Goal: Task Accomplishment & Management: Manage account settings

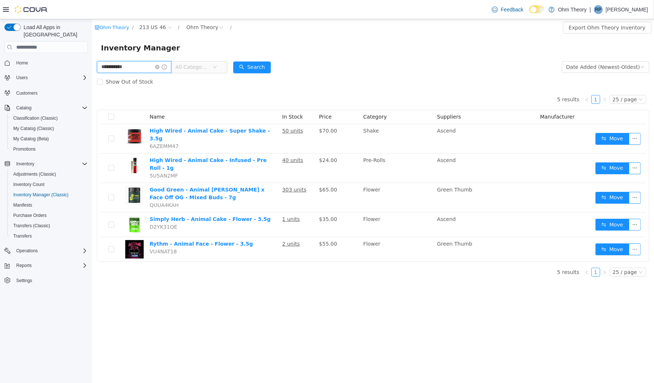
click at [154, 67] on input "**********" at bounding box center [134, 67] width 74 height 12
click at [155, 67] on input "**********" at bounding box center [134, 67] width 74 height 12
type input "*******"
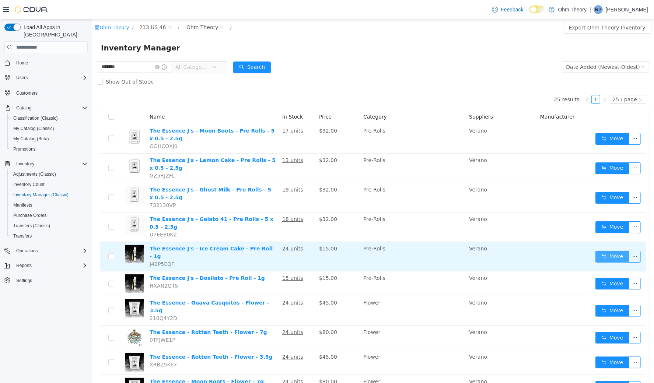
click at [603, 251] on button "Move" at bounding box center [612, 257] width 34 height 12
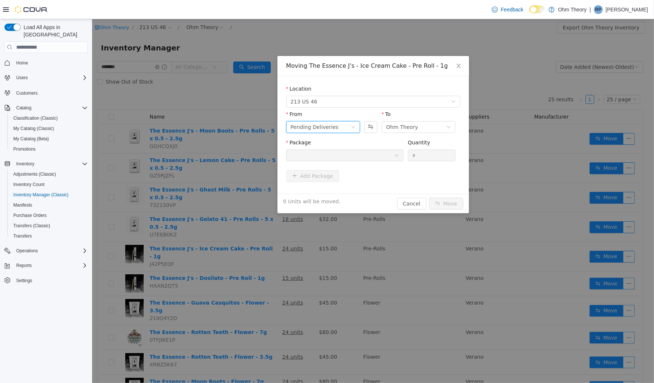
click at [345, 131] on div "Pending Deliveries" at bounding box center [323, 127] width 74 height 12
click at [336, 148] on li "Ohm Theory" at bounding box center [323, 152] width 74 height 12
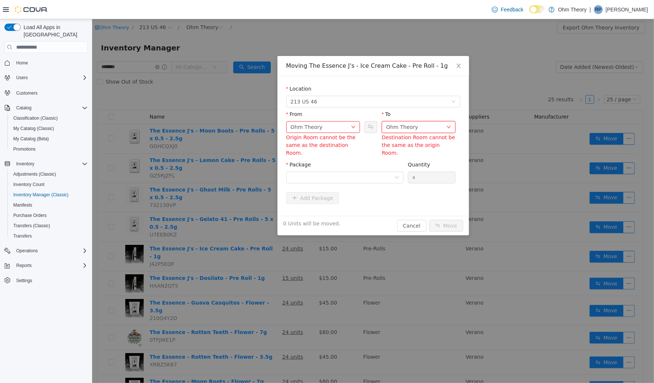
click at [397, 130] on div "Ohm Theory" at bounding box center [402, 126] width 32 height 11
click at [392, 173] on li "Pending Deliveries" at bounding box center [419, 176] width 74 height 12
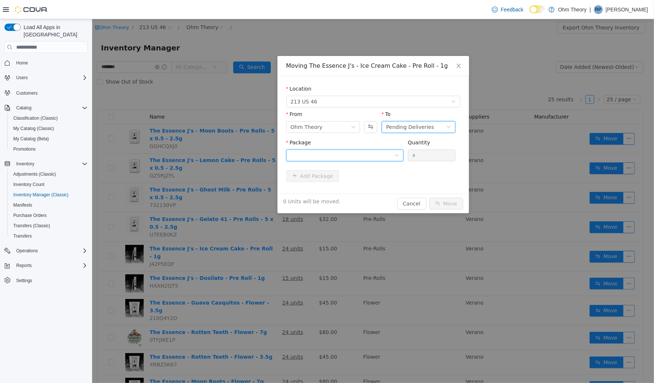
click at [376, 153] on div at bounding box center [342, 155] width 104 height 11
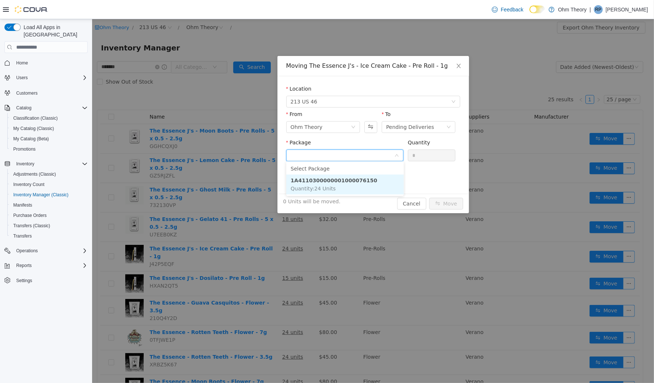
click at [366, 179] on strong "1A4110300000001000076150" at bounding box center [333, 180] width 87 height 6
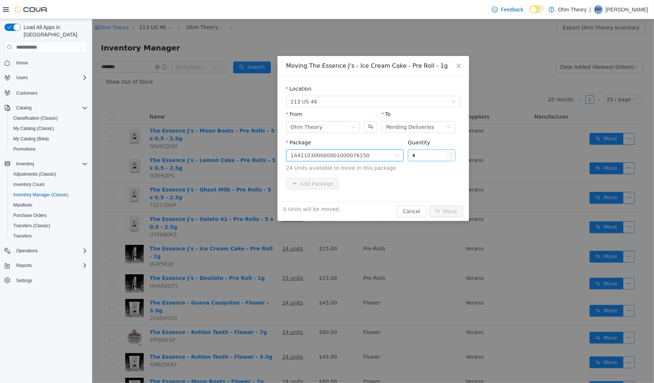
click at [422, 147] on div "Quantity" at bounding box center [432, 144] width 48 height 11
click at [422, 150] on input "*" at bounding box center [431, 155] width 47 height 11
click at [422, 153] on input "*" at bounding box center [431, 155] width 47 height 11
click at [422, 152] on input "*" at bounding box center [431, 155] width 47 height 11
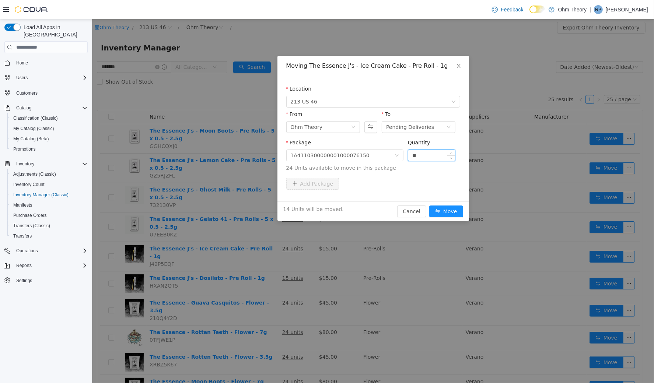
click at [441, 153] on input "**" at bounding box center [431, 155] width 47 height 11
type input "**"
click at [449, 206] on button "Move" at bounding box center [446, 211] width 34 height 12
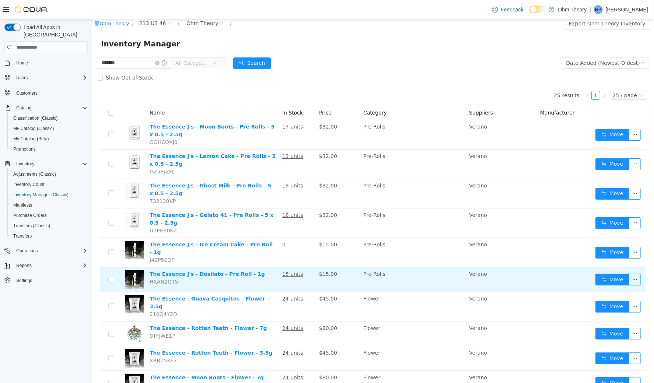
scroll to position [12, 0]
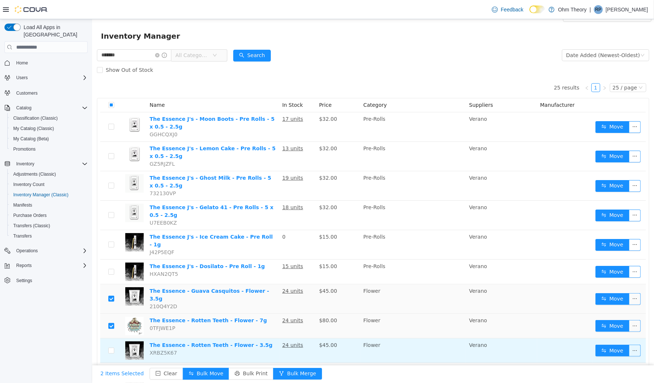
click at [108, 338] on td at bounding box center [111, 350] width 22 height 25
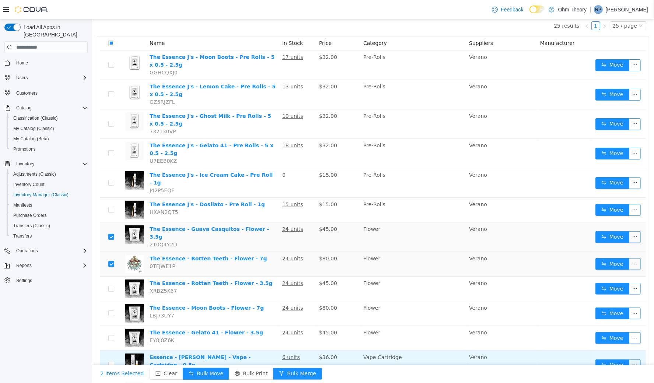
scroll to position [126, 0]
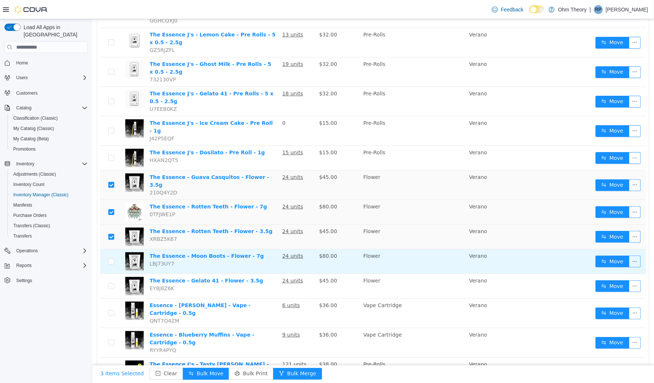
click at [112, 249] on td at bounding box center [111, 261] width 22 height 25
click at [111, 258] on label at bounding box center [111, 262] width 6 height 8
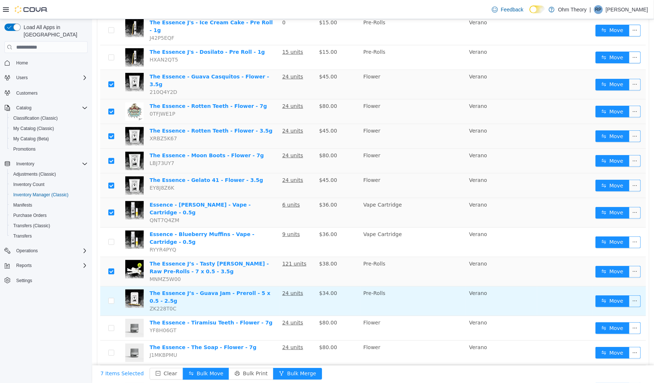
scroll to position [247, 0]
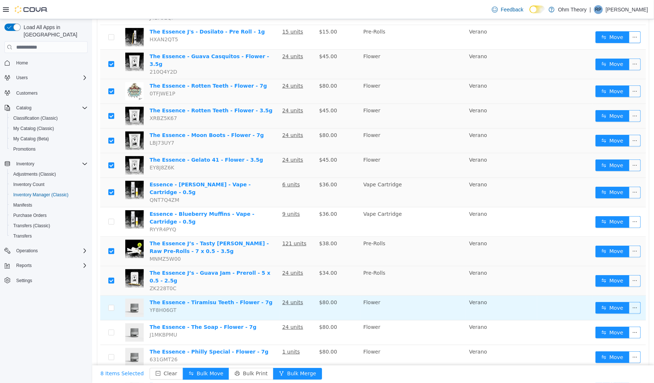
click at [114, 296] on td at bounding box center [111, 308] width 22 height 25
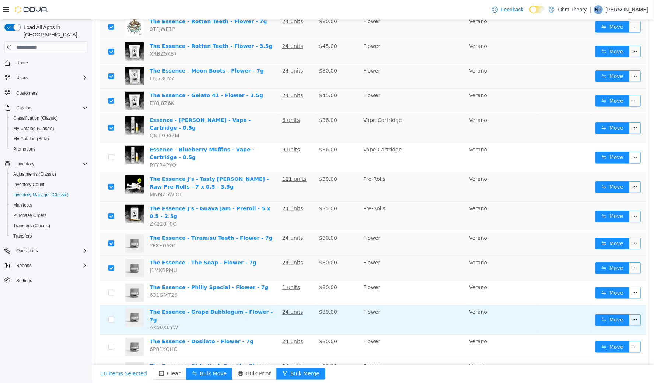
scroll to position [313, 0]
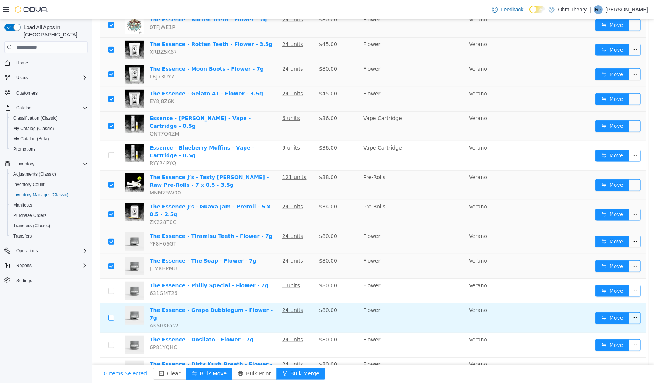
click at [112, 314] on label at bounding box center [111, 318] width 6 height 8
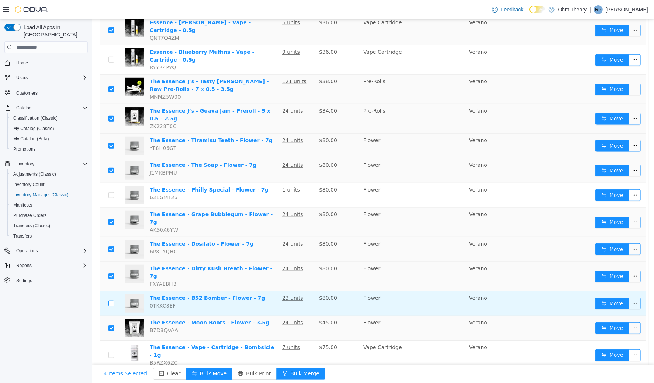
scroll to position [409, 0]
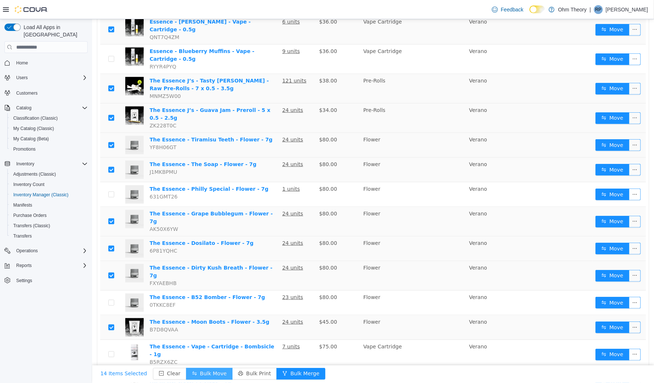
click at [209, 373] on button "Bulk Move" at bounding box center [209, 374] width 46 height 12
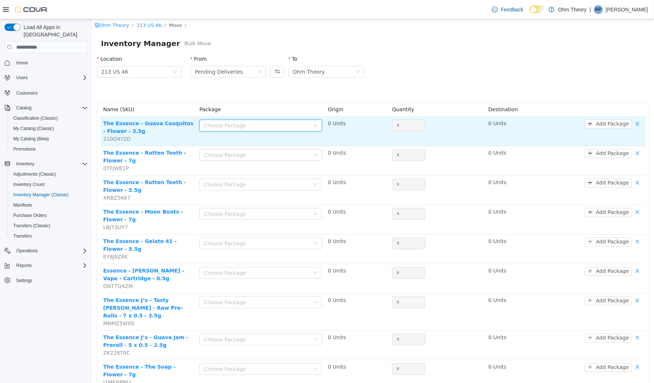
click at [293, 128] on div "Choose Package" at bounding box center [257, 125] width 109 height 11
click at [294, 142] on li "1A4110300000001000076137 (0 Units)" at bounding box center [258, 139] width 121 height 12
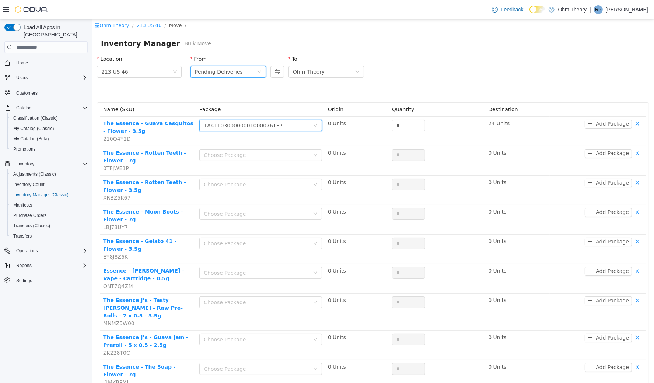
click at [233, 71] on div "Pending Deliveries" at bounding box center [219, 71] width 48 height 11
click at [232, 99] on li "Ohm Theory" at bounding box center [226, 97] width 75 height 12
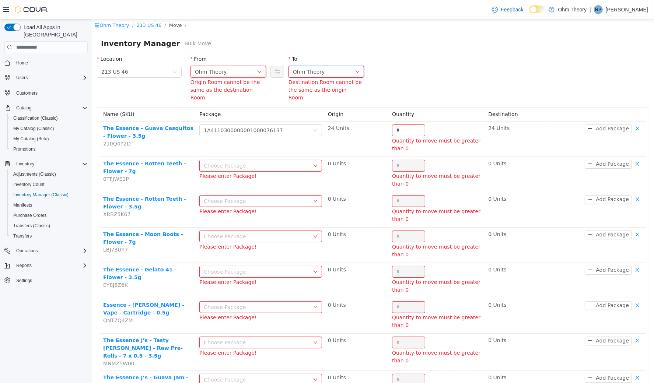
click at [308, 74] on div "Ohm Theory" at bounding box center [309, 71] width 32 height 11
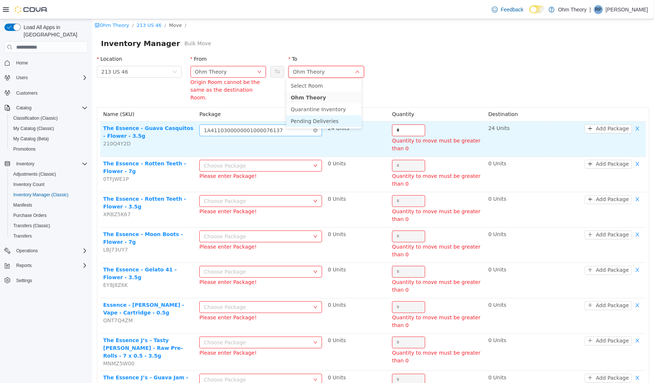
drag, startPoint x: 310, startPoint y: 119, endPoint x: 296, endPoint y: 126, distance: 15.8
click at [310, 120] on li "Pending Deliveries" at bounding box center [323, 121] width 75 height 12
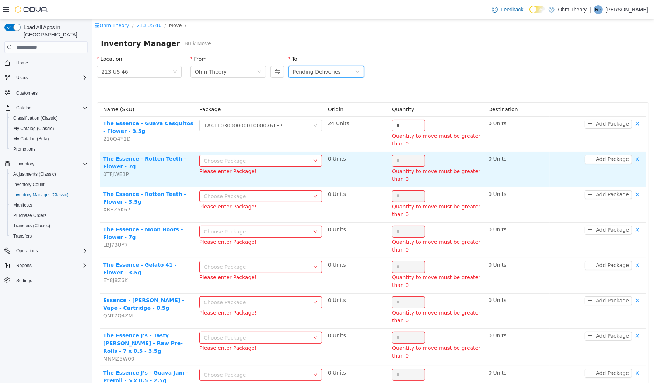
click at [287, 160] on div "Choose Package" at bounding box center [255, 160] width 105 height 7
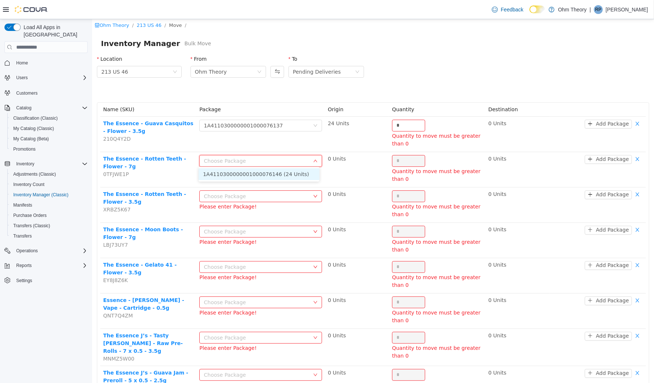
click at [281, 174] on li "1A4110300000001000076146 (24 Units)" at bounding box center [258, 174] width 121 height 12
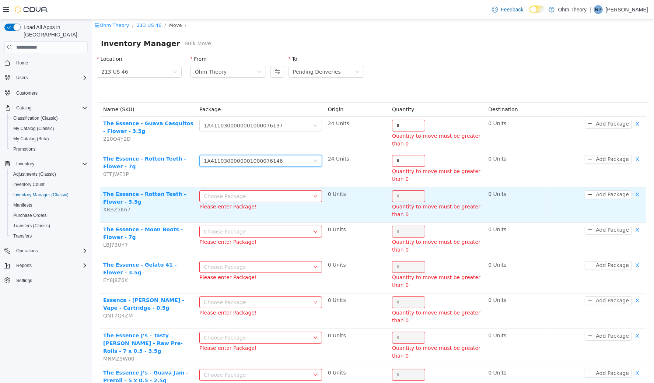
click at [292, 195] on div "Choose Package" at bounding box center [255, 195] width 105 height 7
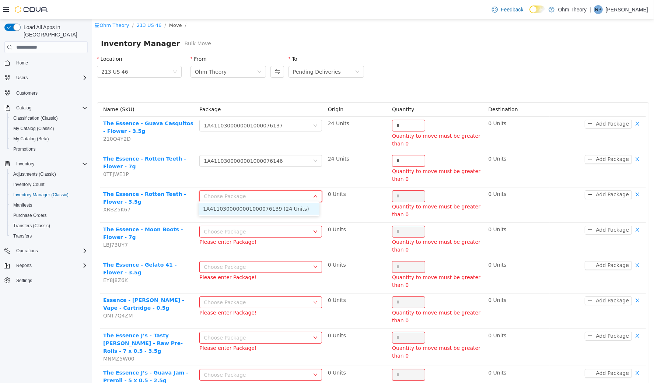
click at [290, 206] on li "1A4110300000001000076139 (24 Units)" at bounding box center [258, 209] width 121 height 12
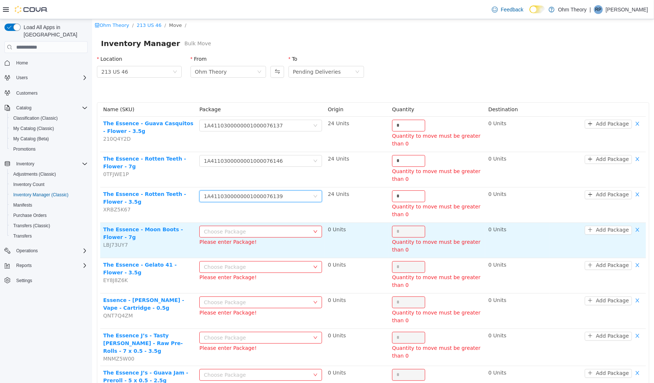
drag, startPoint x: 283, startPoint y: 231, endPoint x: 272, endPoint y: 252, distance: 23.4
click at [283, 231] on div "Choose Package" at bounding box center [255, 231] width 105 height 7
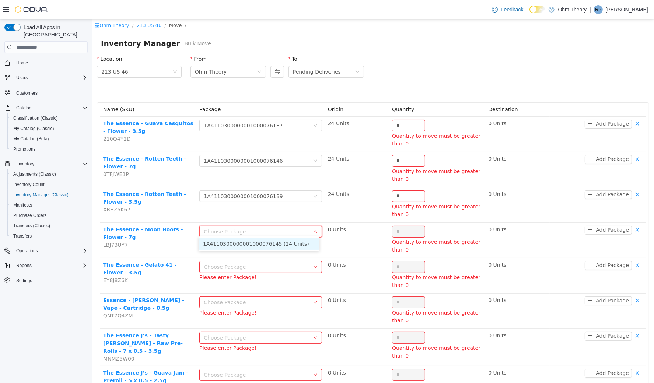
click at [274, 245] on li "1A4110300000001000076145 (24 Units)" at bounding box center [258, 244] width 121 height 12
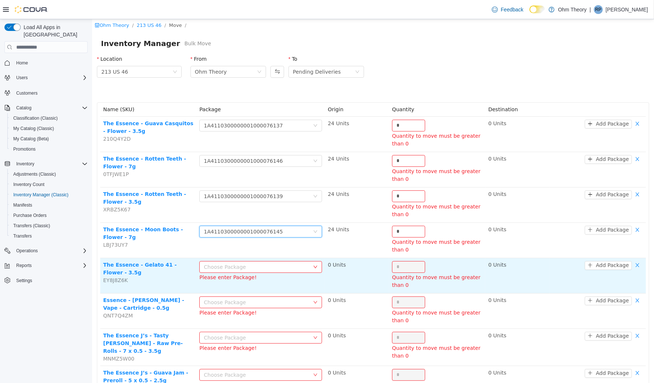
click at [279, 263] on div "Choose Package" at bounding box center [255, 266] width 105 height 7
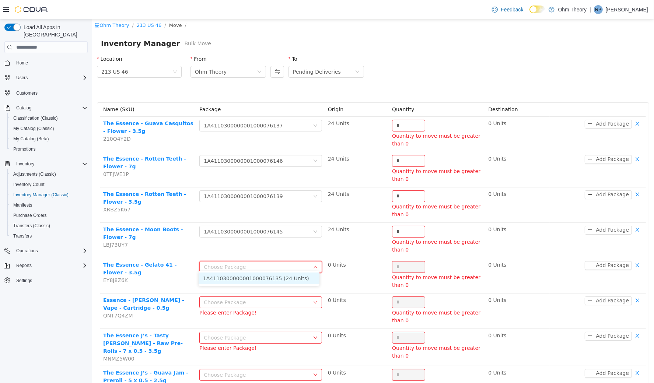
click at [282, 278] on li "1A4110300000001000076135 (24 Units)" at bounding box center [258, 278] width 121 height 12
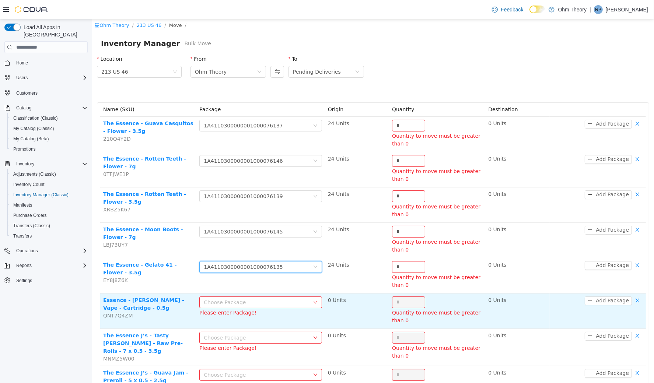
click at [284, 298] on div "Choose Package" at bounding box center [255, 301] width 105 height 7
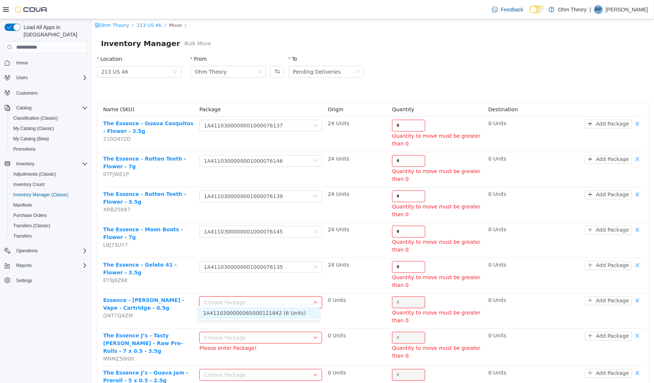
click at [284, 317] on ul "1A4110300000065000121842 (6 Units)" at bounding box center [258, 312] width 121 height 15
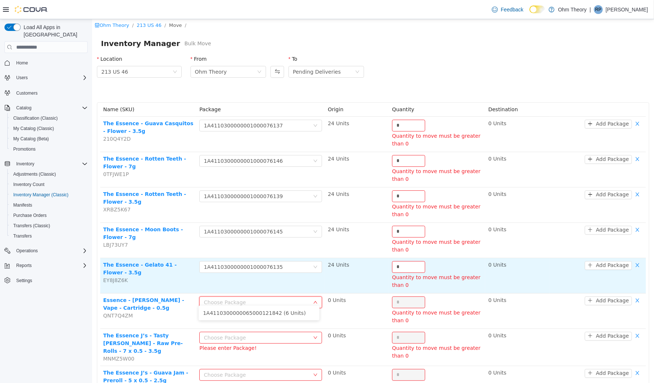
click at [286, 283] on td "Choose Package 1A4110300000001000076135" at bounding box center [260, 275] width 128 height 35
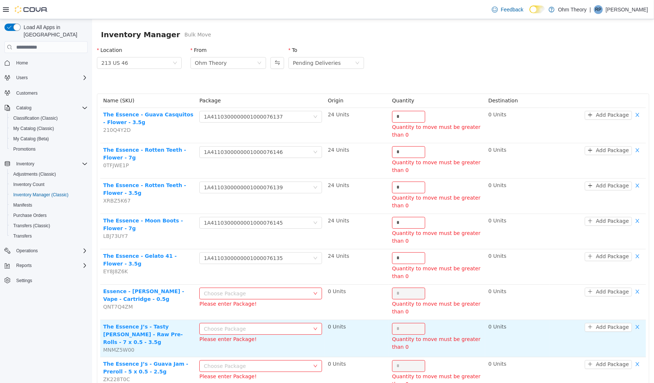
scroll to position [27, 0]
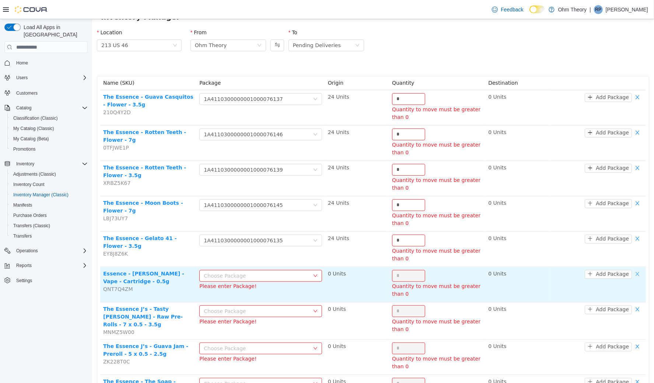
click at [632, 270] on button "button" at bounding box center [637, 274] width 11 height 9
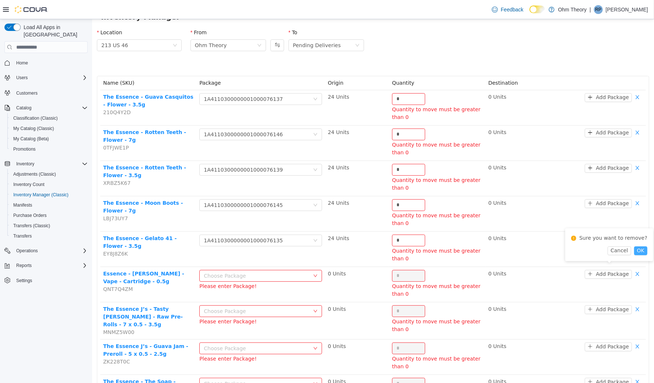
click at [638, 251] on button "OK" at bounding box center [640, 250] width 13 height 9
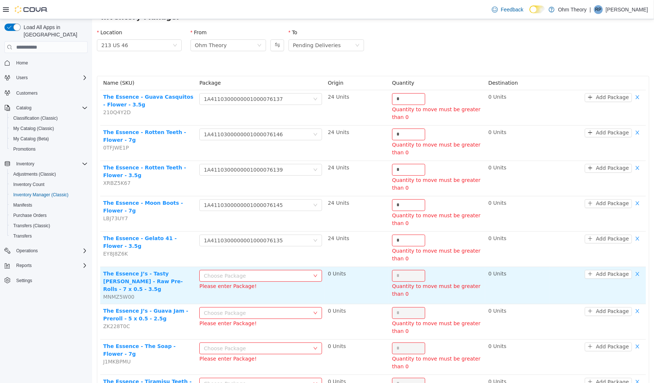
click at [285, 272] on div "Choose Package" at bounding box center [255, 275] width 105 height 7
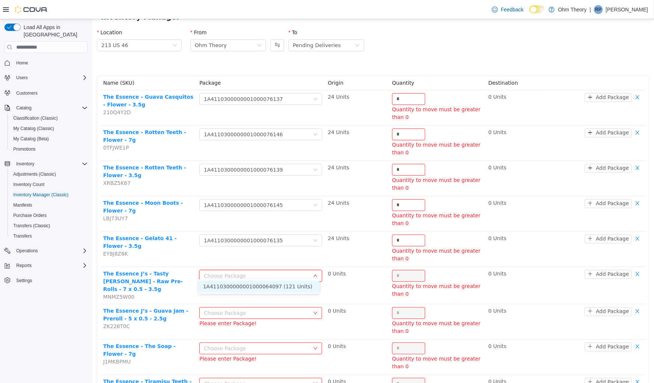
click at [279, 287] on li "1A4110300000001000064097 (121 Units)" at bounding box center [258, 286] width 121 height 12
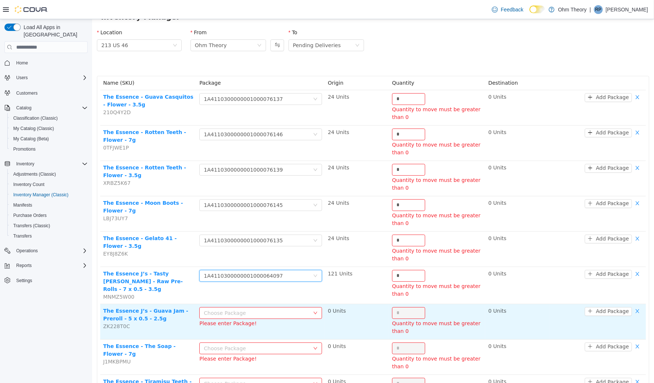
click at [272, 309] on div "Choose Package" at bounding box center [255, 312] width 105 height 7
drag, startPoint x: 273, startPoint y: 333, endPoint x: 290, endPoint y: 311, distance: 27.9
click at [273, 333] on li "1A4110300000001000076153 (24 Units)" at bounding box center [258, 333] width 121 height 12
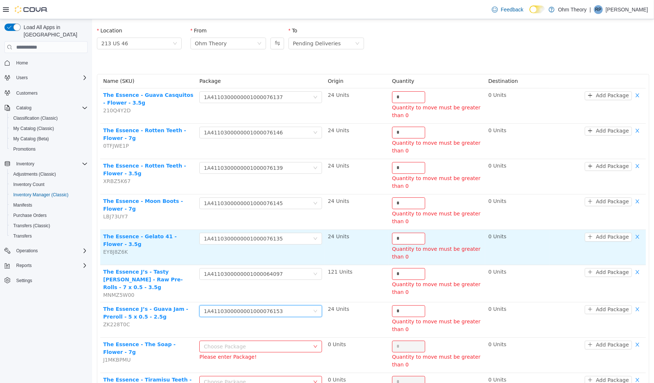
scroll to position [85, 0]
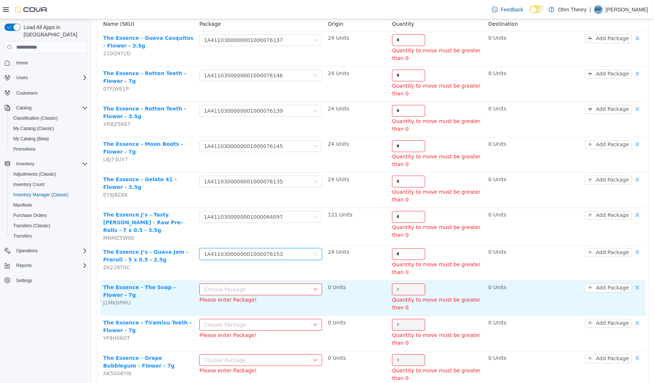
click at [278, 286] on div "Choose Package" at bounding box center [255, 289] width 105 height 7
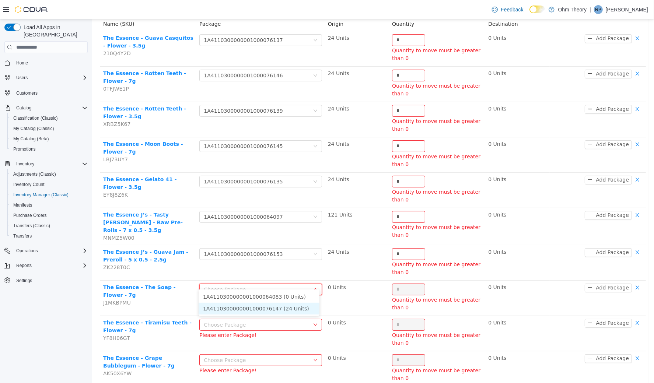
click at [279, 303] on li "1A4110300000001000076147 (24 Units)" at bounding box center [258, 309] width 121 height 12
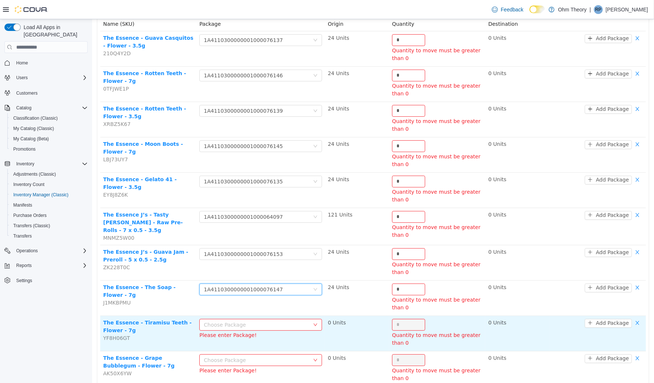
click at [284, 321] on div "Choose Package" at bounding box center [255, 324] width 105 height 7
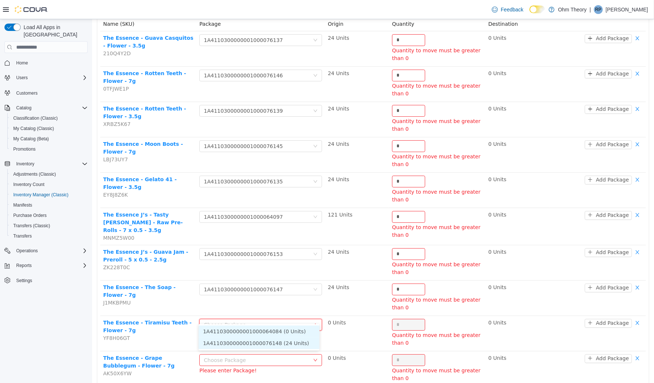
drag, startPoint x: 288, startPoint y: 341, endPoint x: 289, endPoint y: 330, distance: 11.1
click at [288, 340] on li "1A4110300000001000076148 (24 Units)" at bounding box center [258, 343] width 121 height 12
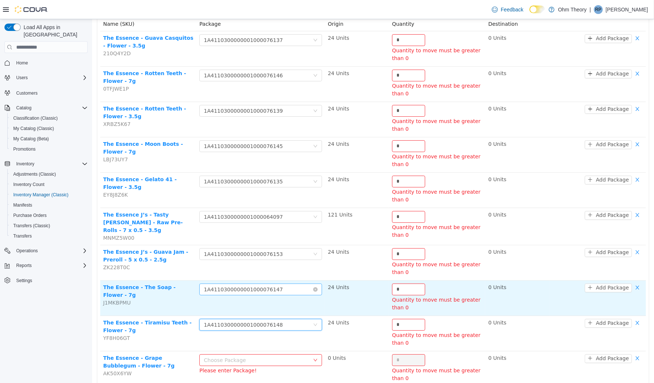
scroll to position [146, 0]
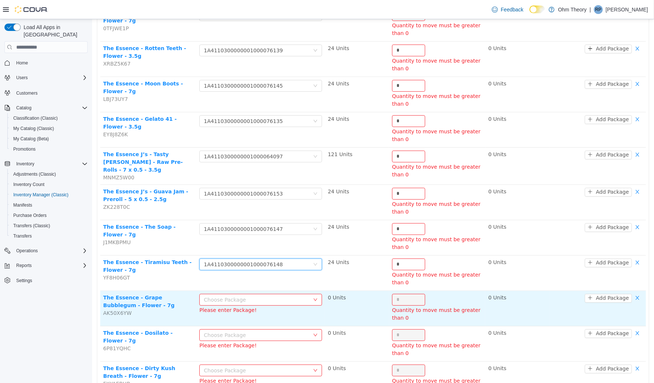
drag, startPoint x: 289, startPoint y: 292, endPoint x: 289, endPoint y: 296, distance: 4.1
click at [289, 296] on div "Choose Package" at bounding box center [255, 299] width 105 height 7
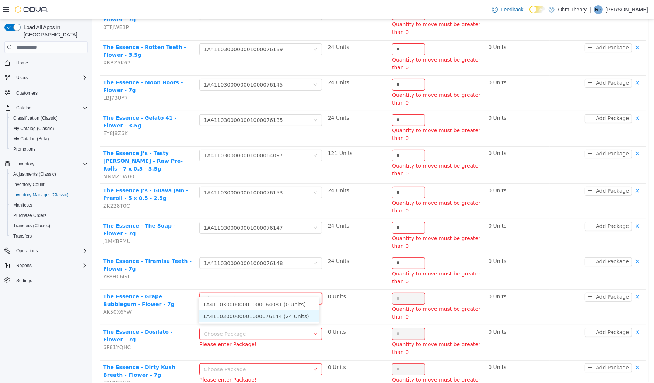
click at [296, 314] on li "1A4110300000001000076144 (24 Units)" at bounding box center [258, 316] width 121 height 12
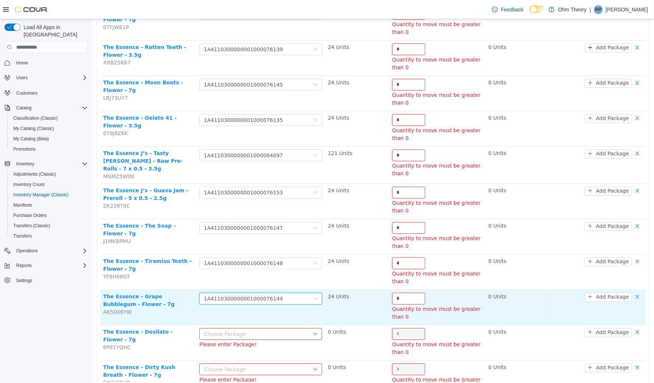
scroll to position [231, 0]
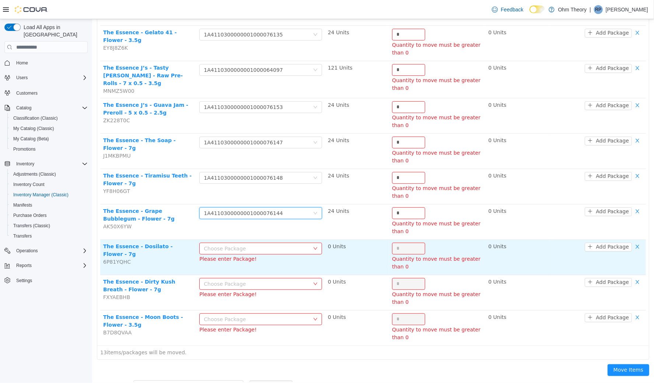
click at [280, 245] on div "Choose Package" at bounding box center [255, 248] width 105 height 7
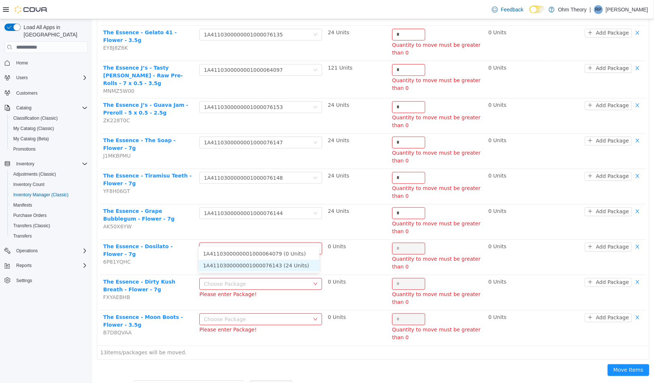
click at [290, 264] on li "1A4110300000001000076143 (24 Units)" at bounding box center [258, 265] width 121 height 12
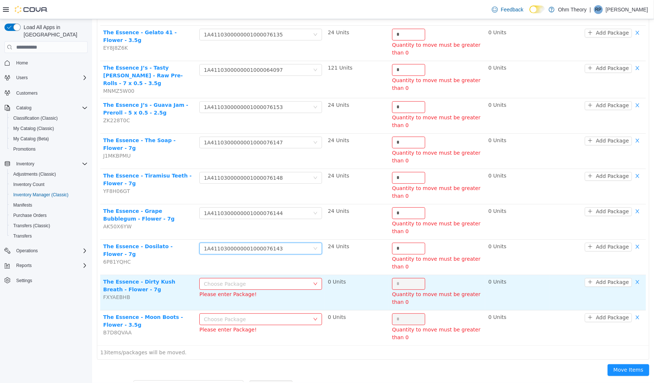
click at [285, 280] on div "Choose Package" at bounding box center [255, 283] width 105 height 7
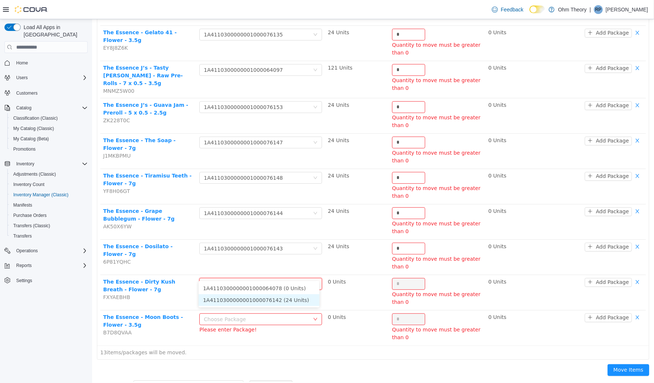
click at [286, 296] on li "1A4110300000001000076142 (24 Units)" at bounding box center [258, 300] width 121 height 12
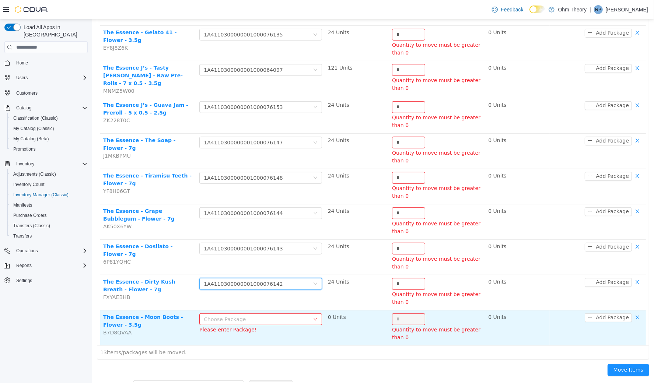
click at [285, 315] on div "Choose Package" at bounding box center [255, 318] width 105 height 7
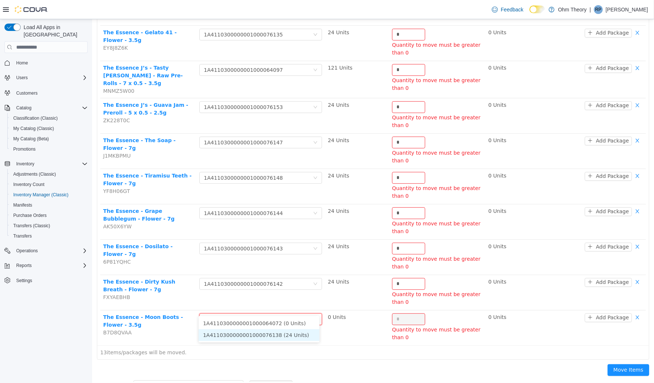
click at [287, 336] on li "1A4110300000001000076138 (24 Units)" at bounding box center [258, 335] width 121 height 12
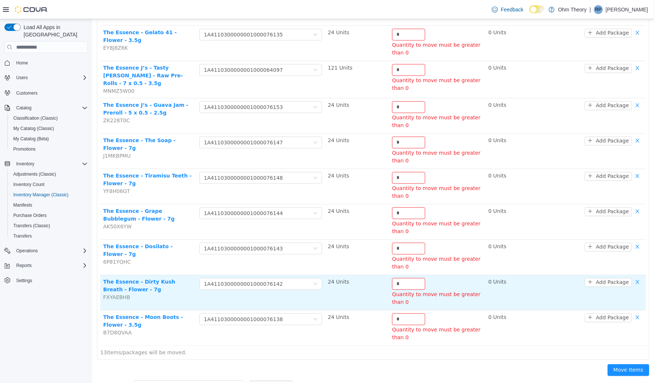
drag, startPoint x: 349, startPoint y: 333, endPoint x: 424, endPoint y: 285, distance: 90.0
click at [349, 333] on td "24 Units" at bounding box center [357, 327] width 64 height 35
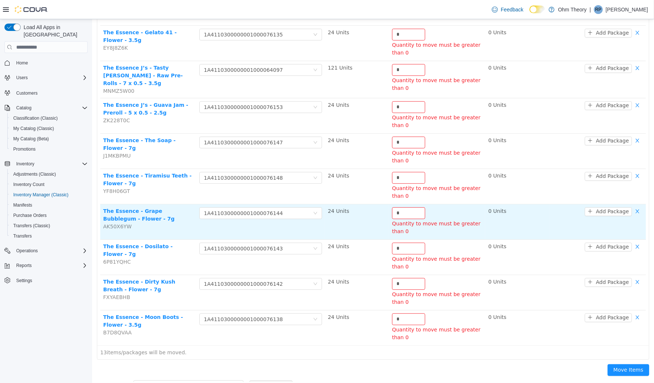
click at [471, 207] on div "* Quantity to move must be greater than 0" at bounding box center [437, 220] width 90 height 26
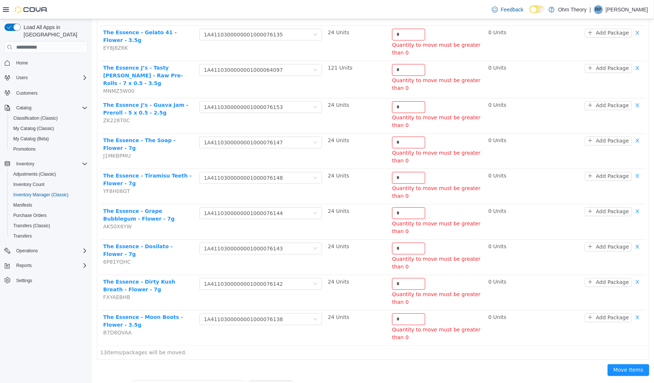
scroll to position [0, 0]
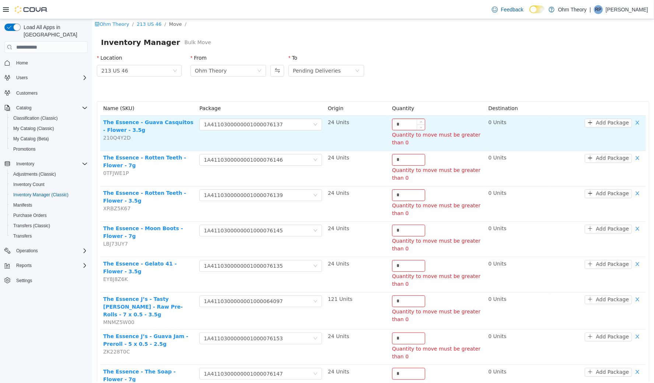
click at [408, 126] on input "*" at bounding box center [408, 124] width 32 height 11
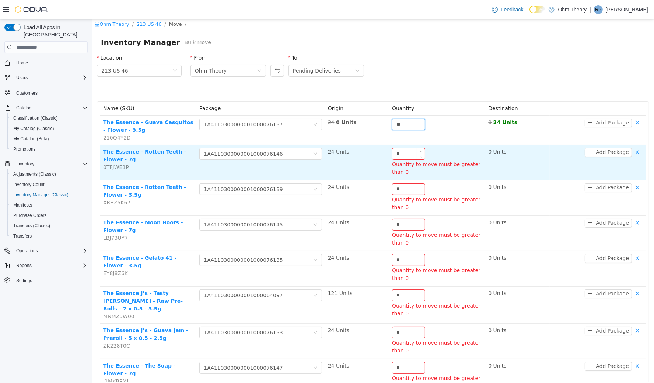
type input "**"
click at [401, 150] on input "*" at bounding box center [408, 153] width 32 height 11
click at [401, 149] on input "*" at bounding box center [408, 153] width 32 height 11
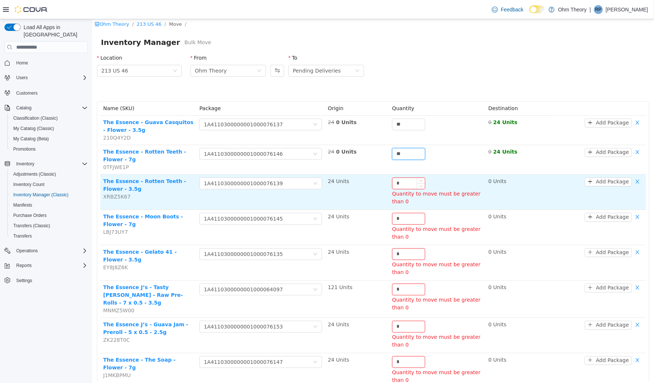
type input "**"
click at [408, 178] on input "*" at bounding box center [408, 183] width 32 height 11
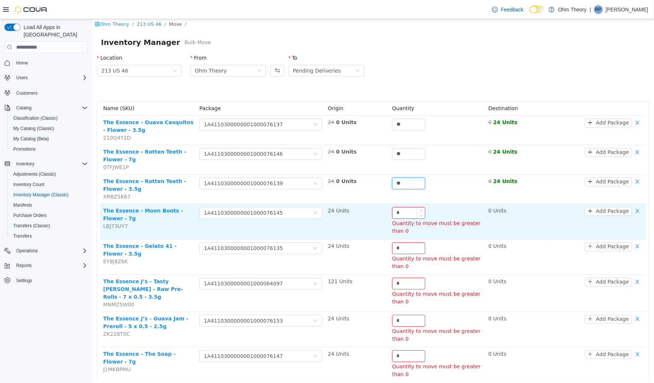
type input "**"
click at [409, 208] on input "*" at bounding box center [408, 212] width 32 height 11
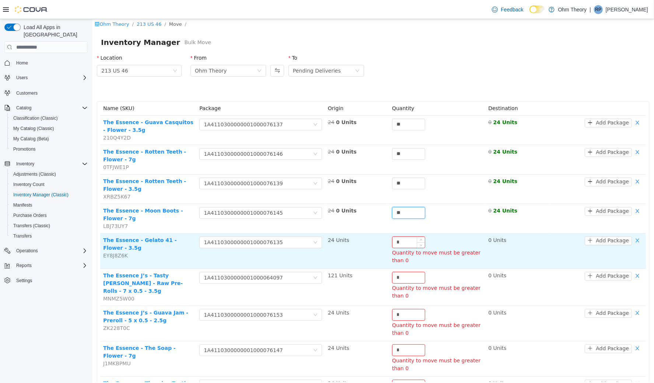
type input "**"
click at [409, 238] on input "*" at bounding box center [408, 242] width 32 height 11
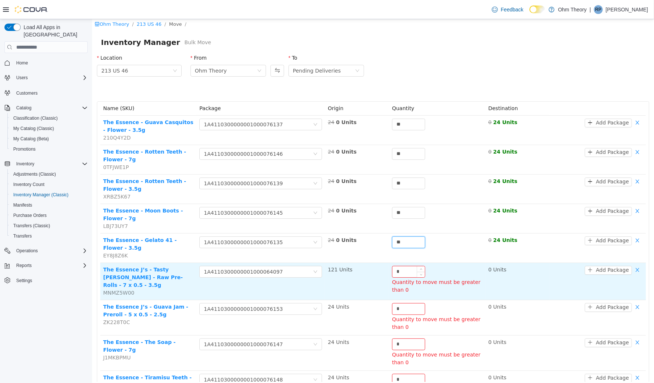
type input "**"
click at [404, 266] on input "*" at bounding box center [408, 271] width 32 height 11
click at [404, 267] on input "*" at bounding box center [408, 271] width 32 height 11
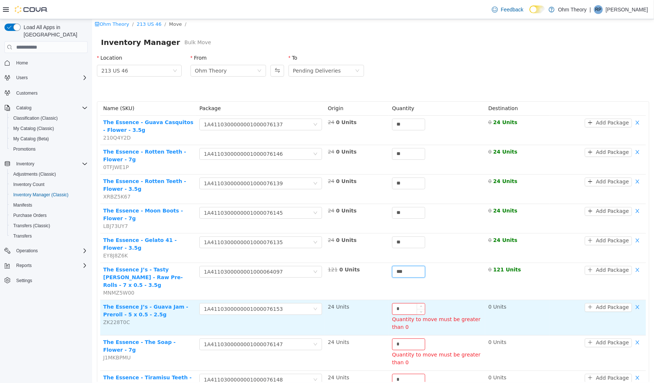
type input "***"
click at [402, 303] on input "*" at bounding box center [408, 308] width 32 height 11
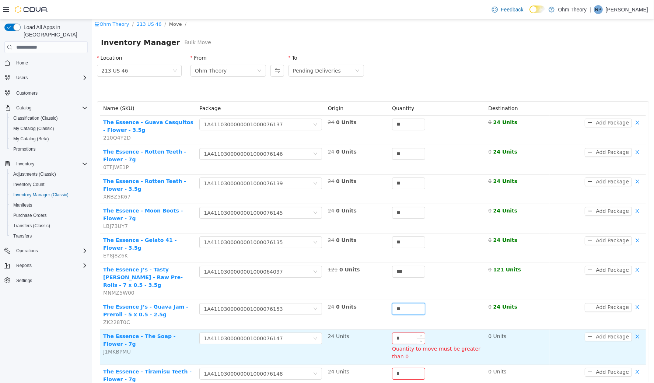
type input "**"
click at [406, 333] on input "*" at bounding box center [408, 338] width 32 height 11
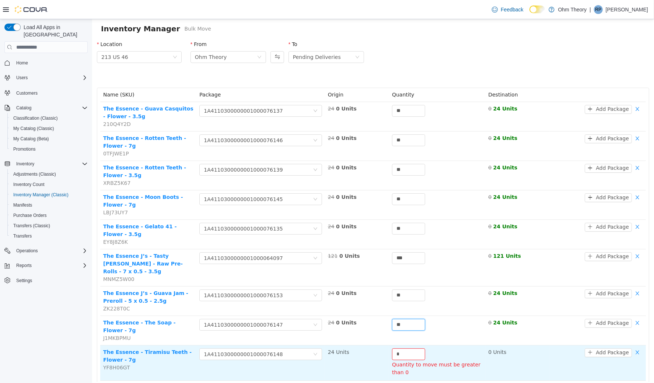
scroll to position [48, 0]
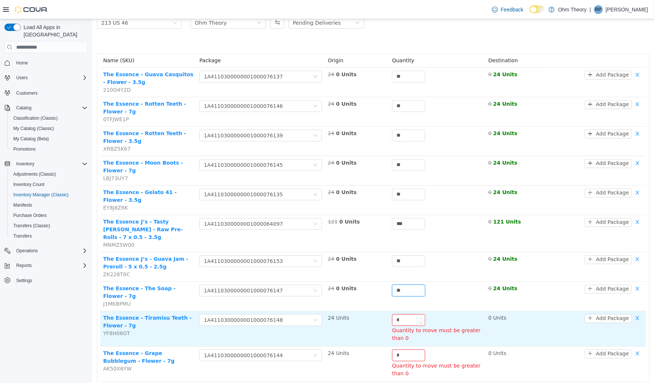
type input "**"
click at [417, 314] on span "Increase Value" at bounding box center [421, 317] width 8 height 7
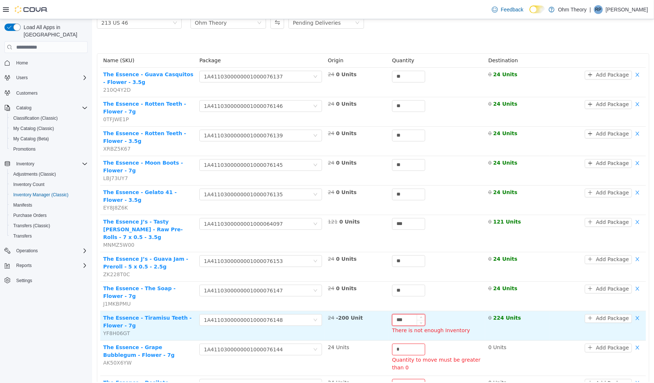
click at [409, 314] on input "***" at bounding box center [408, 319] width 32 height 11
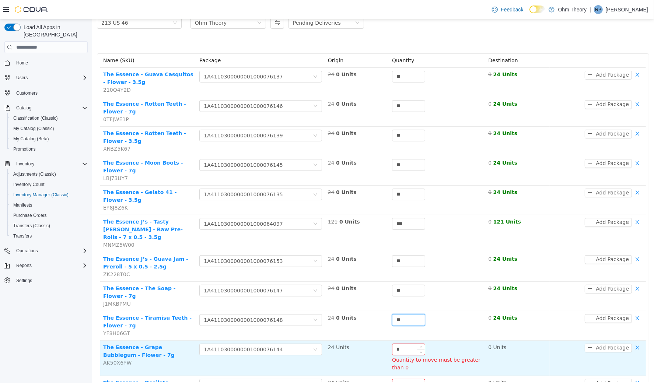
type input "**"
click at [410, 344] on input "*" at bounding box center [408, 349] width 32 height 11
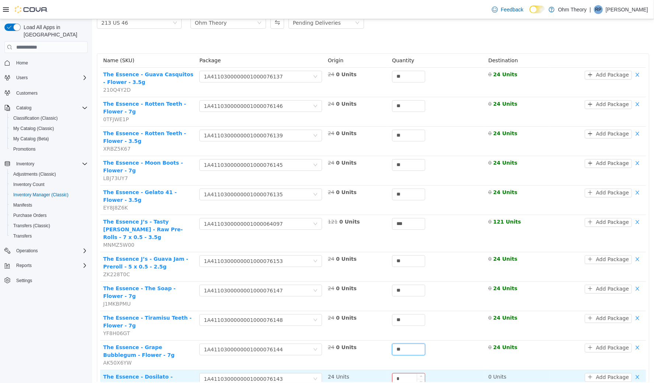
type input "**"
click at [408, 373] on input "*" at bounding box center [408, 378] width 32 height 11
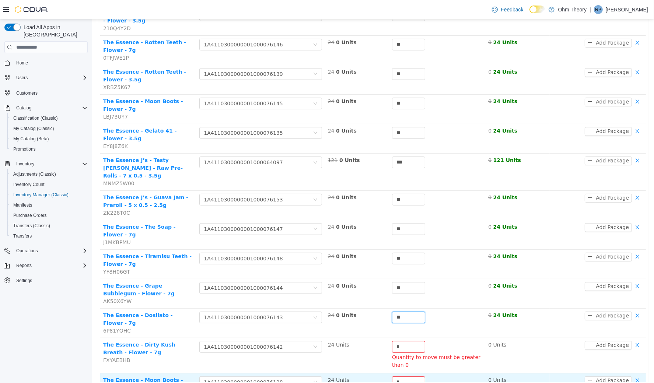
scroll to position [163, 0]
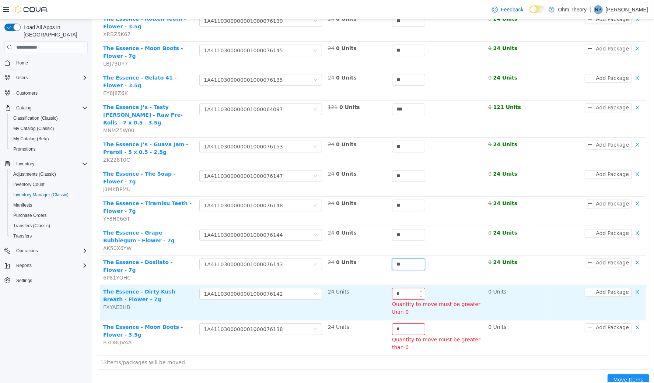
type input "**"
click at [412, 288] on input "*" at bounding box center [408, 293] width 32 height 11
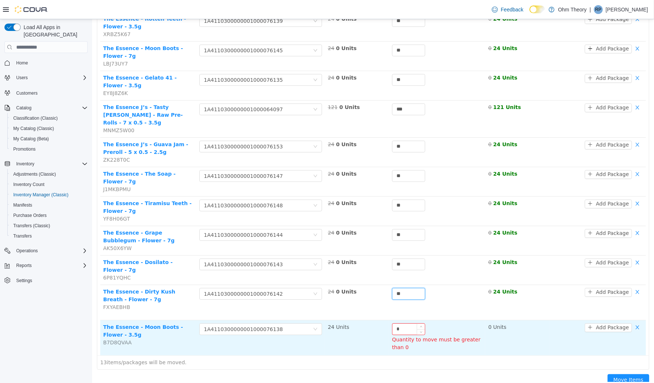
scroll to position [156, 0]
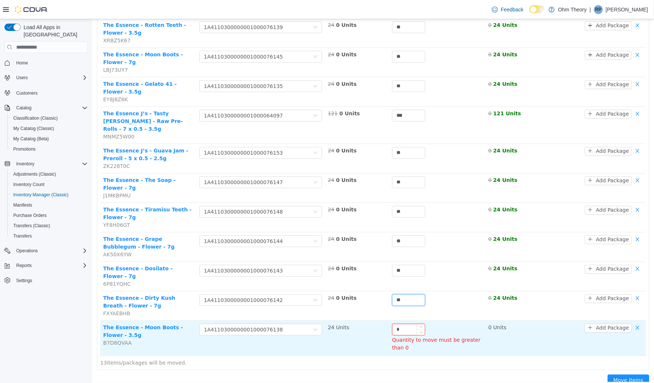
type input "**"
click at [401, 324] on input "*" at bounding box center [408, 329] width 32 height 11
click at [402, 324] on input "*" at bounding box center [408, 329] width 32 height 11
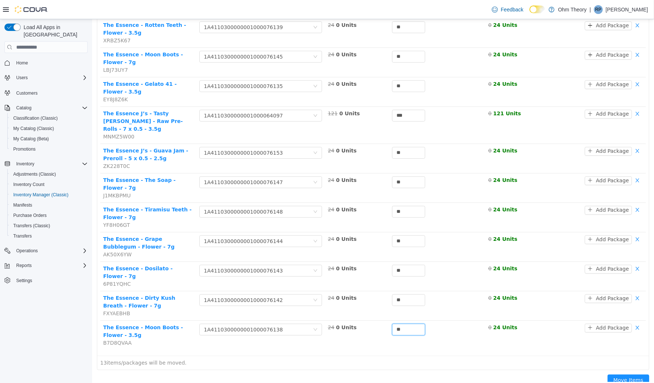
scroll to position [150, 0]
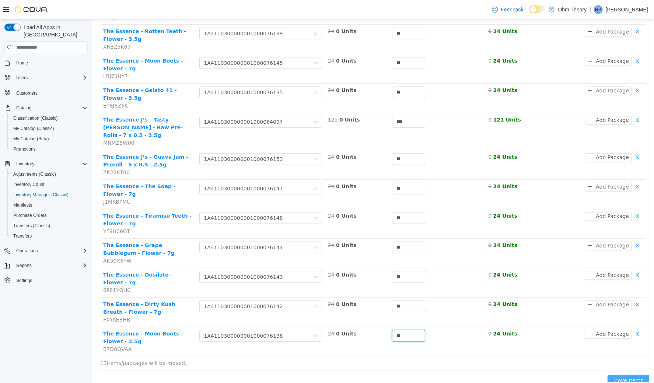
type input "**"
click at [622, 375] on button "Move Items" at bounding box center [628, 381] width 42 height 12
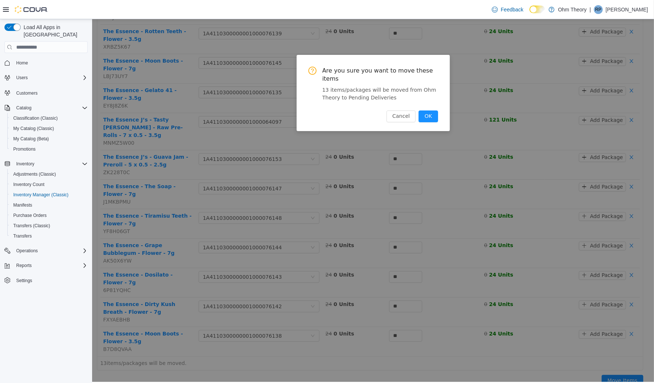
drag, startPoint x: 428, startPoint y: 112, endPoint x: 426, endPoint y: 120, distance: 7.9
click at [427, 114] on button "OK" at bounding box center [427, 116] width 19 height 12
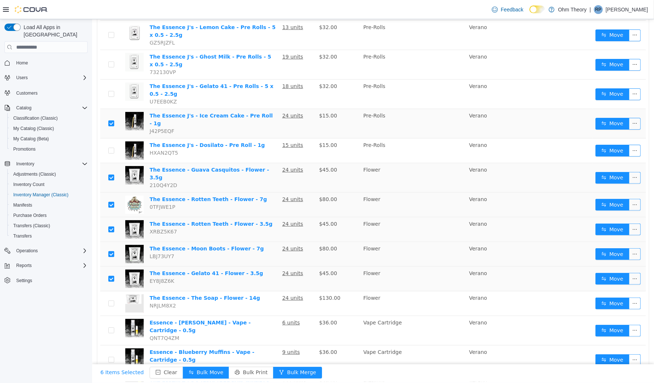
scroll to position [280, 0]
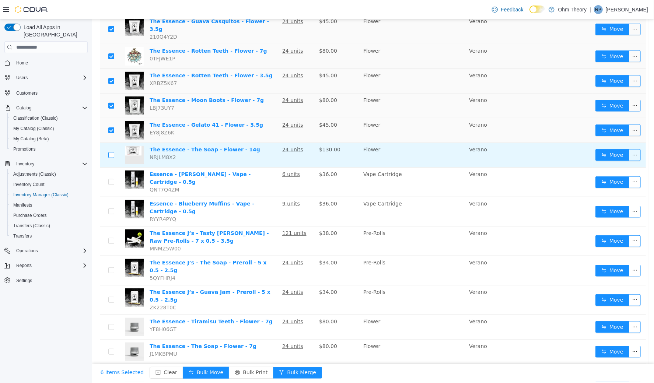
click at [113, 151] on label at bounding box center [111, 155] width 6 height 8
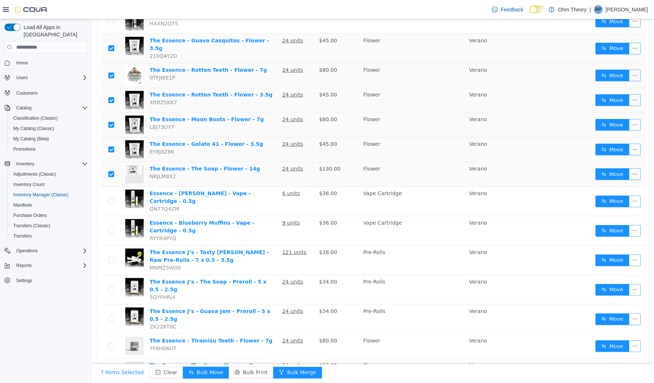
scroll to position [0, 0]
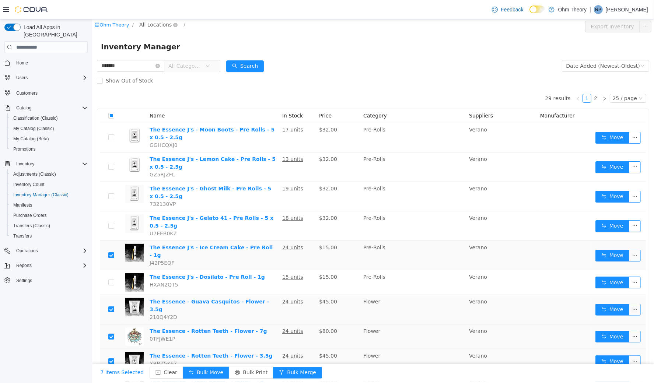
click at [154, 22] on span "All Locations" at bounding box center [155, 24] width 32 height 8
click at [170, 65] on span "213 US 46" at bounding box center [168, 64] width 27 height 6
click at [193, 27] on div "All Rooms" at bounding box center [198, 25] width 25 height 11
click at [206, 52] on li "Ohm Theory" at bounding box center [203, 53] width 44 height 12
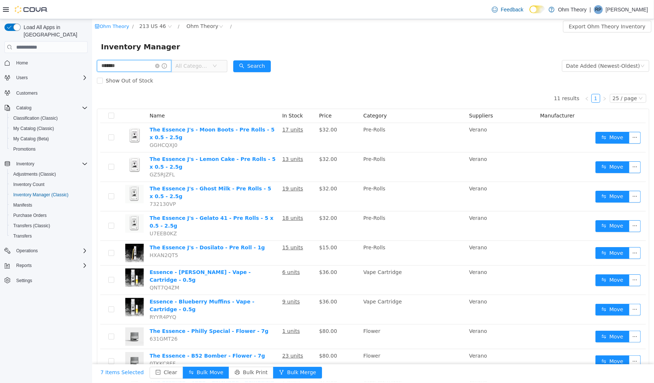
click at [143, 67] on input "*******" at bounding box center [134, 66] width 74 height 12
click at [143, 68] on input "*******" at bounding box center [134, 66] width 74 height 12
type input "*******"
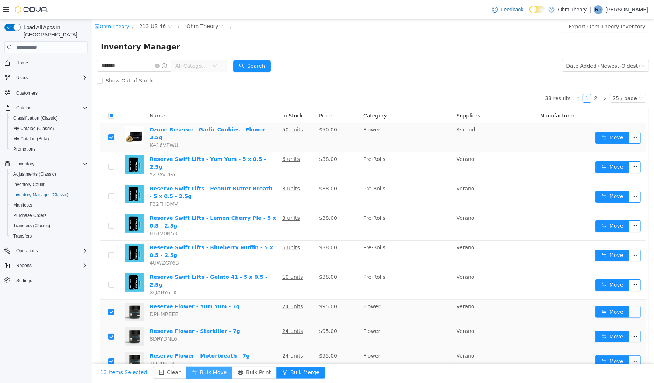
click at [205, 373] on button "Bulk Move" at bounding box center [209, 373] width 46 height 12
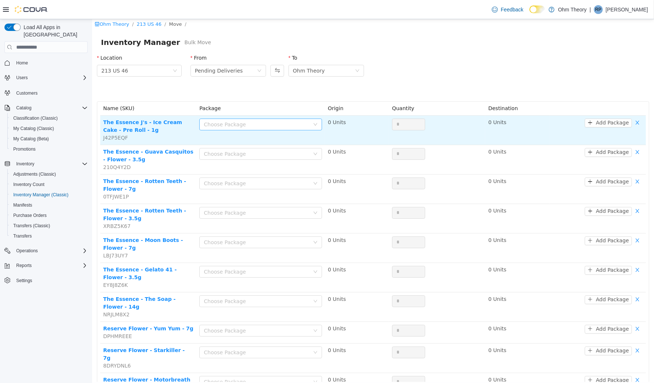
click at [252, 124] on div "Choose Package" at bounding box center [255, 123] width 105 height 7
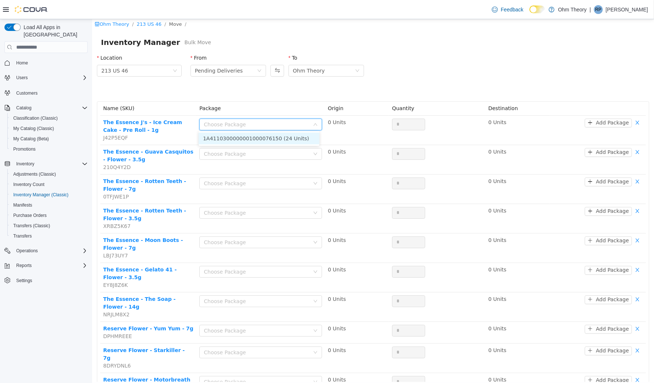
click at [256, 140] on li "1A4110300000001000076150 (24 Units)" at bounding box center [258, 138] width 121 height 12
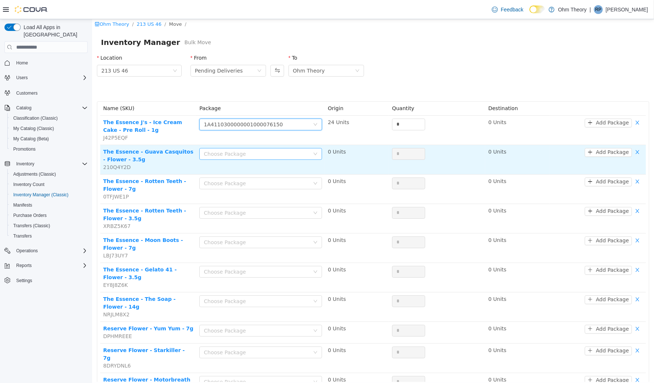
click at [258, 151] on div "Choose Package" at bounding box center [255, 153] width 105 height 7
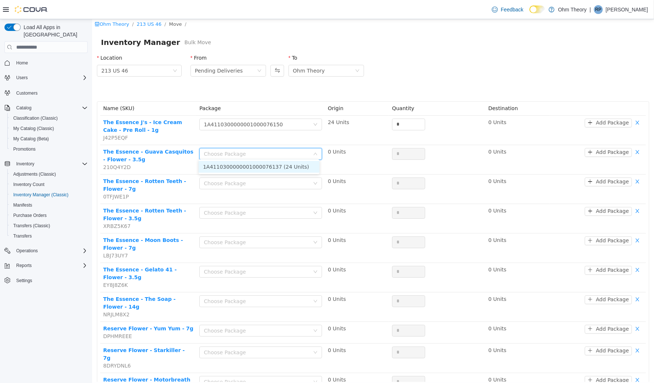
click at [262, 166] on li "1A4110300000001000076137 (24 Units)" at bounding box center [258, 167] width 121 height 12
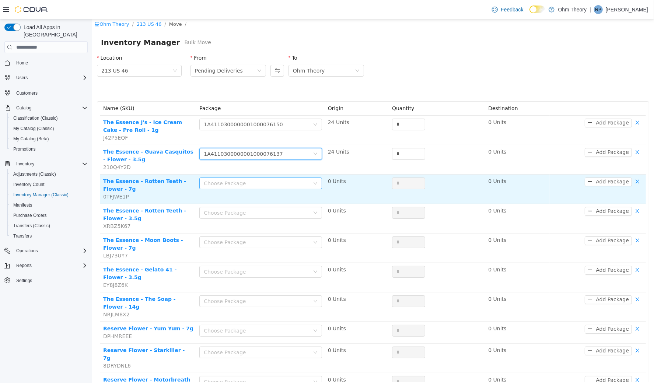
click at [261, 179] on div "Choose Package" at bounding box center [255, 182] width 105 height 7
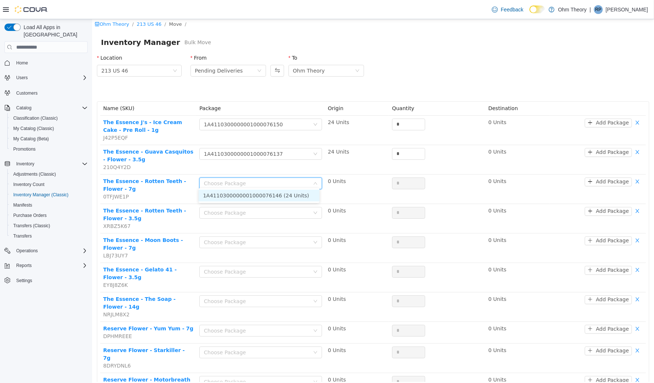
click at [269, 196] on li "1A4110300000001000076146 (24 Units)" at bounding box center [258, 195] width 121 height 12
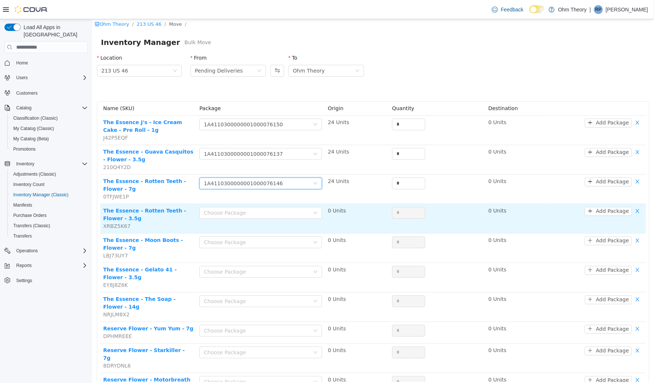
drag, startPoint x: 271, startPoint y: 206, endPoint x: 273, endPoint y: 215, distance: 9.4
click at [271, 209] on div "Choose Package" at bounding box center [255, 212] width 105 height 7
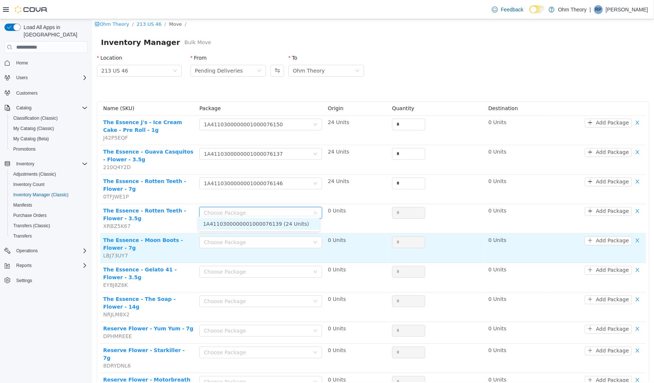
drag, startPoint x: 275, startPoint y: 225, endPoint x: 276, endPoint y: 230, distance: 5.3
click at [275, 225] on li "1A4110300000001000076139 (24 Units)" at bounding box center [258, 224] width 121 height 12
click at [276, 238] on div "Choose Package" at bounding box center [255, 241] width 105 height 7
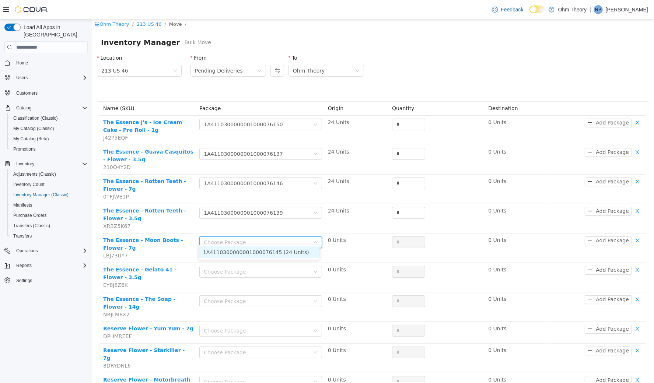
click at [275, 251] on li "1A4110300000001000076145 (24 Units)" at bounding box center [258, 252] width 121 height 12
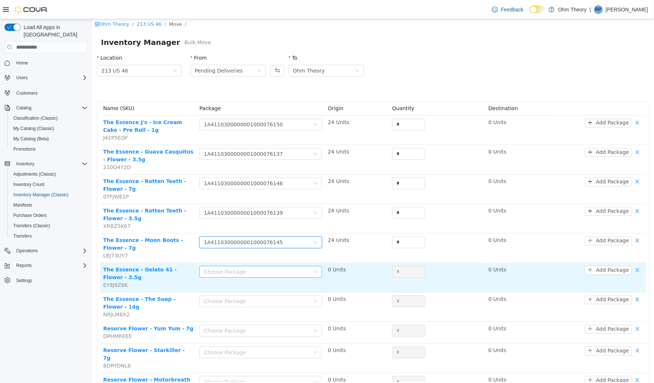
click at [274, 269] on div "Choose Package" at bounding box center [255, 271] width 105 height 7
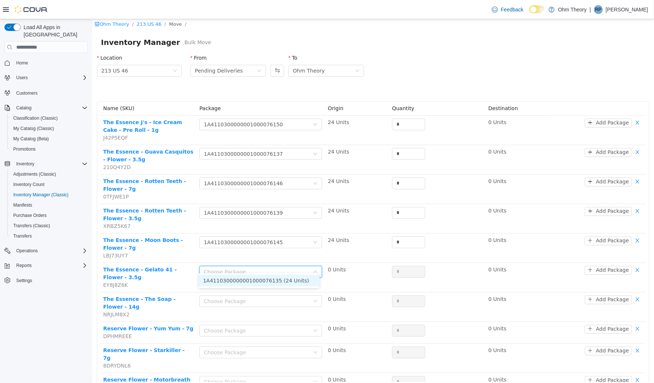
click at [270, 287] on ul "1A4110300000001000076135 (24 Units)" at bounding box center [258, 280] width 121 height 15
click at [272, 282] on li "1A4110300000001000076135 (24 Units)" at bounding box center [258, 281] width 121 height 12
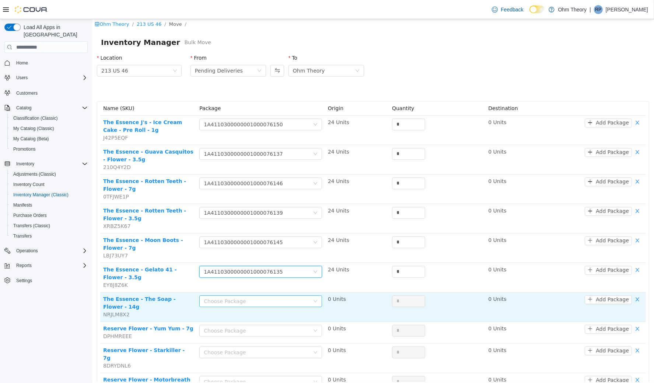
click at [271, 297] on div "Choose Package" at bounding box center [255, 300] width 105 height 7
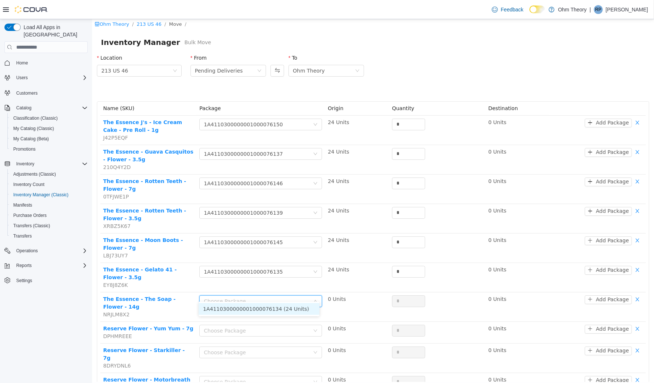
click at [277, 307] on li "1A4110300000001000076134 (24 Units)" at bounding box center [258, 309] width 121 height 12
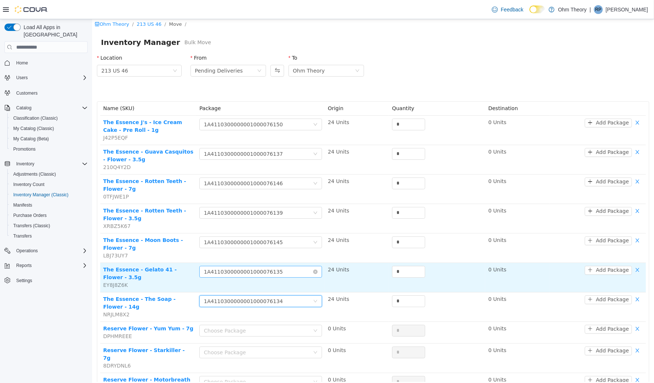
scroll to position [120, 0]
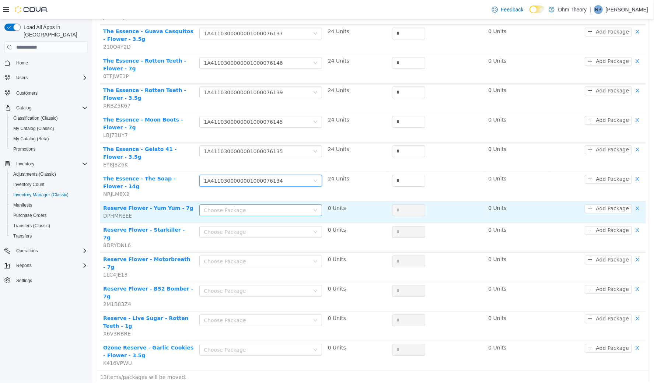
click at [262, 206] on div "Choose Package" at bounding box center [255, 209] width 105 height 7
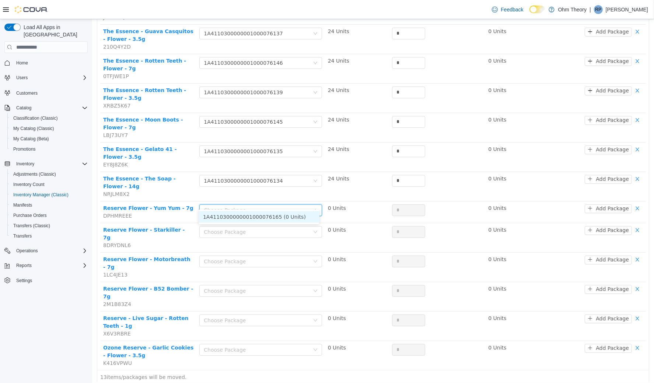
click at [266, 218] on li "1A4110300000001000076165 (0 Units)" at bounding box center [258, 217] width 121 height 12
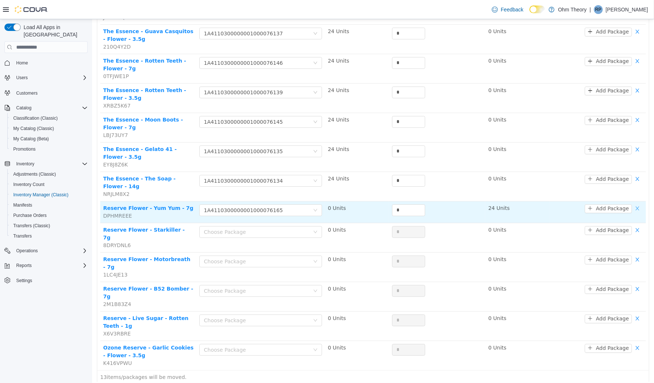
click at [632, 204] on button "button" at bounding box center [637, 208] width 11 height 9
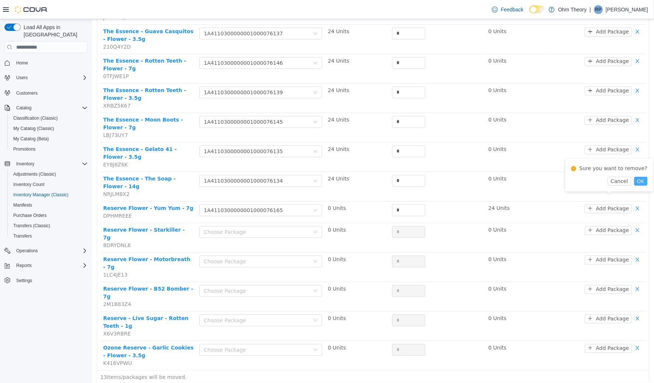
click at [638, 181] on button "OK" at bounding box center [640, 181] width 13 height 9
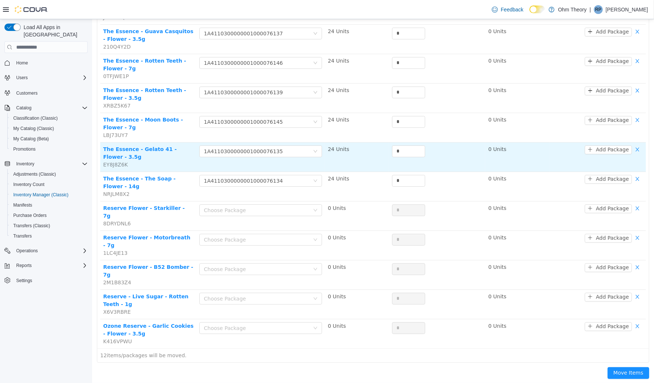
scroll to position [99, 0]
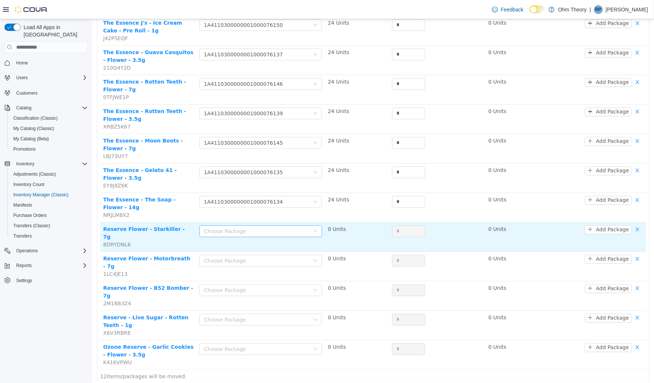
click at [248, 227] on div "Choose Package" at bounding box center [255, 230] width 105 height 7
click at [632, 225] on button "button" at bounding box center [637, 229] width 11 height 9
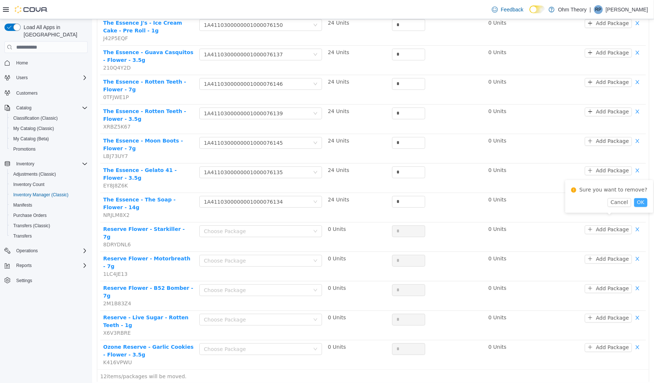
click at [636, 203] on button "OK" at bounding box center [640, 202] width 13 height 9
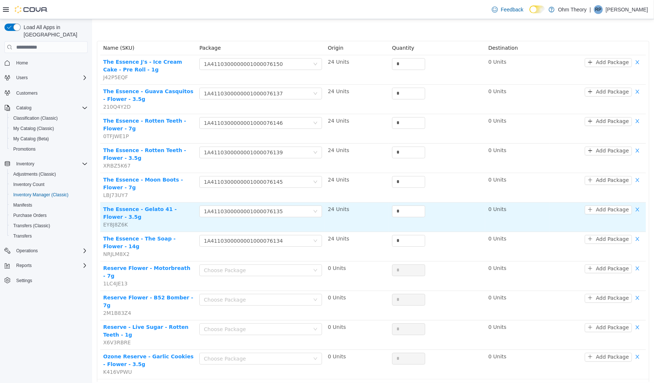
scroll to position [0, 0]
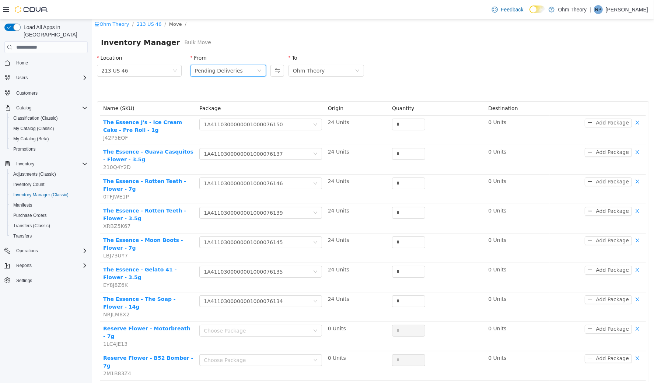
click at [226, 74] on div "Pending Deliveries" at bounding box center [219, 70] width 48 height 11
click at [227, 95] on li "Ohm Theory" at bounding box center [226, 96] width 75 height 12
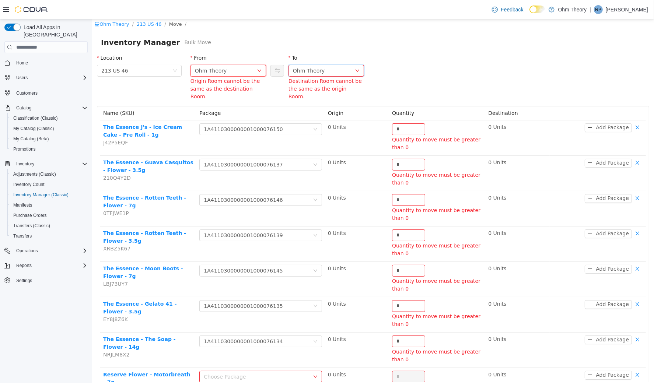
click at [318, 66] on div "Ohm Theory" at bounding box center [309, 70] width 32 height 11
click at [323, 119] on li "Pending Deliveries" at bounding box center [323, 120] width 75 height 12
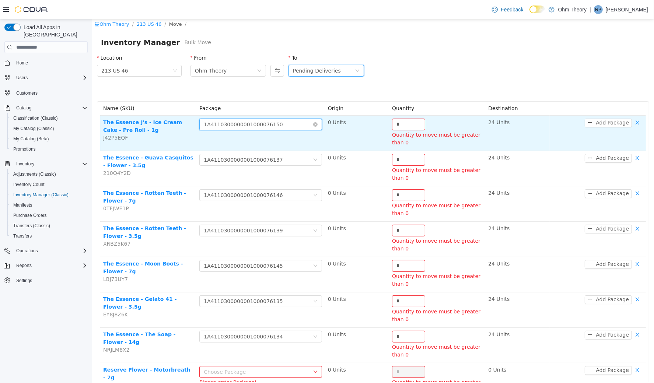
click at [266, 124] on div "1A4110300000001000076150" at bounding box center [242, 124] width 79 height 11
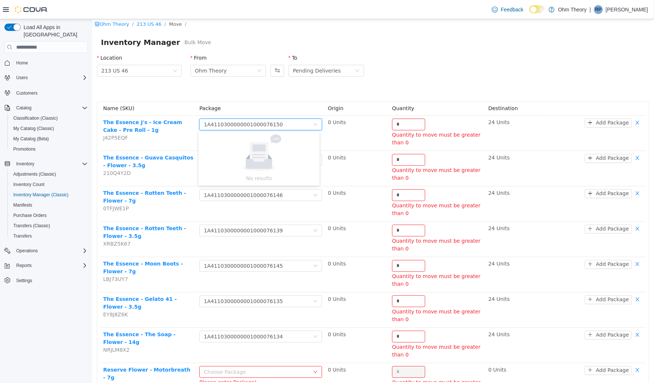
click at [389, 67] on div "Location 213 US 46 From Ohm Theory To Pending Deliveries" at bounding box center [372, 75] width 561 height 52
click at [48, 192] on span "Inventory Manager (Classic)" at bounding box center [40, 195] width 55 height 6
click at [111, 23] on link "Ohm Theory" at bounding box center [111, 24] width 34 height 6
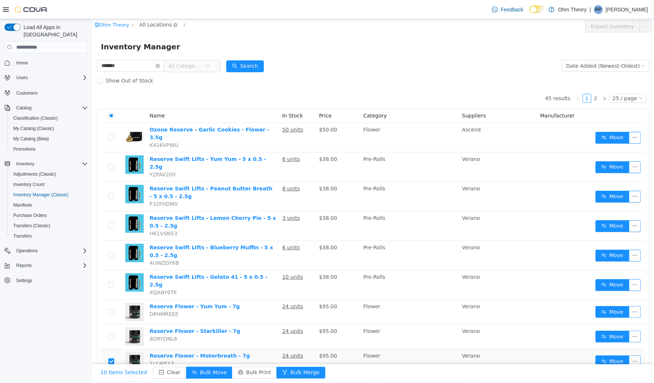
click at [144, 22] on span "All Locations" at bounding box center [155, 24] width 32 height 8
click at [160, 63] on span "213 US 46" at bounding box center [168, 64] width 27 height 6
click at [194, 25] on div "All Rooms" at bounding box center [198, 25] width 25 height 11
click at [192, 29] on div "All Rooms" at bounding box center [198, 25] width 25 height 11
click at [196, 51] on li "Ohm Theory" at bounding box center [203, 53] width 44 height 12
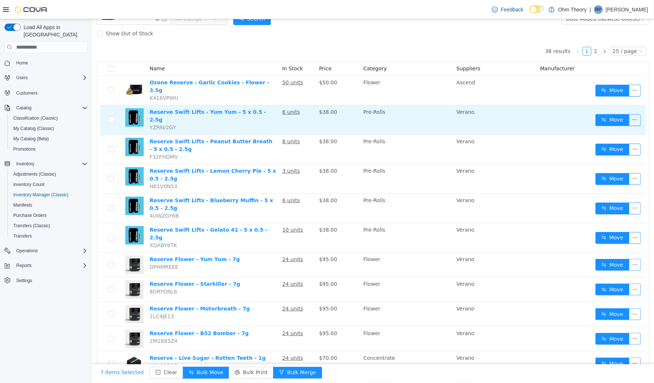
scroll to position [59, 0]
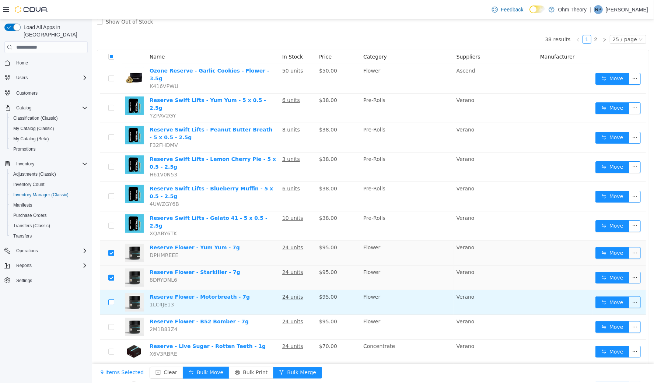
click at [109, 290] on td at bounding box center [111, 302] width 22 height 25
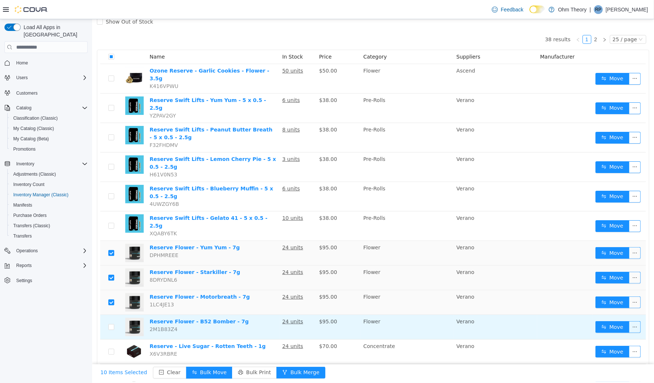
click at [115, 315] on td at bounding box center [111, 327] width 22 height 25
drag, startPoint x: 108, startPoint y: 308, endPoint x: 107, endPoint y: 312, distance: 3.7
click at [108, 315] on td at bounding box center [111, 327] width 22 height 25
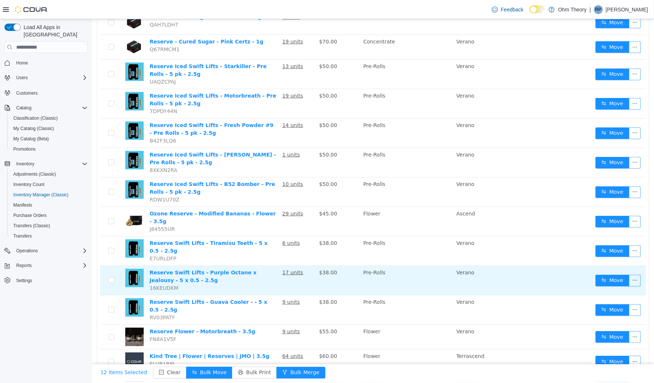
scroll to position [424, 0]
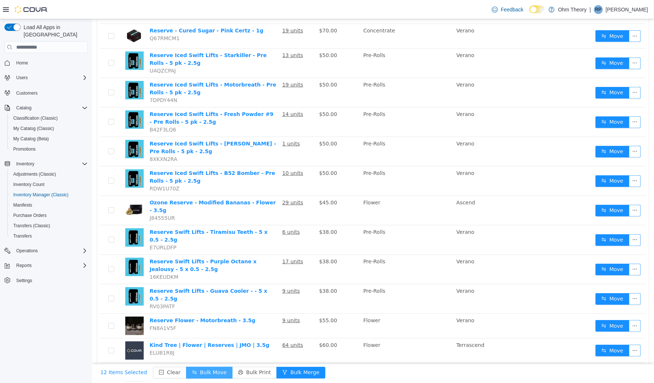
click at [209, 374] on button "Bulk Move" at bounding box center [209, 373] width 46 height 12
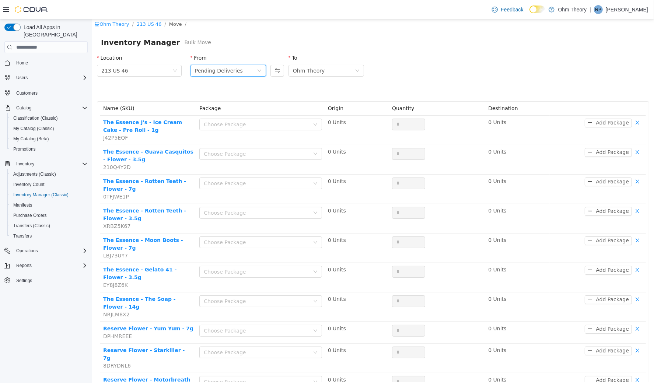
click at [233, 71] on div "Pending Deliveries" at bounding box center [219, 70] width 48 height 11
click at [228, 95] on li "Ohm Theory" at bounding box center [226, 96] width 75 height 12
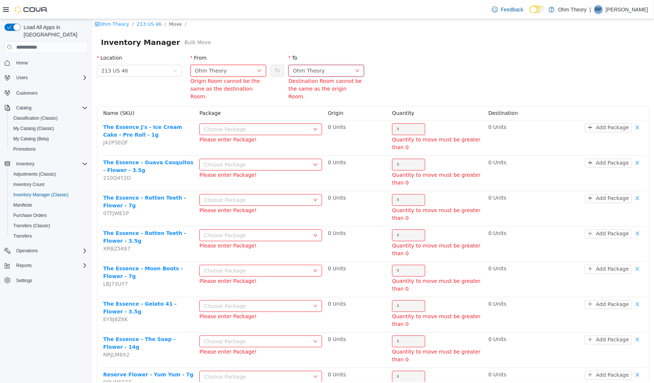
click at [297, 65] on div "Ohm Theory" at bounding box center [309, 70] width 32 height 11
click at [307, 120] on li "Pending Deliveries" at bounding box center [323, 120] width 75 height 12
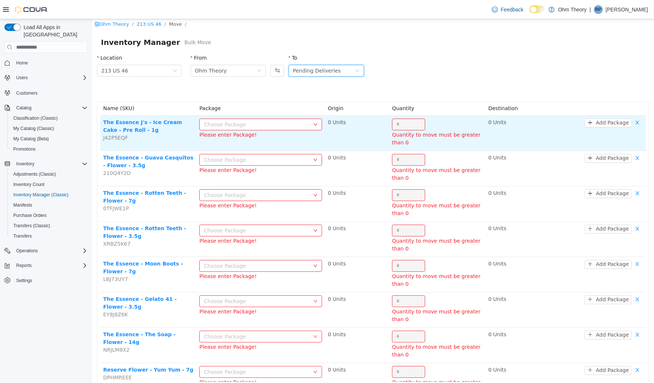
click at [282, 125] on div "Choose Package" at bounding box center [255, 123] width 105 height 7
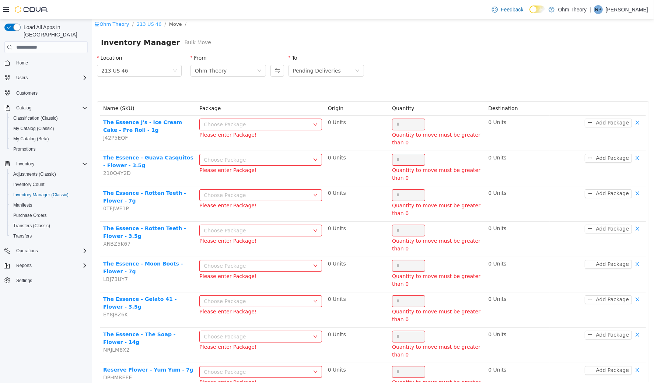
click at [153, 25] on link "213 US 46" at bounding box center [148, 24] width 25 height 6
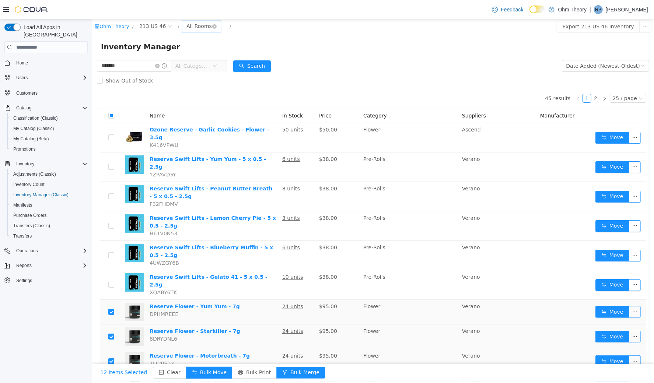
click at [193, 26] on div "All Rooms" at bounding box center [198, 25] width 25 height 11
click at [199, 49] on li "Ohm Theory" at bounding box center [203, 53] width 44 height 12
click at [27, 60] on span "Home" at bounding box center [22, 63] width 12 height 6
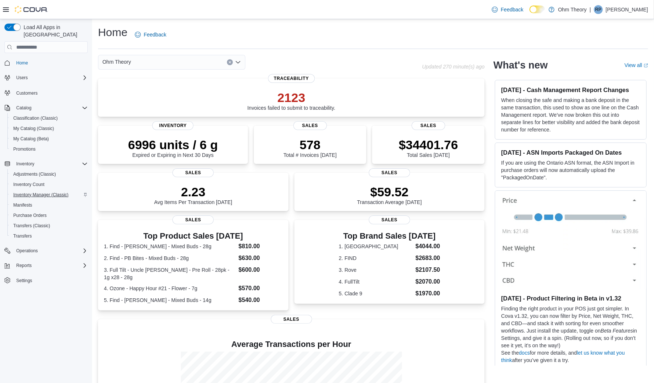
click at [41, 192] on span "Inventory Manager (Classic)" at bounding box center [40, 195] width 55 height 6
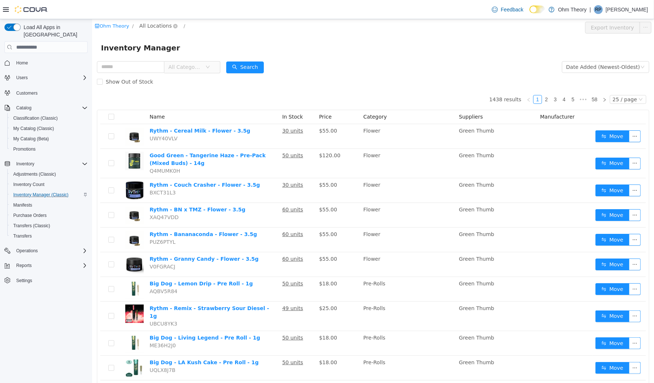
click at [149, 27] on span "All Locations" at bounding box center [155, 25] width 32 height 8
click at [226, 29] on div "Ohm Theory / All Locations /" at bounding box center [326, 25] width 464 height 9
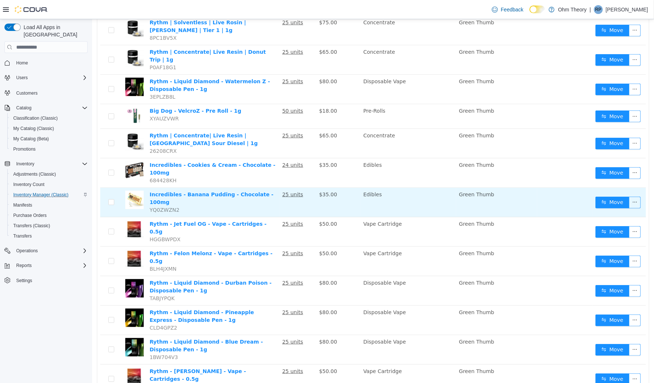
scroll to position [413, 0]
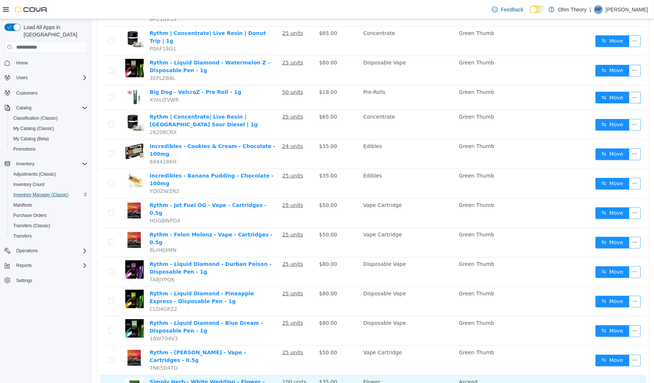
click at [615, 383] on button "Move" at bounding box center [612, 390] width 34 height 12
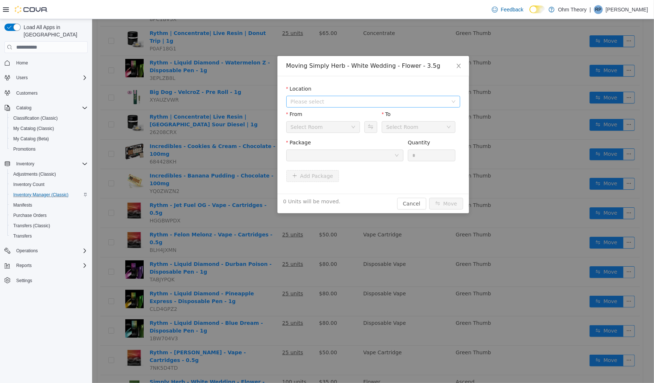
click at [336, 102] on span "Please select" at bounding box center [368, 101] width 157 height 7
click at [336, 124] on span "213 US 46" at bounding box center [381, 127] width 156 height 10
click at [336, 126] on div "Select Room" at bounding box center [320, 126] width 60 height 11
click at [336, 152] on li "Ohm Theory" at bounding box center [323, 152] width 74 height 12
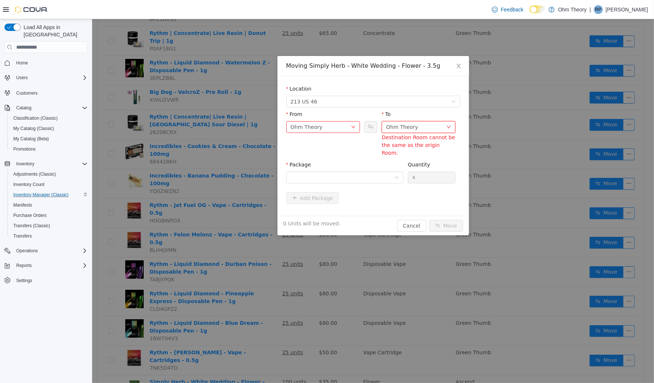
click at [401, 126] on div "Ohm Theory" at bounding box center [402, 126] width 32 height 11
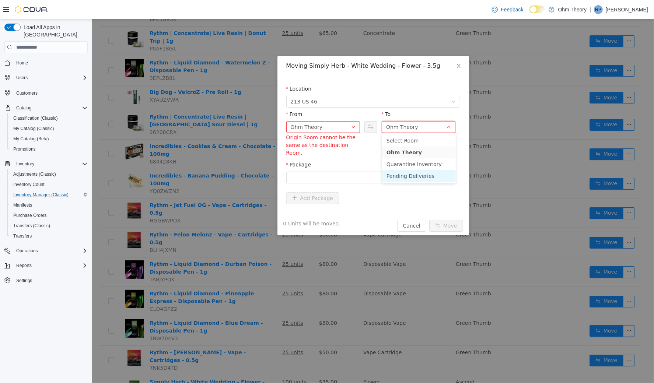
click at [415, 170] on li "Pending Deliveries" at bounding box center [419, 176] width 74 height 12
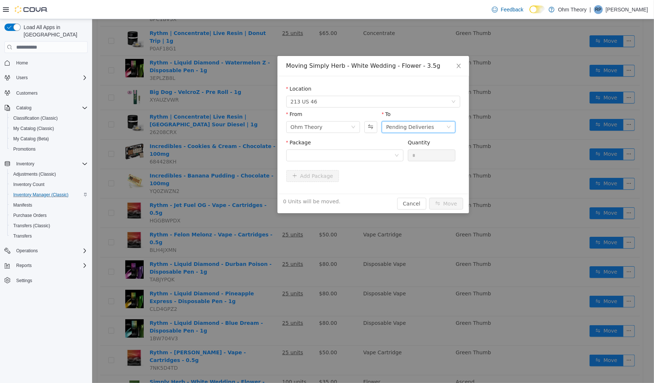
click at [377, 170] on div "Add Package" at bounding box center [373, 176] width 174 height 12
click at [375, 152] on div at bounding box center [342, 155] width 104 height 11
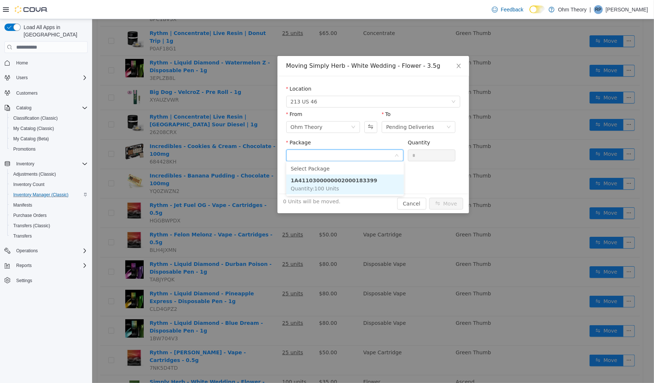
click at [370, 181] on strong "1A4110300000002000183399" at bounding box center [333, 180] width 87 height 6
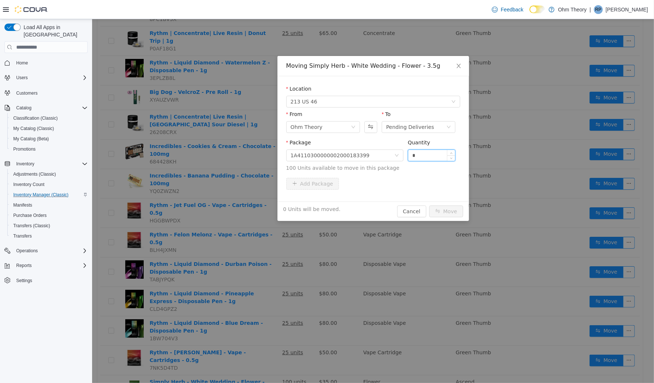
click at [437, 150] on input "*" at bounding box center [431, 155] width 47 height 11
click at [437, 151] on input "*" at bounding box center [431, 155] width 47 height 11
type input "***"
click at [460, 210] on button "Move" at bounding box center [446, 211] width 34 height 12
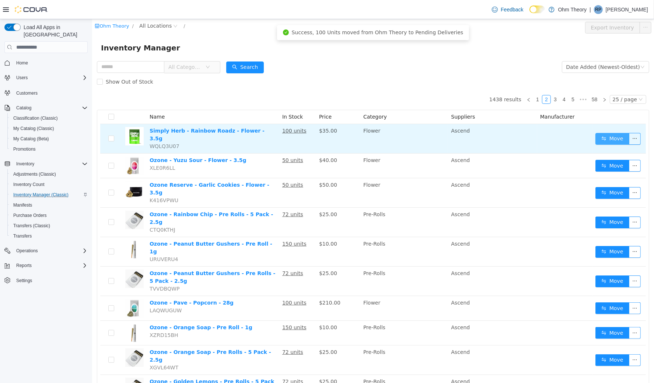
click at [604, 138] on button "Move" at bounding box center [612, 139] width 34 height 12
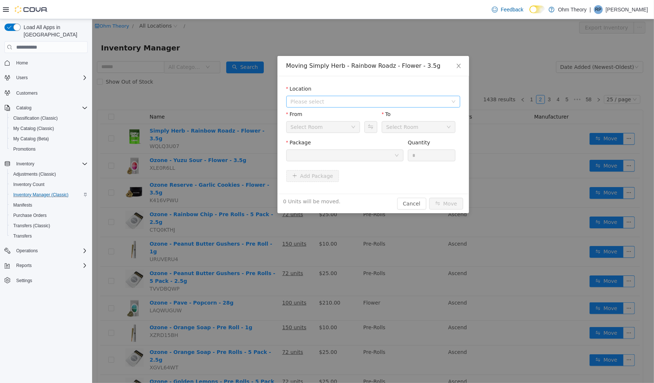
click at [353, 105] on span "Please select" at bounding box center [370, 101] width 160 height 11
click at [348, 128] on span "213 US 46" at bounding box center [381, 127] width 156 height 10
click at [396, 129] on div "Ohm Theory" at bounding box center [402, 126] width 32 height 11
click at [397, 128] on div "Ohm Theory" at bounding box center [402, 126] width 32 height 11
click at [342, 127] on div "Pending Deliveries" at bounding box center [320, 126] width 60 height 11
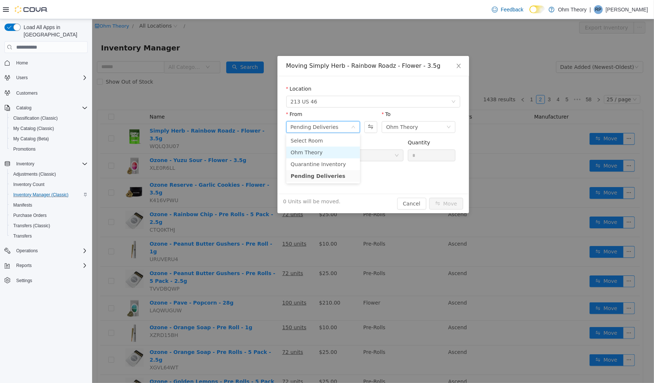
click at [331, 151] on li "Ohm Theory" at bounding box center [323, 152] width 74 height 12
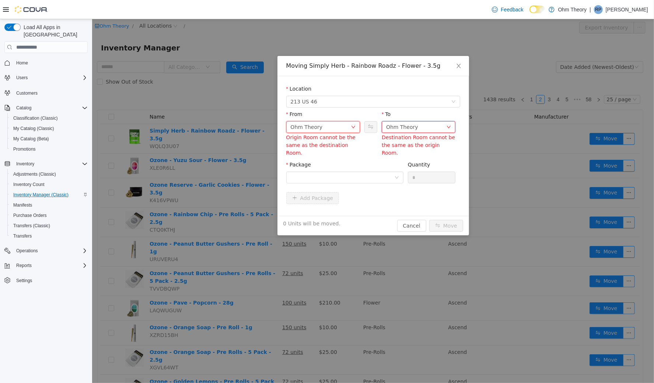
click at [400, 125] on div "Ohm Theory" at bounding box center [402, 126] width 32 height 11
click at [396, 172] on li "Pending Deliveries" at bounding box center [419, 176] width 74 height 12
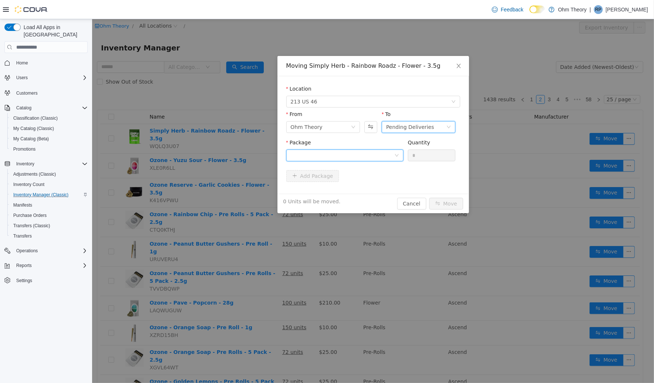
click at [366, 152] on div at bounding box center [342, 155] width 104 height 11
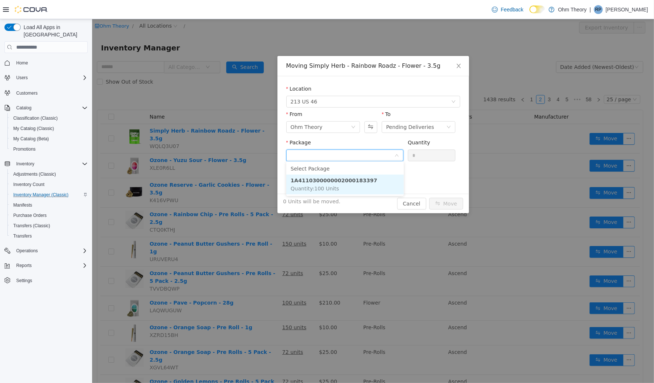
click at [360, 180] on strong "1A4110300000002000183397" at bounding box center [333, 180] width 87 height 6
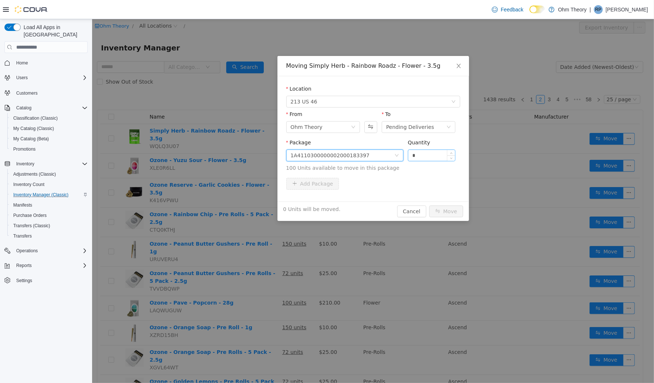
click at [441, 153] on input "*" at bounding box center [431, 155] width 47 height 11
type input "***"
click at [452, 209] on button "Move" at bounding box center [446, 211] width 34 height 12
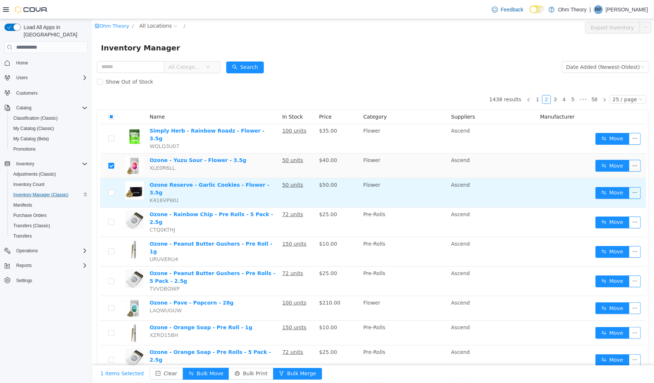
click at [114, 185] on td at bounding box center [111, 192] width 22 height 29
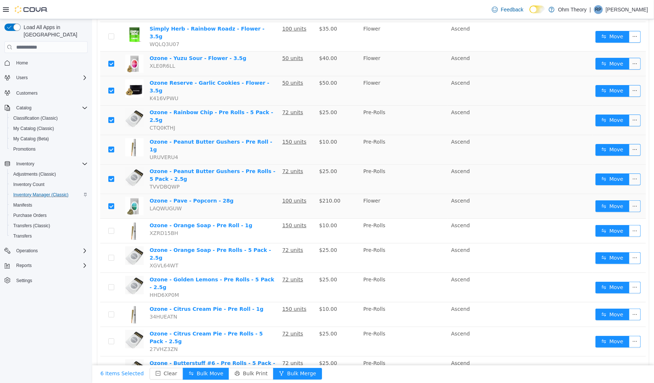
scroll to position [163, 0]
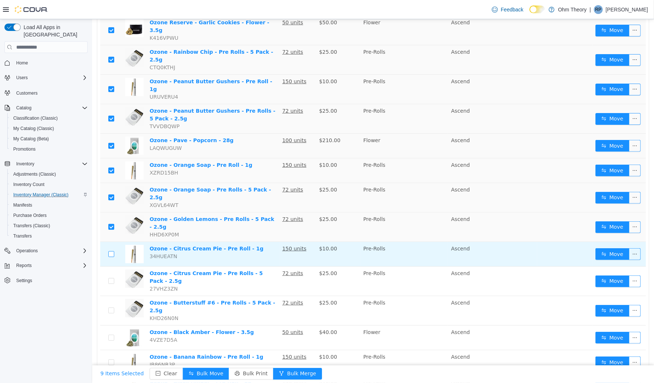
click at [108, 250] on label at bounding box center [111, 254] width 6 height 8
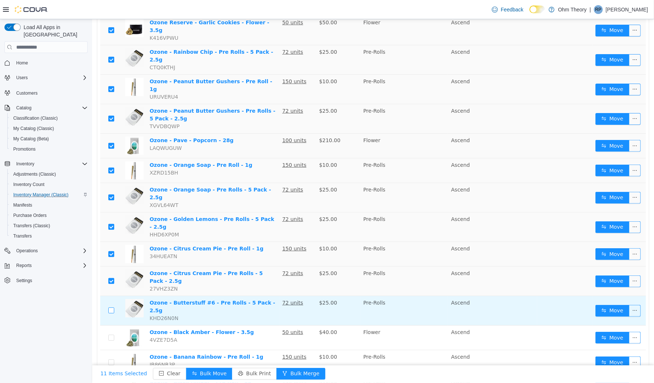
click at [108, 307] on label at bounding box center [111, 311] width 6 height 8
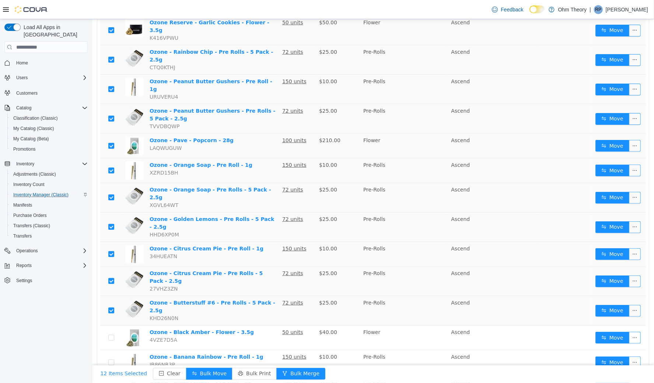
drag, startPoint x: 112, startPoint y: 302, endPoint x: 133, endPoint y: 280, distance: 30.2
click at [112, 325] on td at bounding box center [111, 337] width 22 height 25
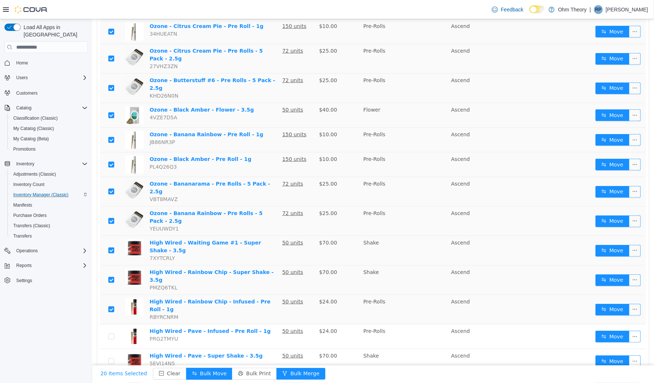
scroll to position [402, 0]
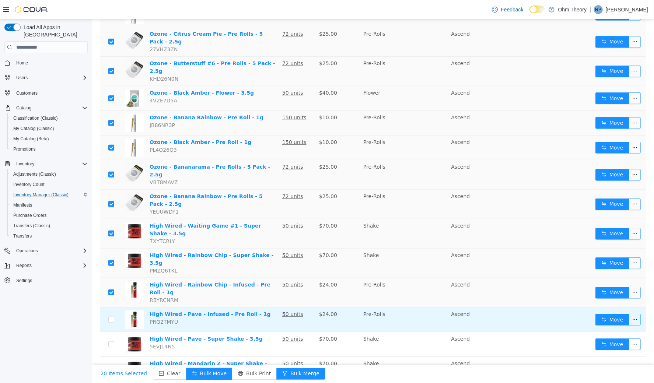
click at [108, 307] on td at bounding box center [111, 319] width 22 height 25
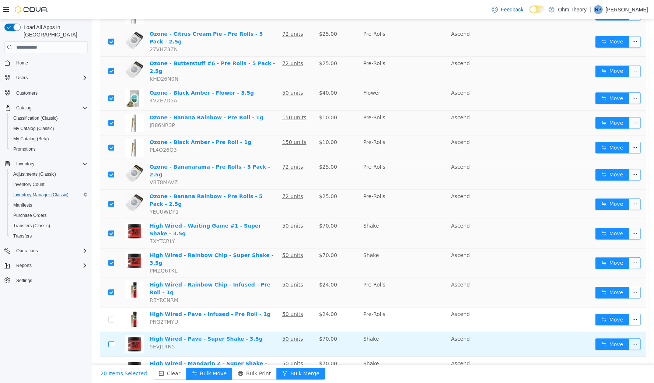
click at [111, 340] on label at bounding box center [111, 344] width 6 height 8
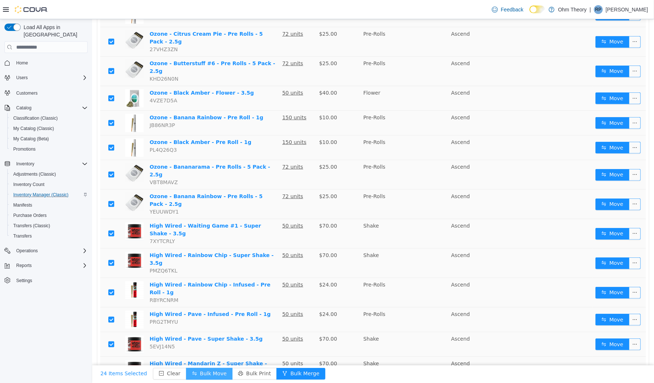
click at [215, 374] on button "Bulk Move" at bounding box center [209, 374] width 46 height 12
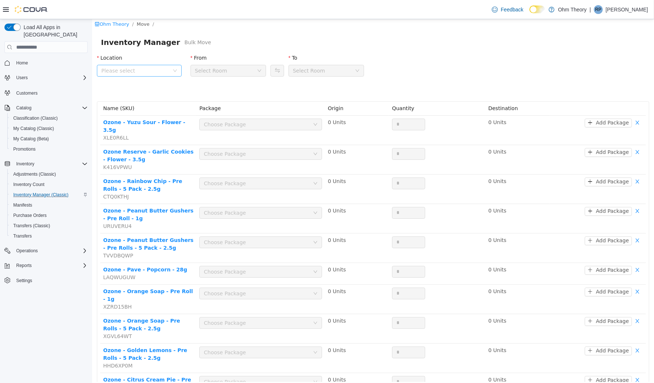
click at [156, 73] on span "Please select" at bounding box center [135, 70] width 68 height 7
drag, startPoint x: 139, startPoint y: 112, endPoint x: 155, endPoint y: 90, distance: 28.0
click at [138, 113] on span "213 US 46" at bounding box center [128, 111] width 27 height 6
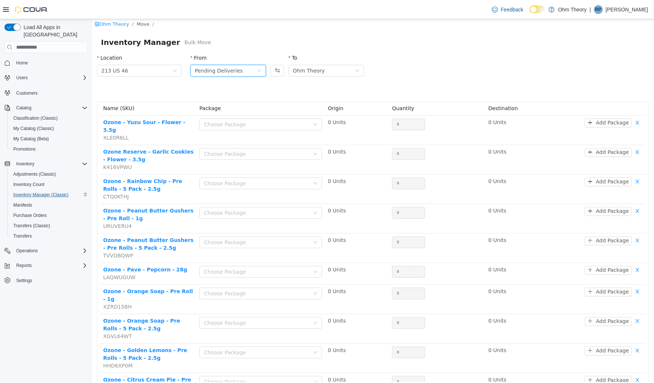
click at [218, 71] on div "Pending Deliveries" at bounding box center [219, 70] width 48 height 11
click at [223, 95] on li "Ohm Theory" at bounding box center [226, 96] width 75 height 12
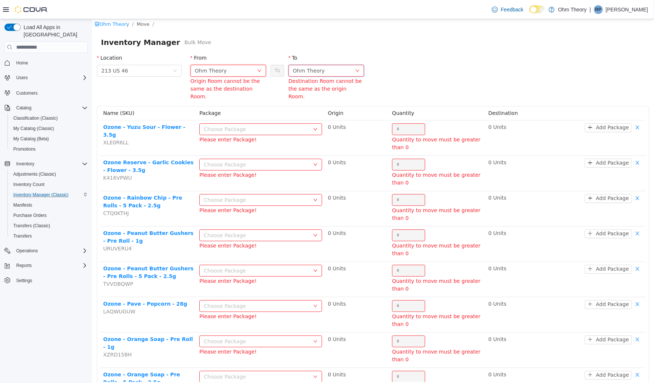
click at [303, 70] on div "Ohm Theory" at bounding box center [309, 70] width 32 height 11
click at [323, 117] on li "Pending Deliveries" at bounding box center [323, 120] width 75 height 12
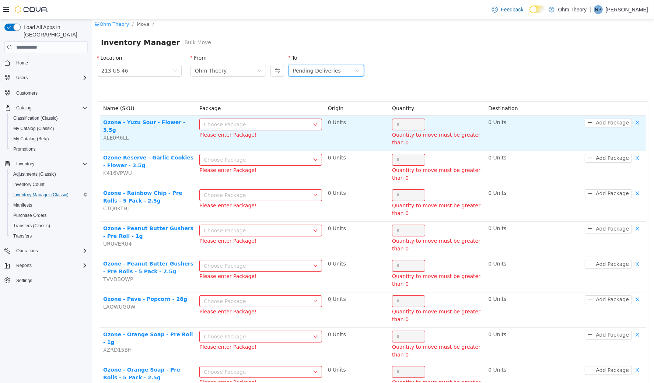
click at [290, 120] on div "Choose Package" at bounding box center [255, 123] width 105 height 7
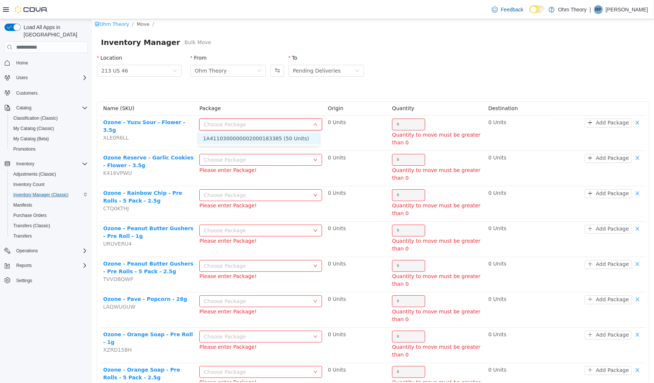
click at [279, 139] on li "1A4110300000002000183385 (50 Units)" at bounding box center [258, 138] width 121 height 12
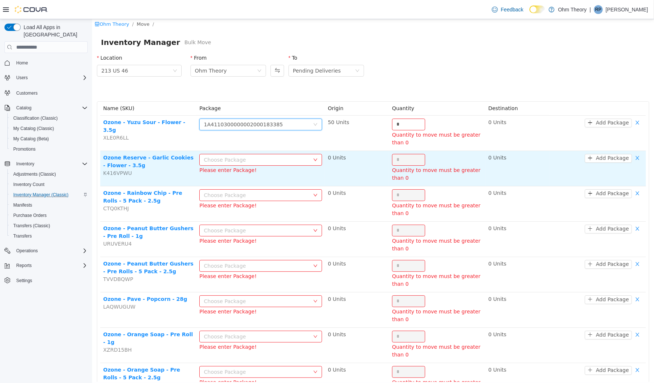
click at [275, 159] on div "Choose Package" at bounding box center [255, 159] width 105 height 7
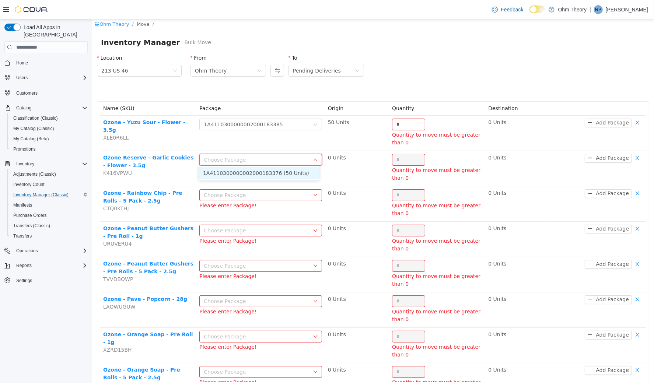
click at [275, 174] on li "1A4110300000002000183376 (50 Units)" at bounding box center [258, 173] width 121 height 12
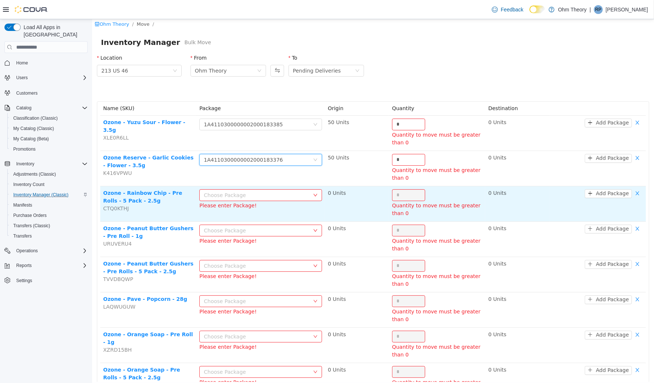
click at [274, 192] on div "Choose Package" at bounding box center [255, 194] width 105 height 7
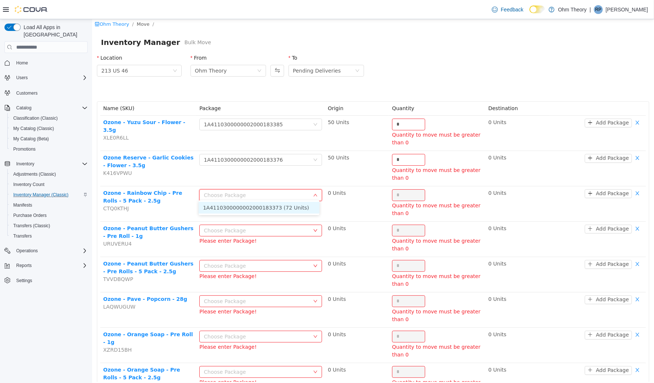
click at [277, 210] on li "1A4110300000002000183373 (72 Units)" at bounding box center [258, 208] width 121 height 12
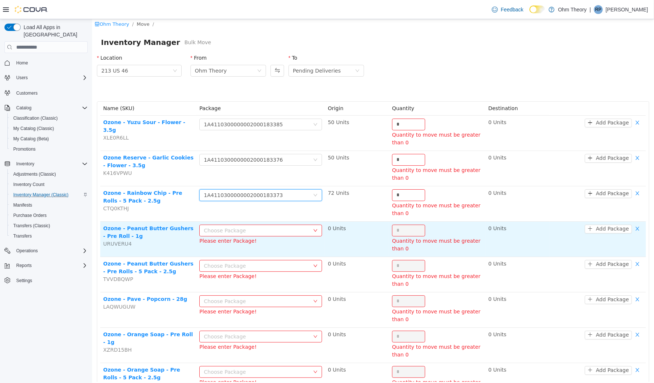
drag, startPoint x: 278, startPoint y: 224, endPoint x: 279, endPoint y: 234, distance: 10.1
click at [278, 227] on div "Choose Package" at bounding box center [255, 230] width 105 height 7
drag, startPoint x: 279, startPoint y: 242, endPoint x: 280, endPoint y: 251, distance: 8.9
click at [279, 242] on li "1A4110300000002000183371 (150 Units)" at bounding box center [258, 243] width 121 height 12
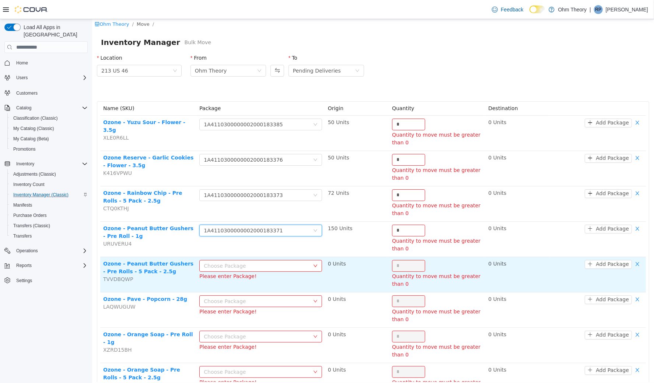
drag, startPoint x: 280, startPoint y: 260, endPoint x: 283, endPoint y: 268, distance: 7.9
click at [280, 262] on div "Choose Package" at bounding box center [255, 265] width 105 height 7
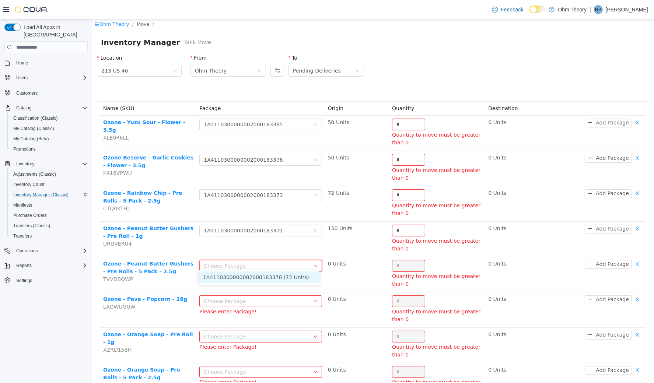
click at [285, 280] on li "1A4110300000002000183370 (72 Units)" at bounding box center [258, 277] width 121 height 12
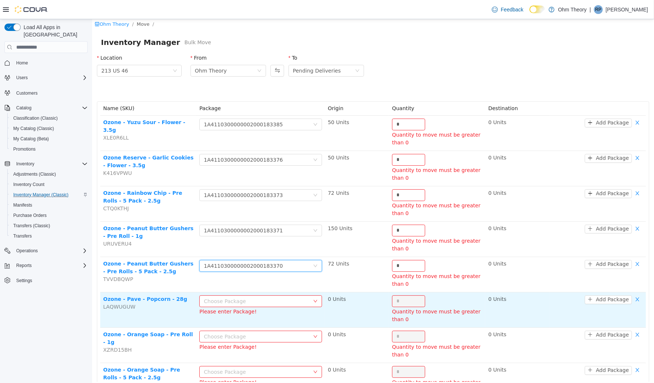
drag, startPoint x: 285, startPoint y: 299, endPoint x: 286, endPoint y: 303, distance: 4.2
click at [285, 299] on div "Choose Package" at bounding box center [255, 300] width 105 height 7
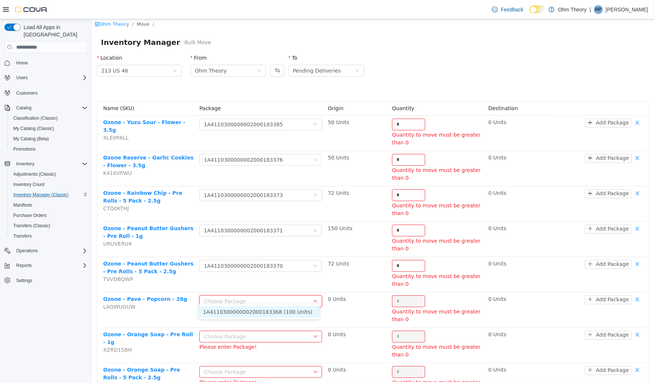
click at [290, 313] on li "1A4110300000002000183368 (100 Units)" at bounding box center [258, 312] width 121 height 12
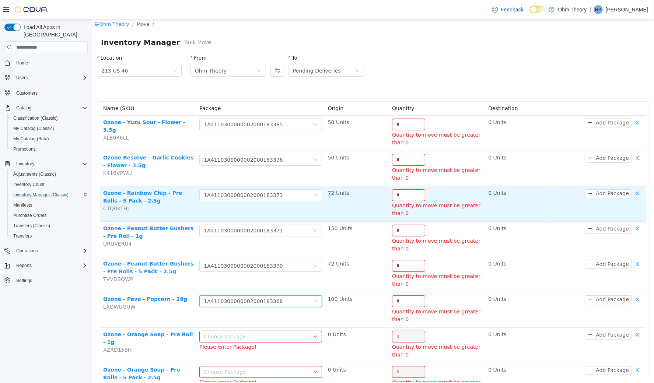
scroll to position [142, 0]
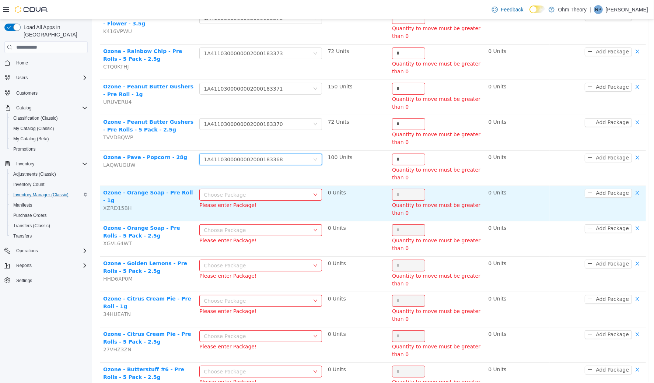
click at [294, 191] on div "Choose Package" at bounding box center [255, 194] width 105 height 7
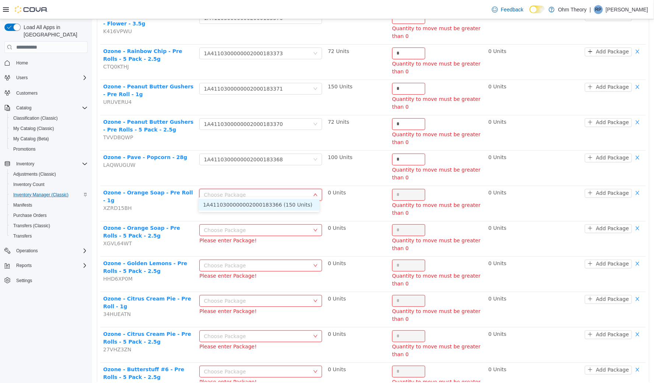
click at [291, 205] on li "1A4110300000002000183366 (150 Units)" at bounding box center [258, 205] width 121 height 12
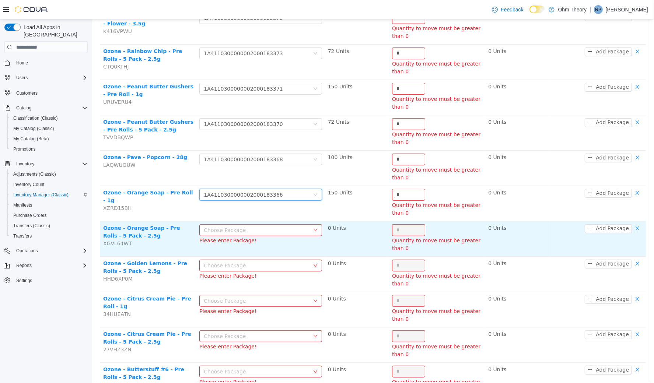
drag, startPoint x: 288, startPoint y: 222, endPoint x: 289, endPoint y: 230, distance: 8.2
click at [288, 226] on div "Choose Package" at bounding box center [255, 229] width 105 height 7
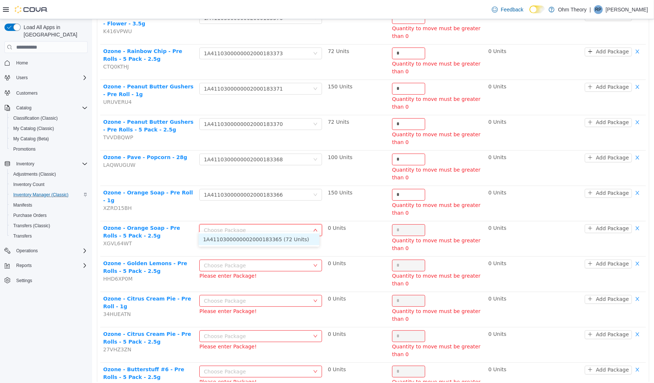
click at [290, 238] on li "1A4110300000002000183365 (72 Units)" at bounding box center [258, 239] width 121 height 12
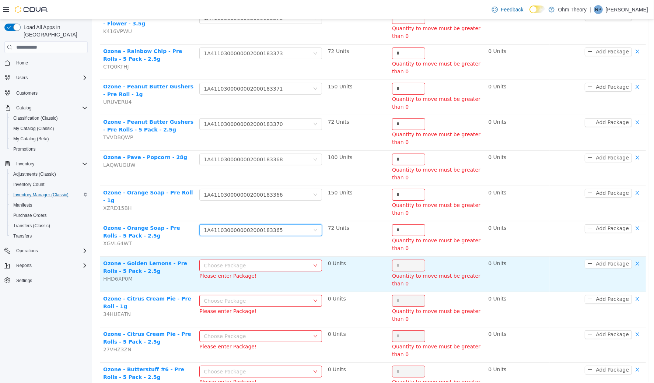
click at [294, 262] on div "Choose Package" at bounding box center [255, 265] width 105 height 7
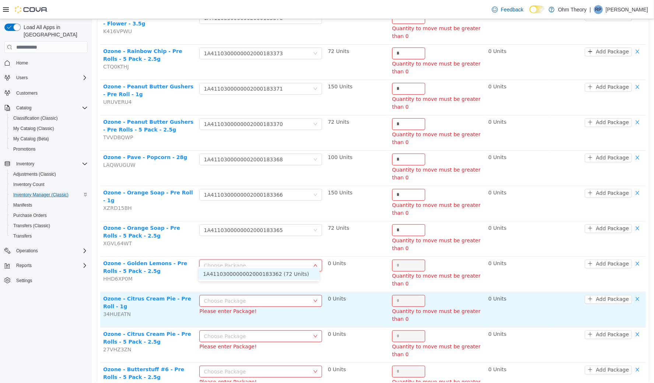
drag, startPoint x: 294, startPoint y: 275, endPoint x: 294, endPoint y: 290, distance: 15.1
click at [294, 275] on li "1A4110300000002000183362 (72 Units)" at bounding box center [258, 274] width 121 height 12
click at [290, 297] on div "Choose Package" at bounding box center [255, 300] width 105 height 7
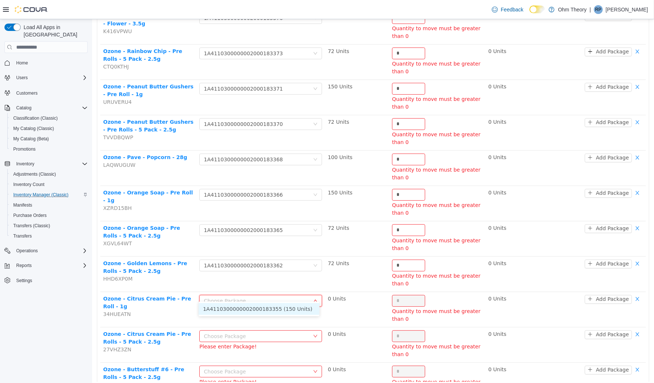
click at [287, 306] on li "1A4110300000002000183355 (150 Units)" at bounding box center [258, 309] width 121 height 12
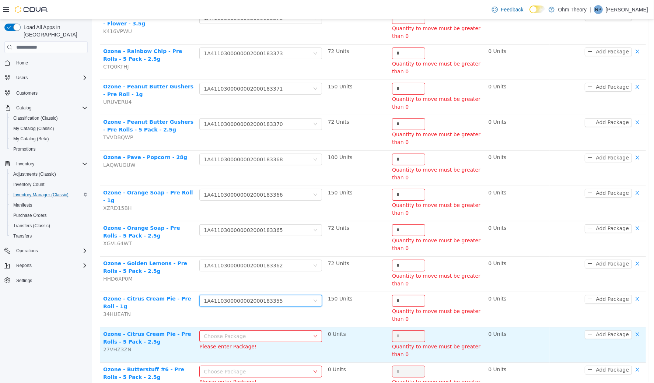
click at [277, 332] on div "Choose Package" at bounding box center [255, 335] width 105 height 7
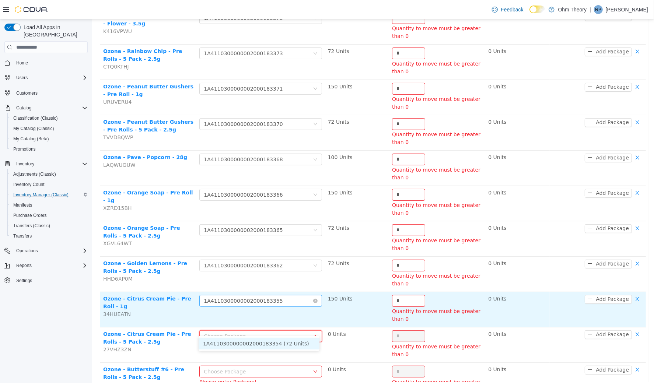
drag, startPoint x: 278, startPoint y: 336, endPoint x: 306, endPoint y: 290, distance: 54.5
click at [278, 338] on li "1A4110300000002000183354 (72 Units)" at bounding box center [258, 344] width 121 height 12
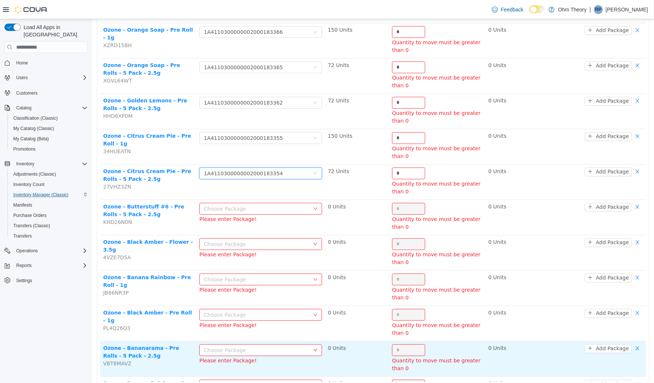
scroll to position [404, 0]
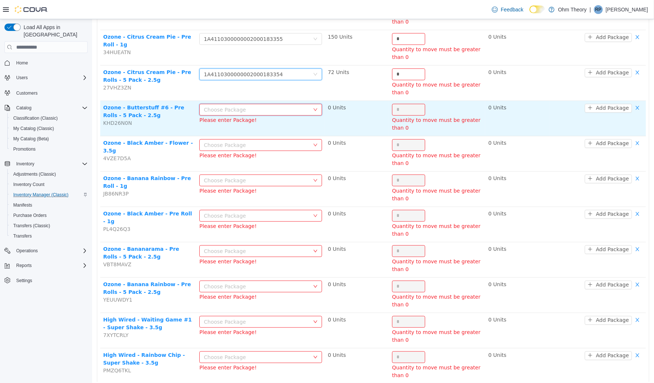
click at [277, 105] on div "Choose Package" at bounding box center [257, 109] width 109 height 11
drag, startPoint x: 278, startPoint y: 115, endPoint x: 280, endPoint y: 120, distance: 5.6
click at [278, 115] on li "1A4110300000002000183352 (72 Units)" at bounding box center [258, 116] width 121 height 12
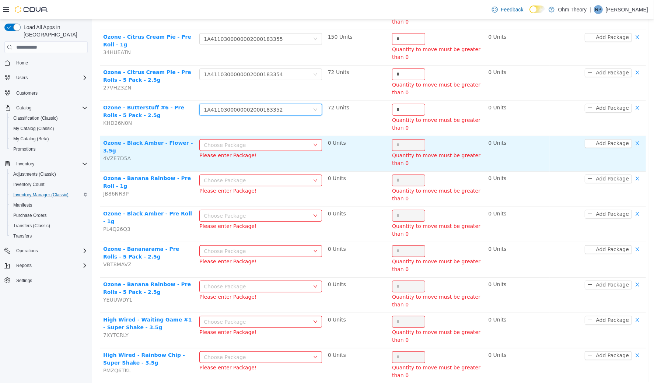
drag, startPoint x: 280, startPoint y: 133, endPoint x: 281, endPoint y: 142, distance: 8.9
click at [280, 141] on div "Choose Package" at bounding box center [255, 144] width 105 height 7
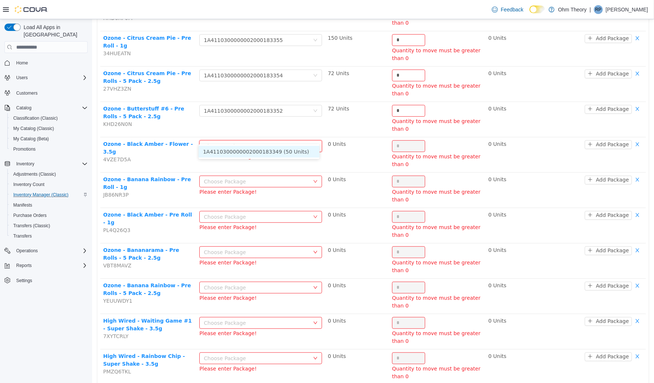
click at [282, 150] on li "1A4110300000002000183349 (50 Units)" at bounding box center [258, 152] width 121 height 12
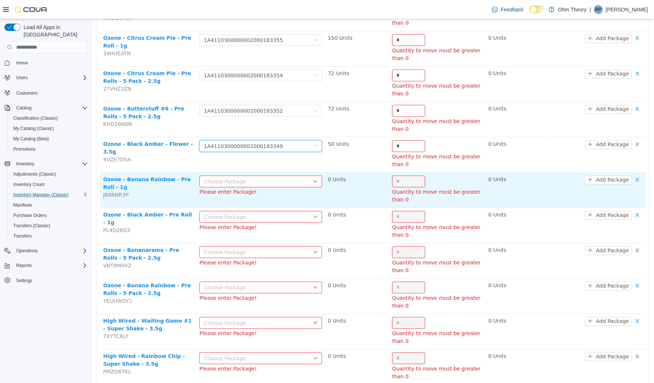
click at [281, 178] on div "Choose Package" at bounding box center [255, 181] width 105 height 7
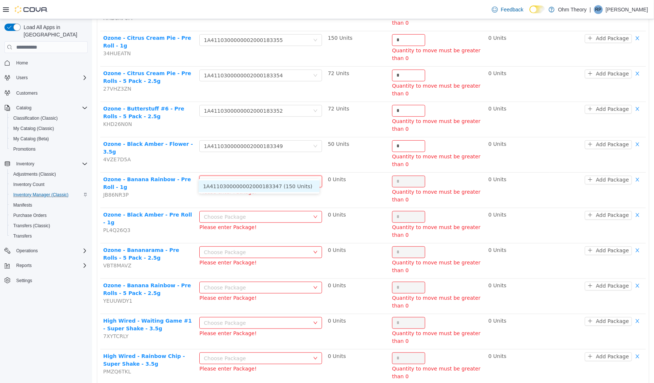
click at [280, 186] on li "1A4110300000002000183347 (150 Units)" at bounding box center [258, 186] width 121 height 12
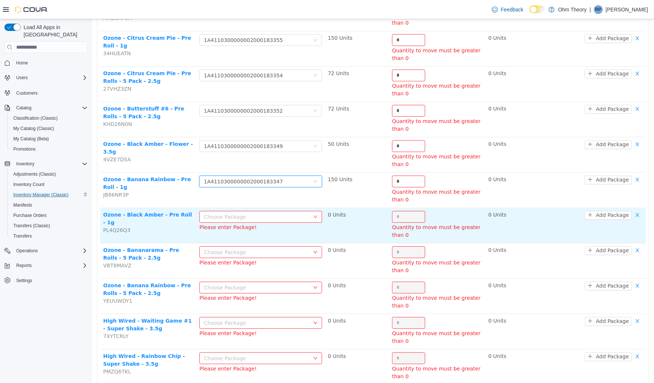
click at [284, 213] on div "Choose Package" at bounding box center [255, 216] width 105 height 7
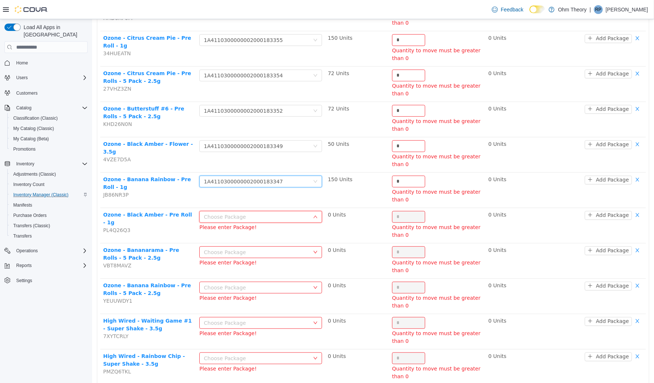
scroll to position [1, 0]
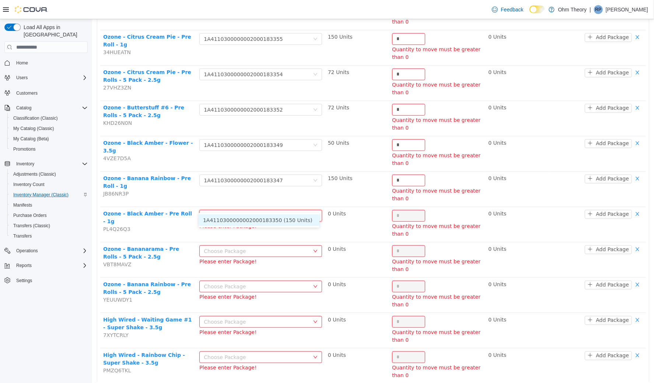
click at [284, 222] on li "1A4110300000002000183350 (150 Units)" at bounding box center [258, 220] width 121 height 12
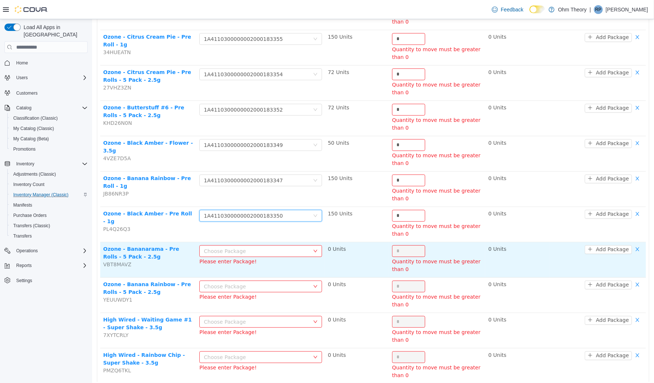
click at [286, 242] on td "Choose Package Please enter Package!" at bounding box center [260, 259] width 128 height 35
click at [285, 247] on div "Choose Package" at bounding box center [255, 250] width 105 height 7
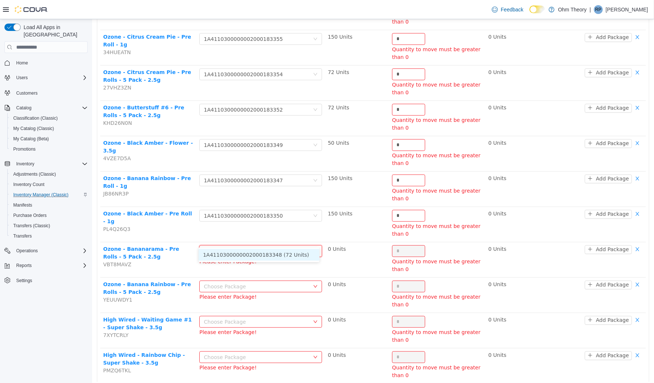
click at [283, 256] on li "1A4110300000002000183348 (72 Units)" at bounding box center [258, 255] width 121 height 12
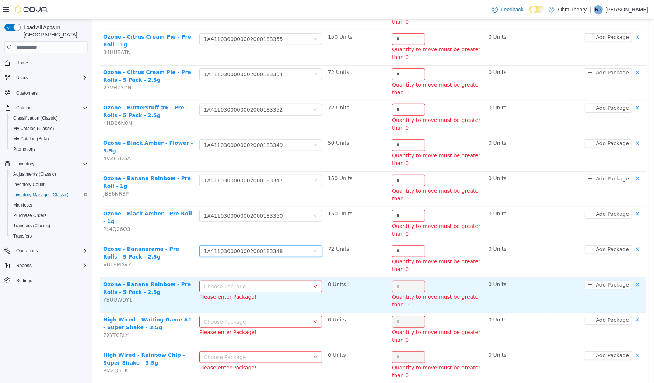
click at [282, 283] on div "Choose Package" at bounding box center [255, 286] width 105 height 7
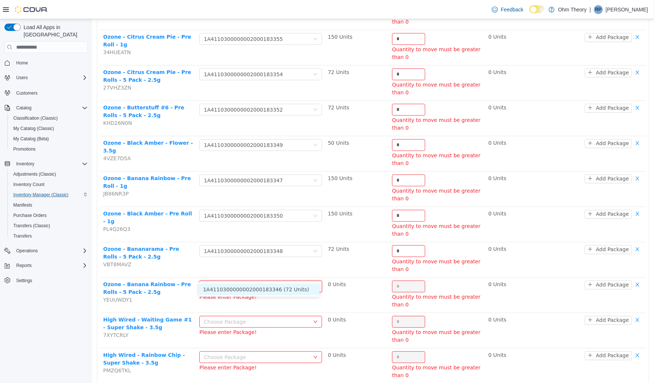
click at [283, 290] on li "1A4110300000002000183346 (72 Units)" at bounding box center [258, 289] width 121 height 12
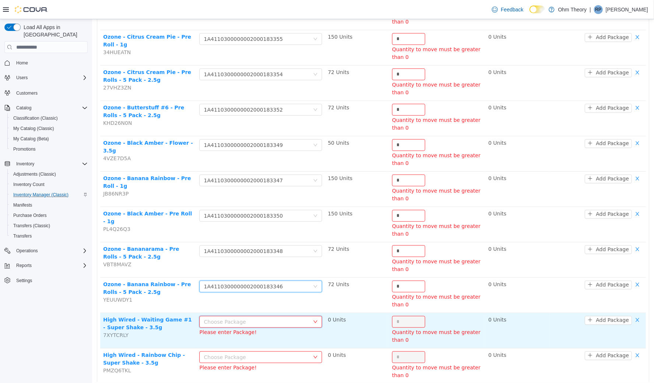
click at [283, 316] on div "Choose Package" at bounding box center [260, 322] width 122 height 12
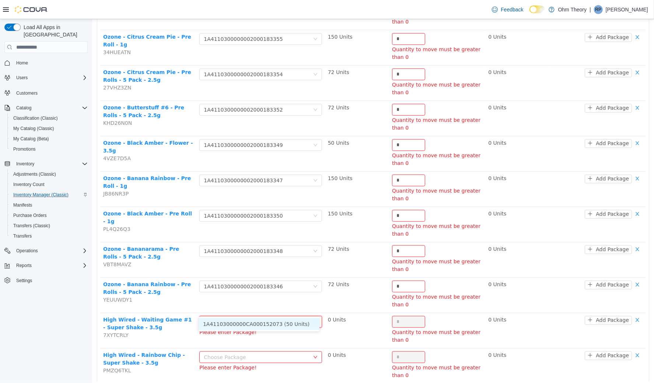
click at [290, 319] on li "1A41103000000CA000152073 (50 Units)" at bounding box center [258, 324] width 121 height 12
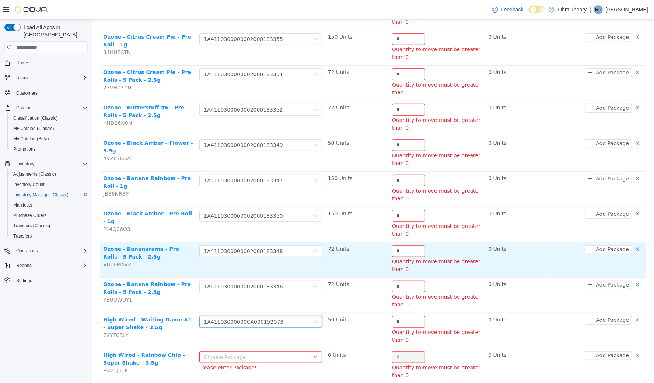
scroll to position [466, 0]
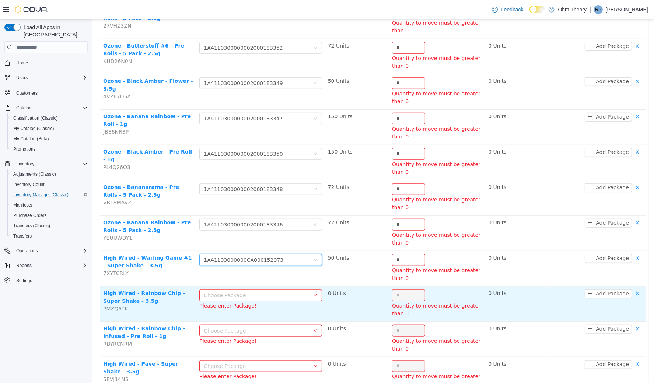
click at [284, 291] on div "Choose Package" at bounding box center [255, 294] width 105 height 7
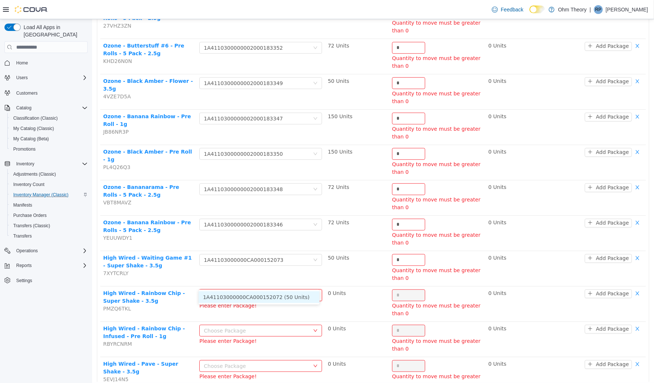
click at [292, 296] on li "1A41103000000CA000152072 (50 Units)" at bounding box center [258, 297] width 121 height 12
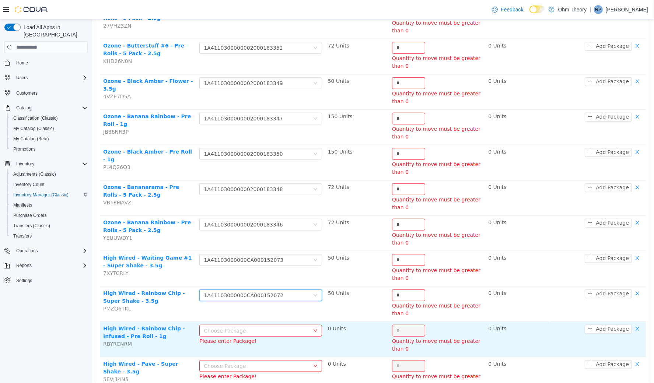
click at [277, 327] on div "Choose Package" at bounding box center [255, 330] width 105 height 7
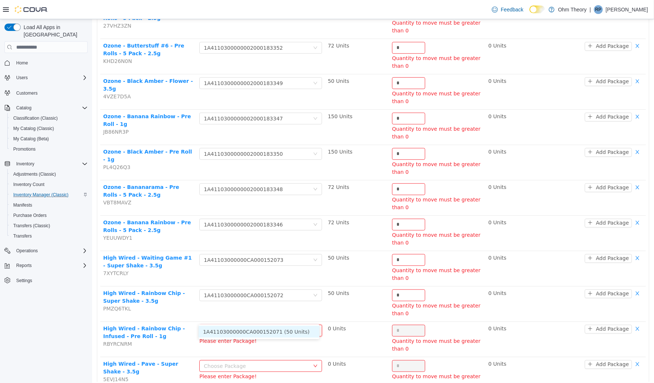
click at [279, 333] on li "1A41103000000CA000152071 (50 Units)" at bounding box center [258, 332] width 121 height 12
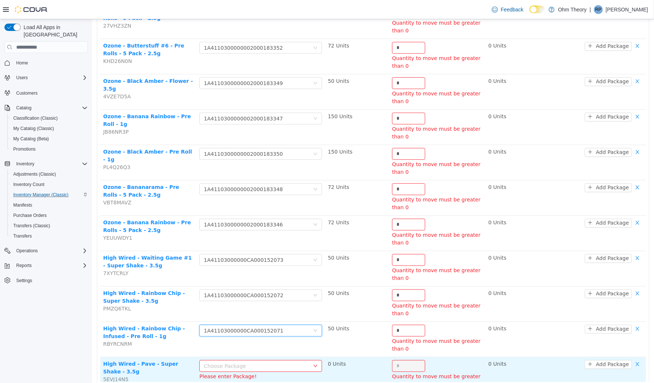
click at [282, 362] on div "Choose Package" at bounding box center [255, 365] width 105 height 7
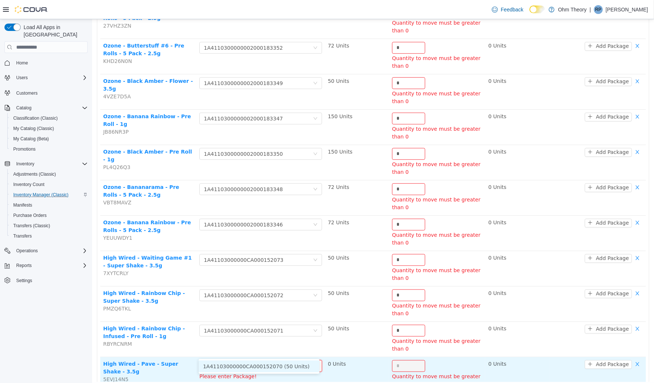
drag, startPoint x: 284, startPoint y: 363, endPoint x: 289, endPoint y: 352, distance: 11.9
click at [285, 361] on li "1A41103000000CA000152070 (50 Units)" at bounding box center [258, 366] width 121 height 12
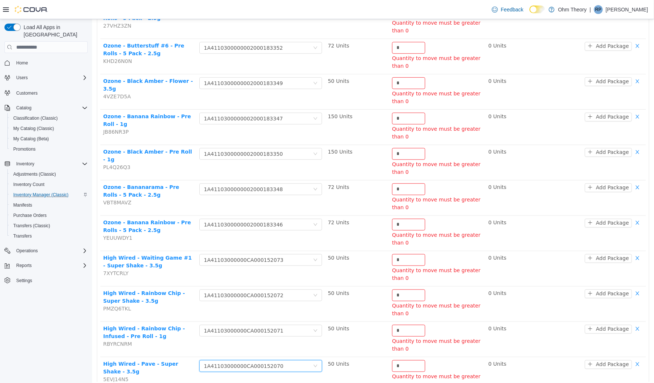
scroll to position [613, 0]
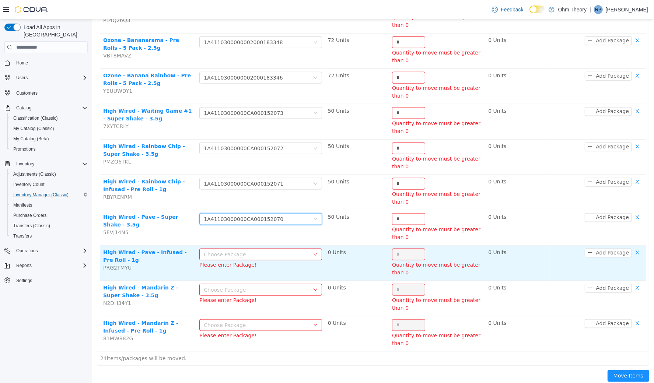
click at [281, 251] on div "Choose Package" at bounding box center [255, 254] width 105 height 7
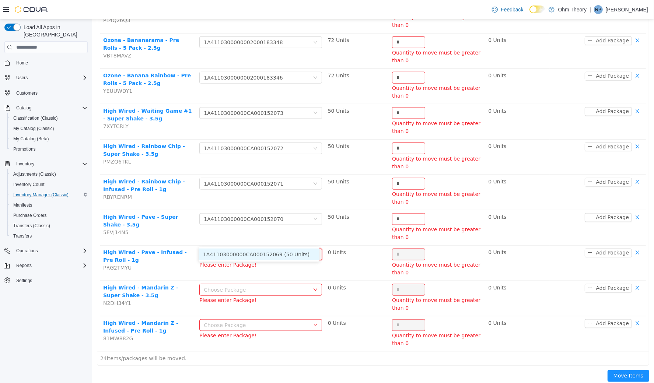
click at [275, 258] on li "1A41103000000CA000152069 (50 Units)" at bounding box center [258, 254] width 121 height 12
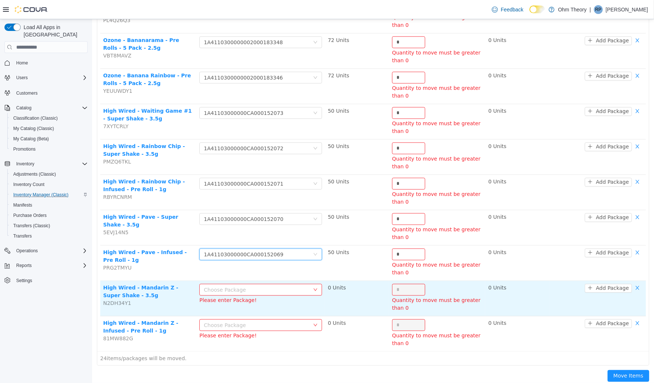
click at [276, 286] on div "Choose Package" at bounding box center [255, 289] width 105 height 7
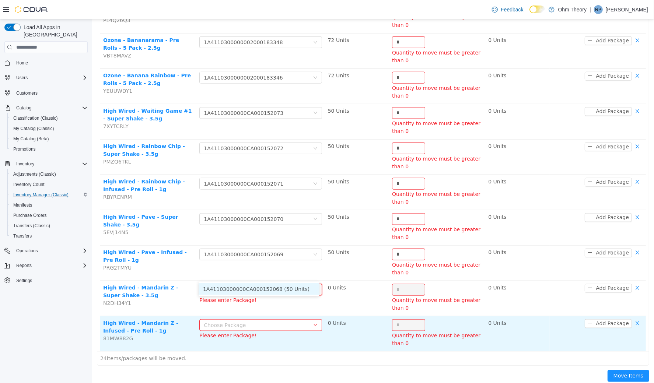
drag, startPoint x: 278, startPoint y: 289, endPoint x: 283, endPoint y: 310, distance: 21.9
click at [279, 290] on li "1A41103000000CA000152068 (50 Units)" at bounding box center [258, 289] width 121 height 12
click at [285, 321] on div "Choose Package" at bounding box center [255, 324] width 105 height 7
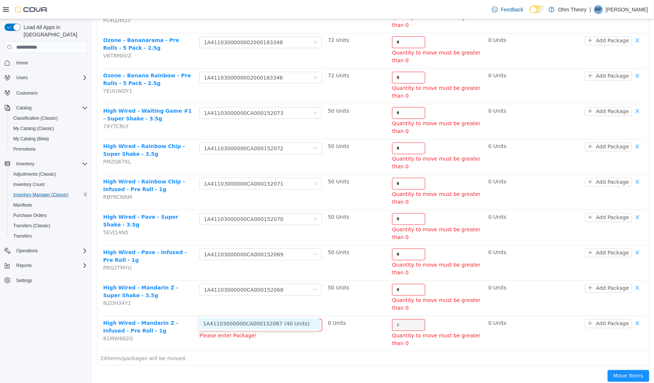
click at [289, 326] on li "1A41103000000CA000152067 (40 Units)" at bounding box center [258, 324] width 121 height 12
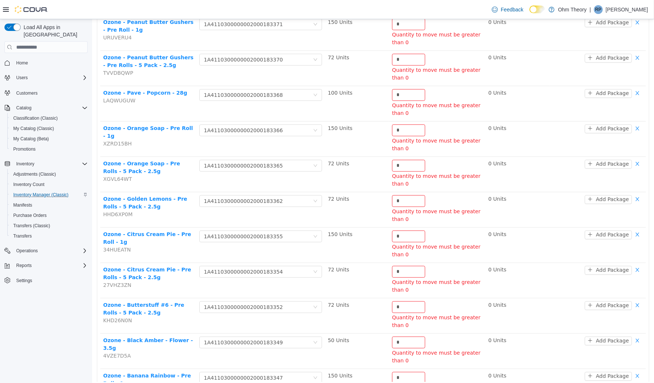
scroll to position [0, 0]
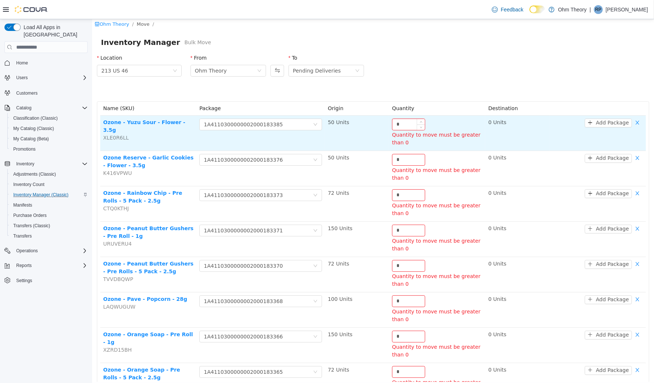
click at [408, 122] on input "*" at bounding box center [408, 124] width 32 height 11
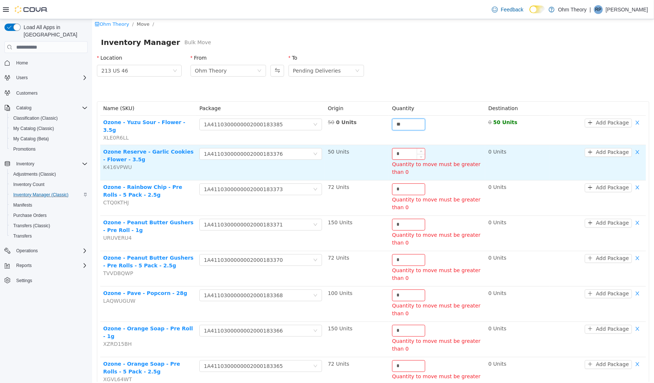
type input "**"
click at [403, 148] on input "*" at bounding box center [408, 153] width 32 height 11
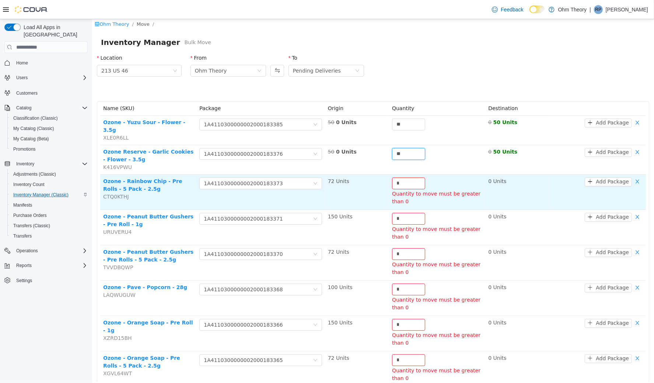
type input "**"
click at [398, 190] on div "Quantity to move must be greater than 0" at bounding box center [437, 197] width 90 height 15
click at [400, 178] on input "*" at bounding box center [408, 183] width 32 height 11
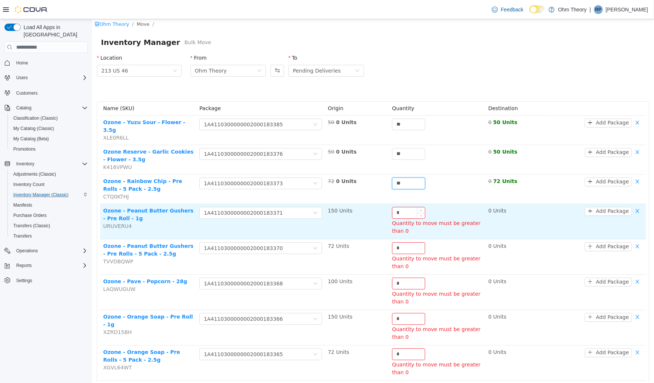
type input "**"
click at [408, 207] on input "*" at bounding box center [408, 212] width 32 height 11
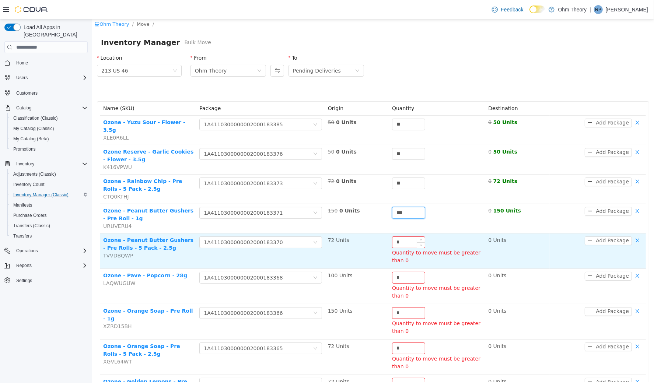
type input "***"
click at [396, 237] on input "*" at bounding box center [408, 242] width 32 height 11
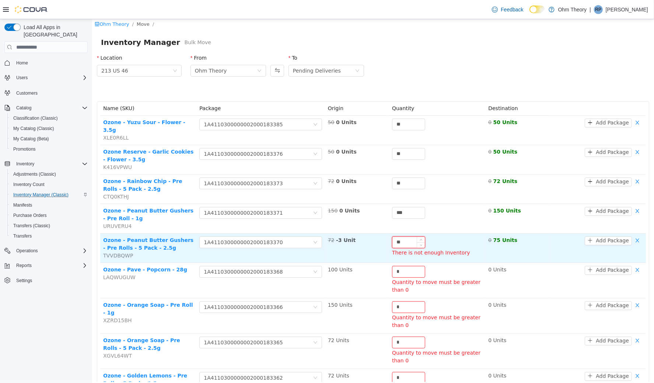
click at [409, 237] on input "**" at bounding box center [408, 242] width 32 height 11
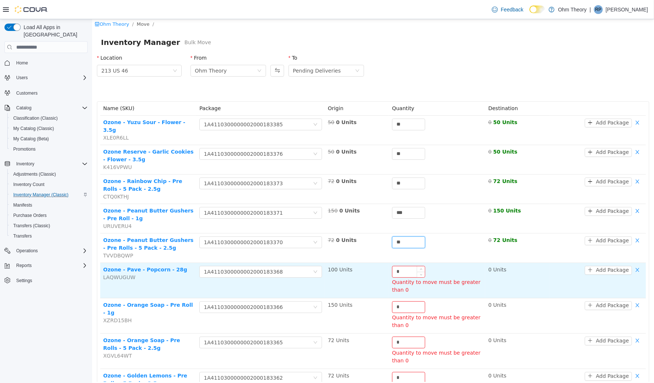
type input "**"
click at [405, 266] on input "*" at bounding box center [408, 271] width 32 height 11
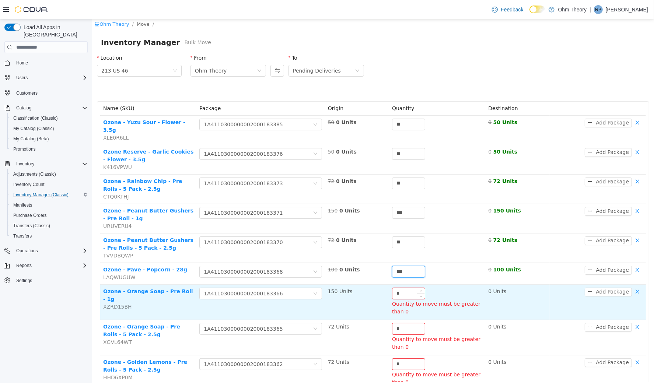
type input "***"
click at [403, 288] on input "*" at bounding box center [408, 293] width 32 height 11
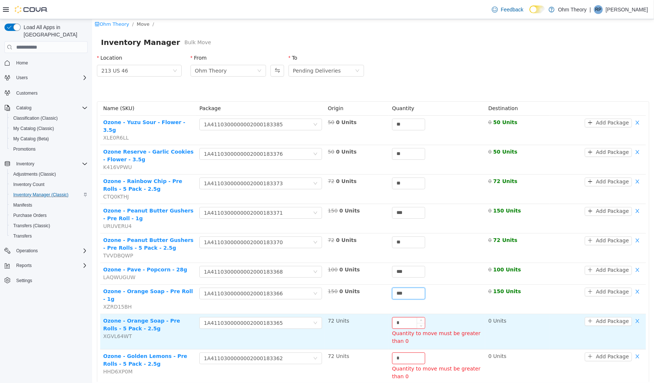
type input "***"
click at [404, 317] on input "*" at bounding box center [408, 322] width 32 height 11
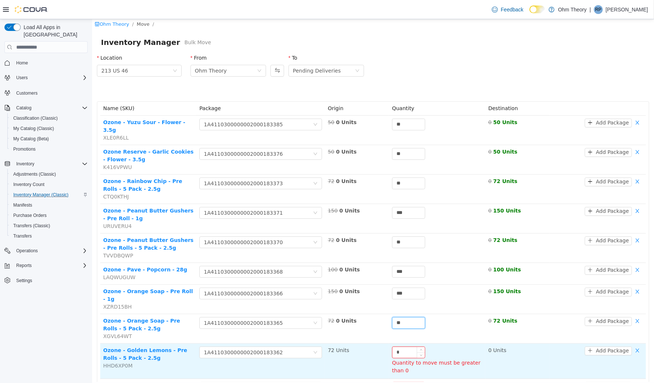
type input "**"
click at [399, 347] on input "*" at bounding box center [408, 352] width 32 height 11
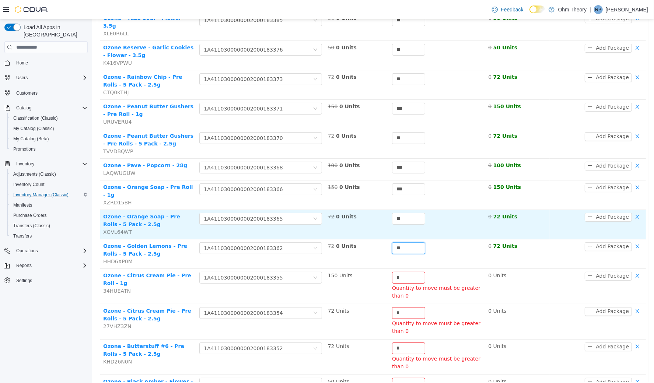
scroll to position [167, 0]
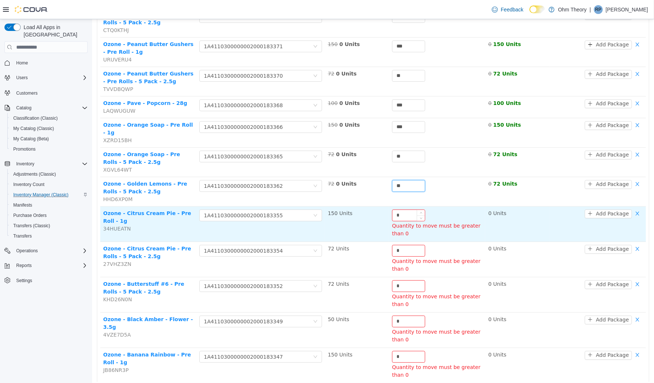
type input "**"
click at [409, 210] on input "*" at bounding box center [408, 215] width 32 height 11
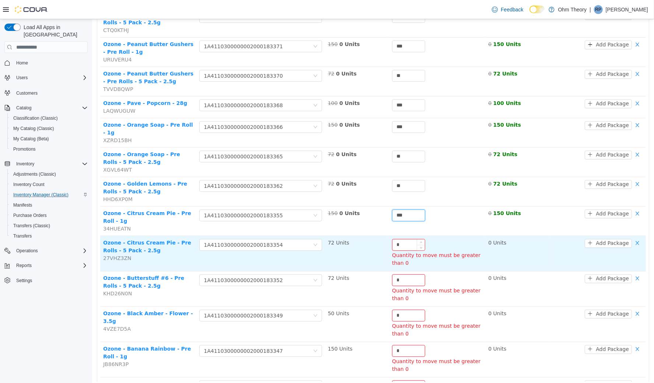
type input "***"
click at [406, 239] on input "*" at bounding box center [408, 244] width 32 height 11
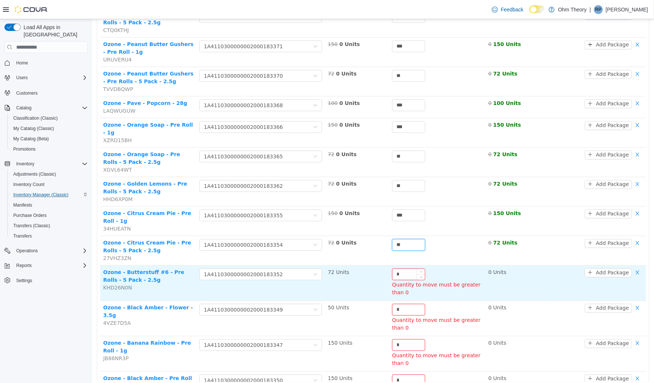
type input "**"
click at [400, 269] on input "*" at bounding box center [408, 274] width 32 height 11
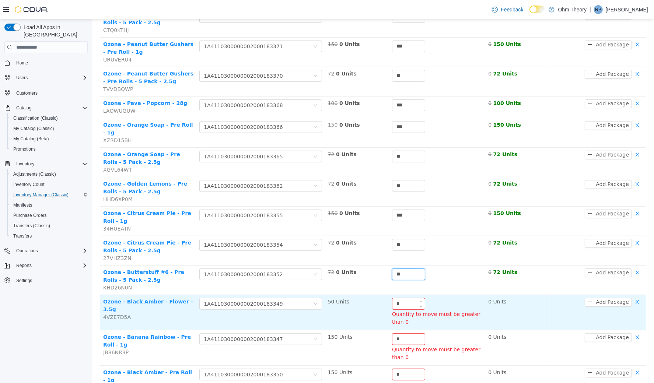
type input "**"
click at [399, 298] on input "*" at bounding box center [408, 303] width 32 height 11
click at [400, 298] on input "*" at bounding box center [408, 303] width 32 height 11
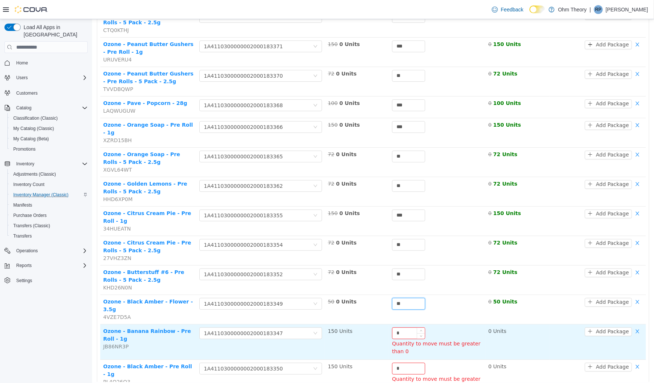
type input "**"
click at [403, 328] on input "*" at bounding box center [408, 333] width 32 height 11
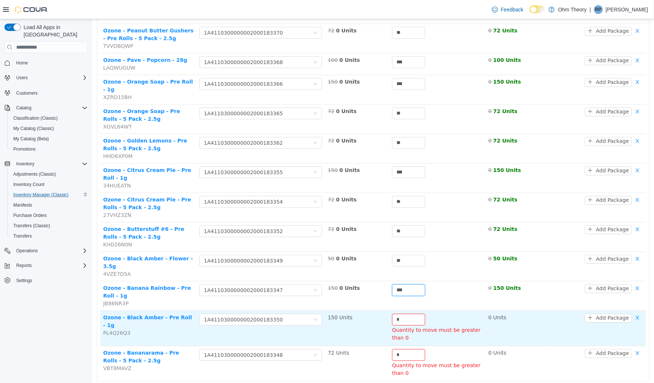
scroll to position [212, 0]
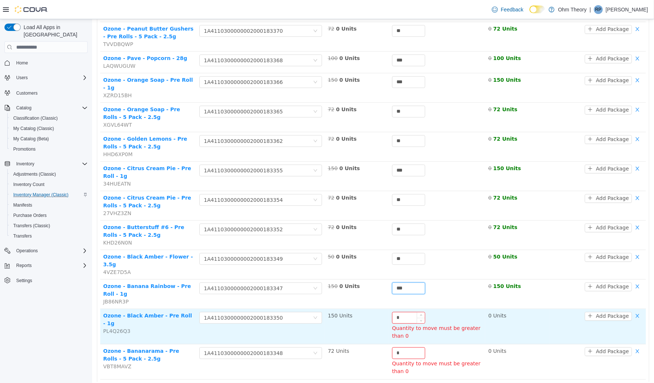
type input "***"
click at [402, 312] on input "*" at bounding box center [408, 317] width 32 height 11
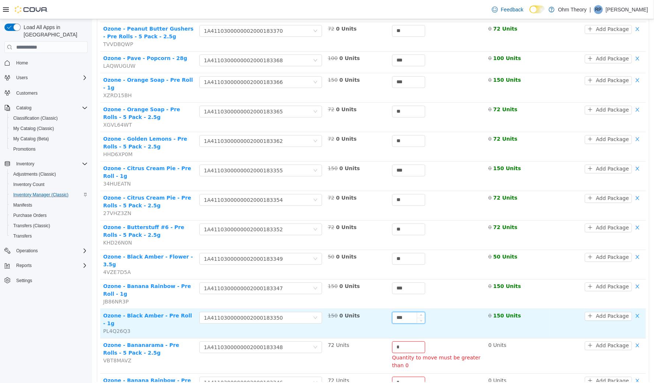
scroll to position [250, 0]
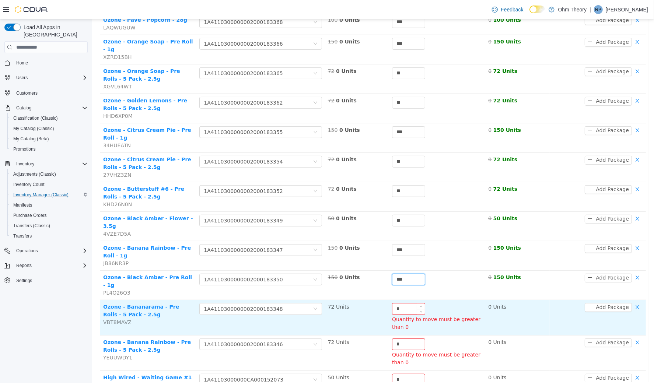
type input "***"
click at [404, 303] on input "*" at bounding box center [408, 308] width 32 height 11
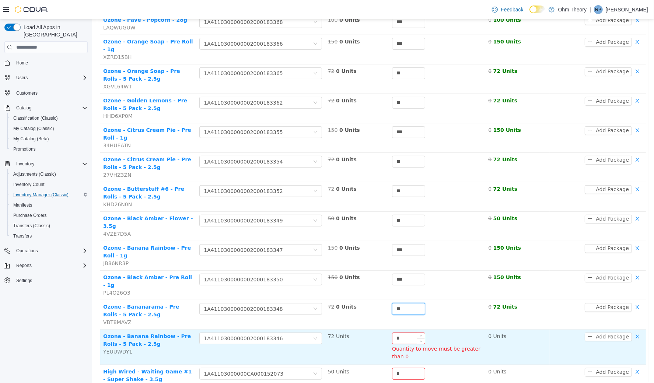
type input "**"
click at [403, 333] on input "*" at bounding box center [408, 338] width 32 height 11
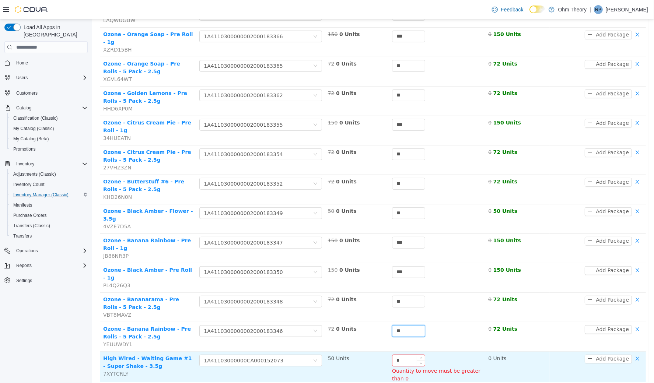
scroll to position [281, 0]
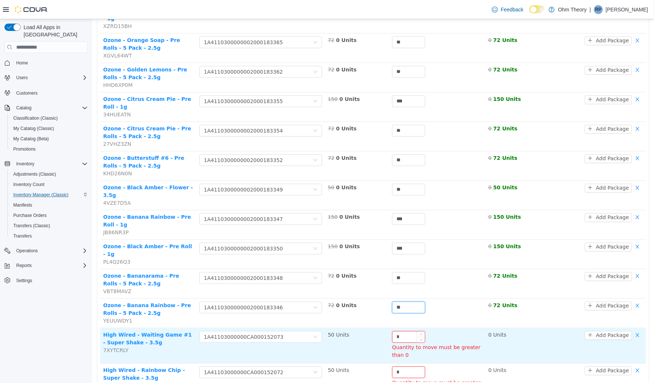
type input "**"
click at [404, 331] on input "*" at bounding box center [408, 336] width 32 height 11
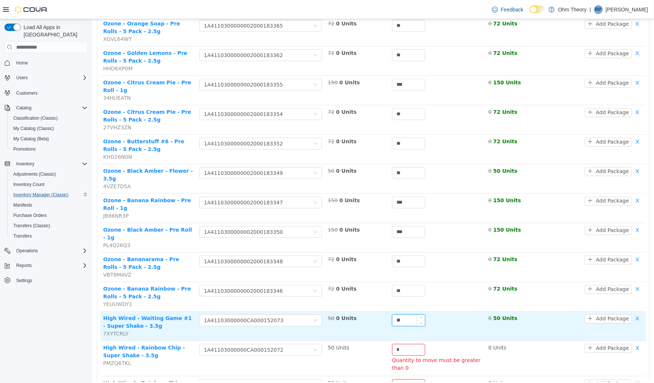
scroll to position [407, 0]
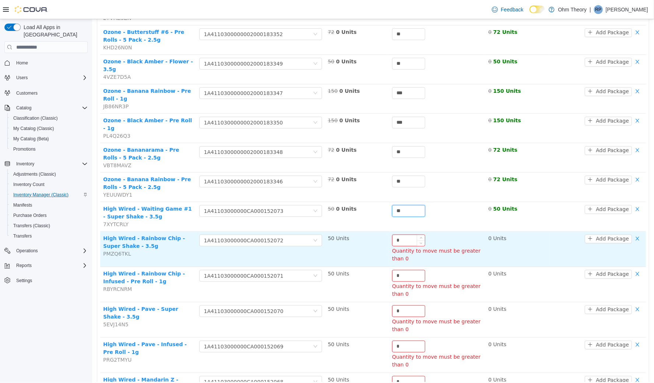
type input "**"
click at [407, 235] on input "*" at bounding box center [408, 240] width 32 height 11
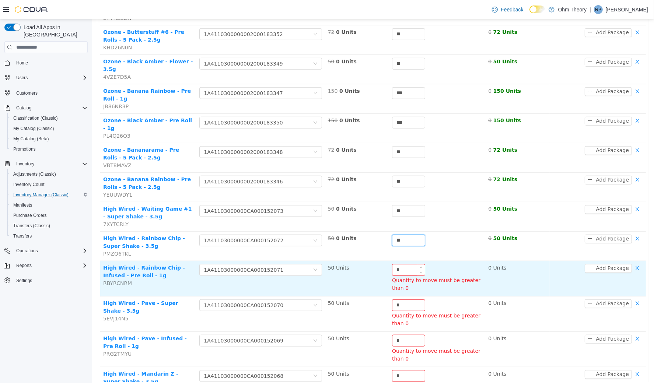
type input "**"
click at [410, 264] on input "*" at bounding box center [408, 269] width 32 height 11
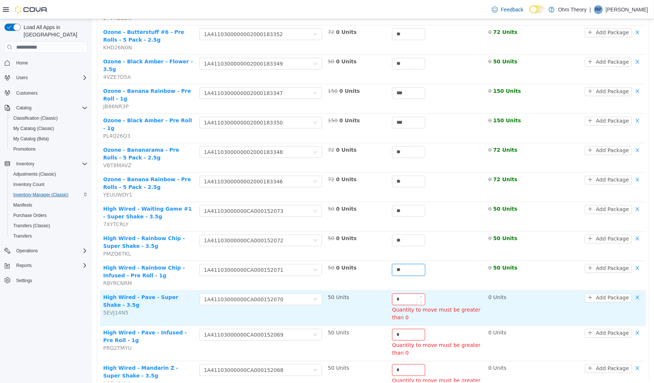
type input "**"
click at [405, 294] on input "*" at bounding box center [408, 299] width 32 height 11
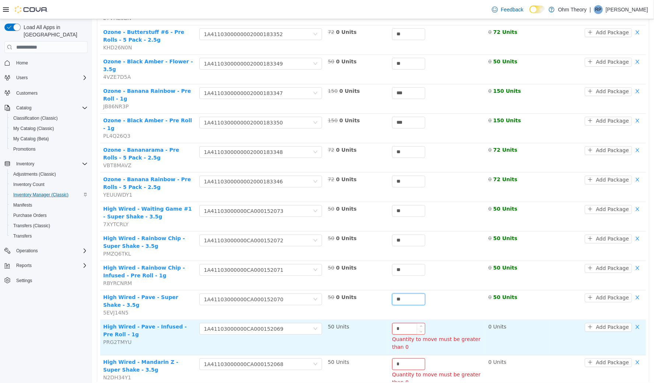
type input "**"
click at [404, 323] on input "*" at bounding box center [408, 328] width 32 height 11
click at [405, 323] on input "*" at bounding box center [408, 328] width 32 height 11
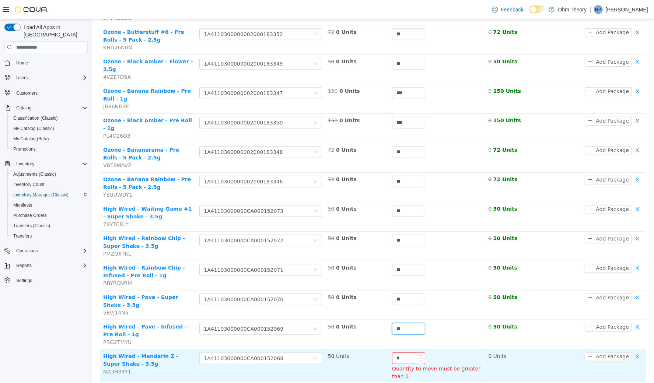
type input "**"
click at [410, 353] on input "*" at bounding box center [408, 358] width 32 height 11
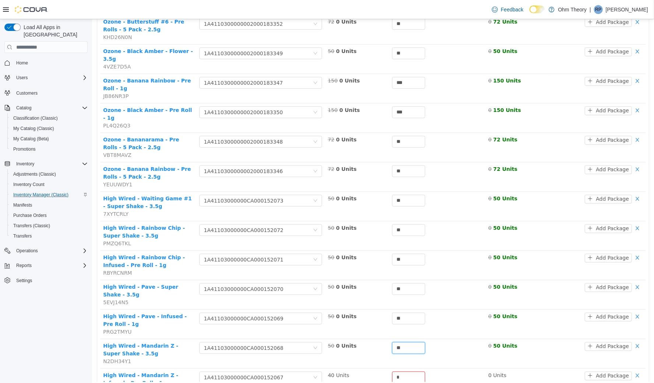
scroll to position [454, 0]
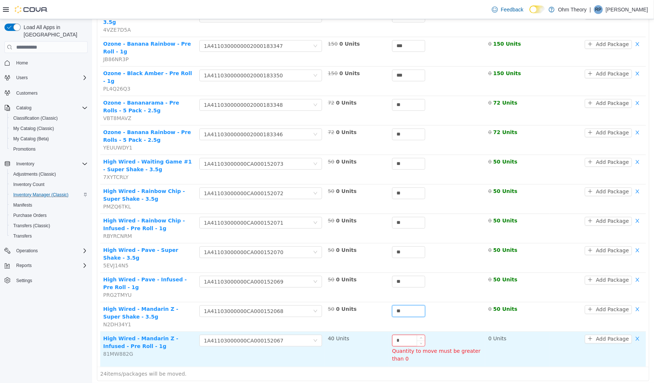
type input "**"
click at [405, 335] on input "*" at bounding box center [408, 340] width 32 height 11
click at [406, 335] on input "*" at bounding box center [408, 340] width 32 height 11
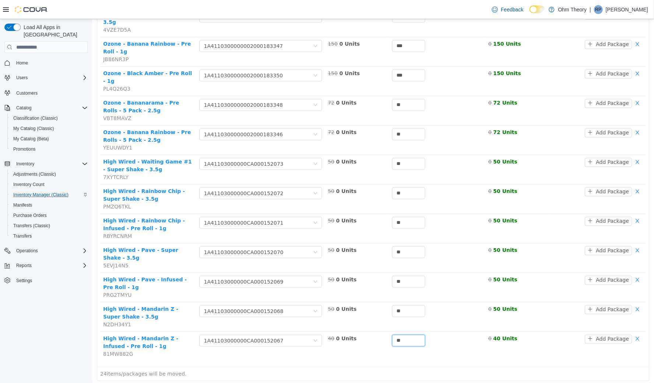
scroll to position [448, 0]
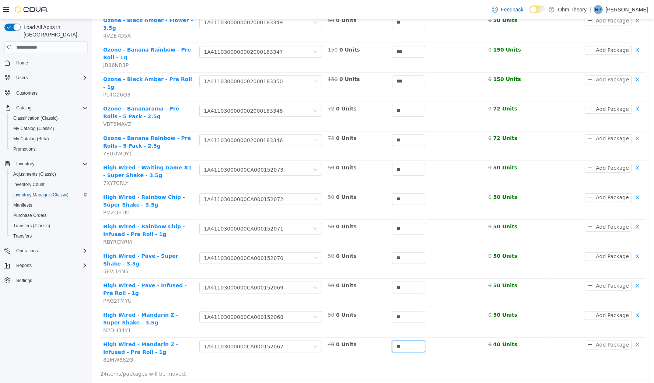
type input "**"
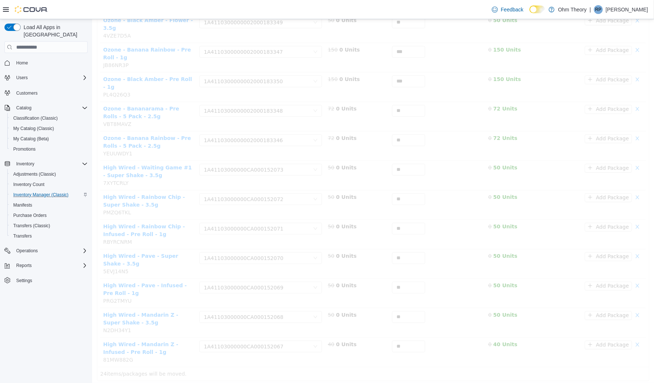
scroll to position [0, 0]
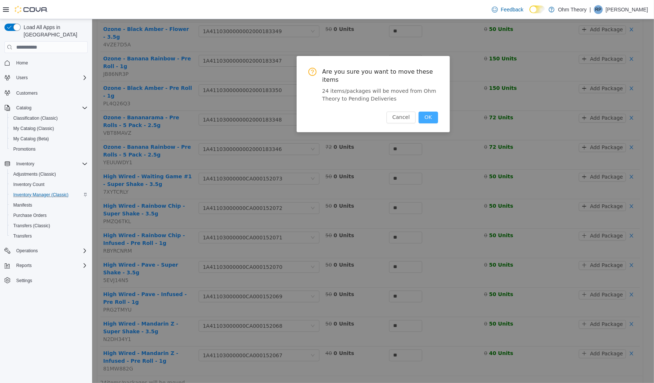
click at [429, 113] on button "OK" at bounding box center [427, 117] width 19 height 12
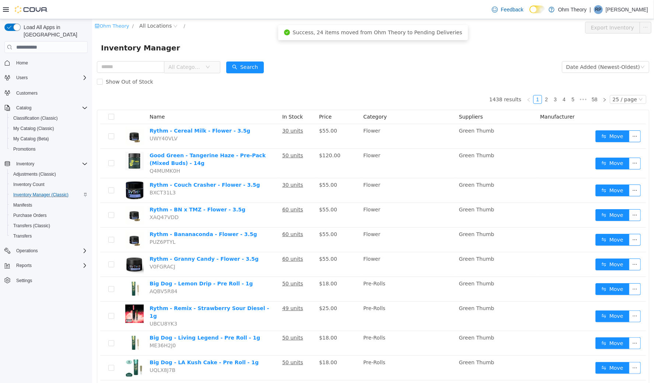
click at [117, 27] on link "Ohm Theory" at bounding box center [111, 26] width 34 height 6
click at [22, 60] on span "Home" at bounding box center [22, 63] width 12 height 6
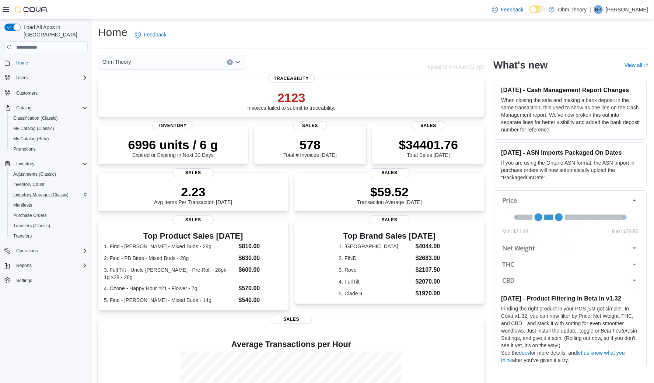
click at [35, 192] on span "Inventory Manager (Classic)" at bounding box center [40, 195] width 55 height 6
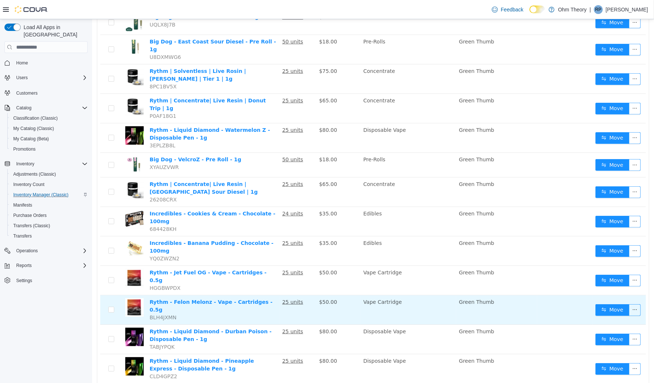
scroll to position [413, 0]
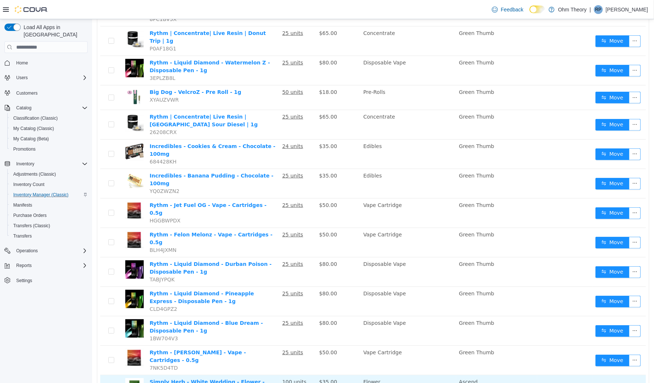
click at [601, 383] on button "Move" at bounding box center [612, 390] width 34 height 12
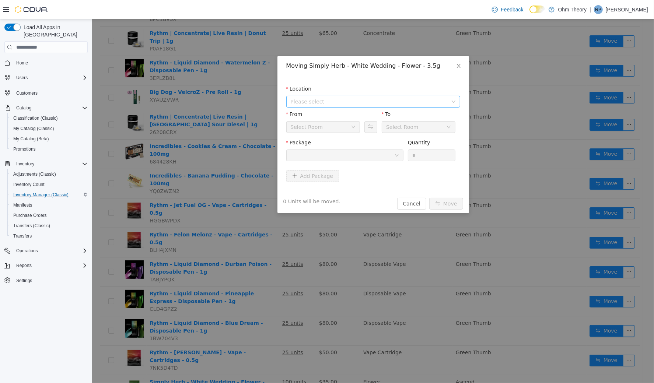
click at [319, 100] on span "Please select" at bounding box center [368, 101] width 157 height 7
click at [327, 128] on span "213 US 46" at bounding box center [318, 127] width 27 height 6
click at [323, 123] on div "Select Room" at bounding box center [306, 126] width 32 height 11
click at [323, 153] on li "Ohm Theory" at bounding box center [323, 152] width 74 height 12
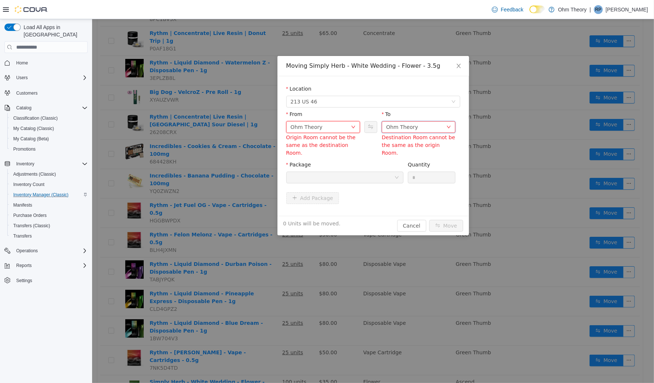
click at [393, 125] on div "Ohm Theory" at bounding box center [402, 126] width 32 height 11
click at [398, 177] on li "Pending Deliveries" at bounding box center [419, 176] width 74 height 12
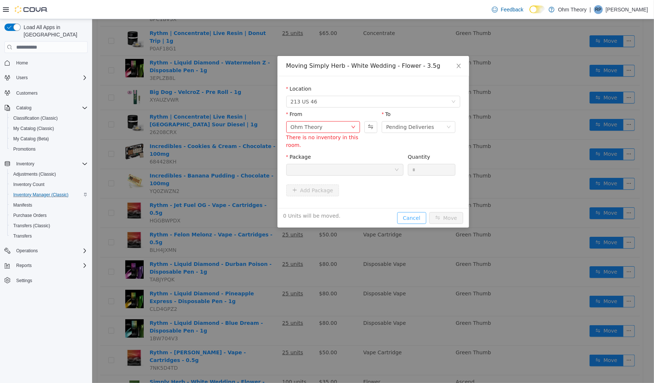
click at [415, 217] on button "Cancel" at bounding box center [411, 218] width 29 height 12
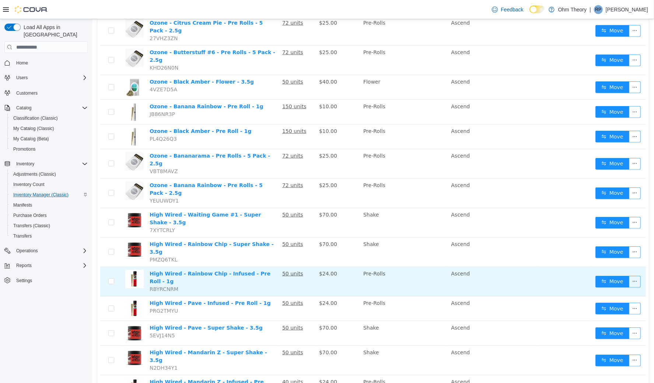
scroll to position [402, 0]
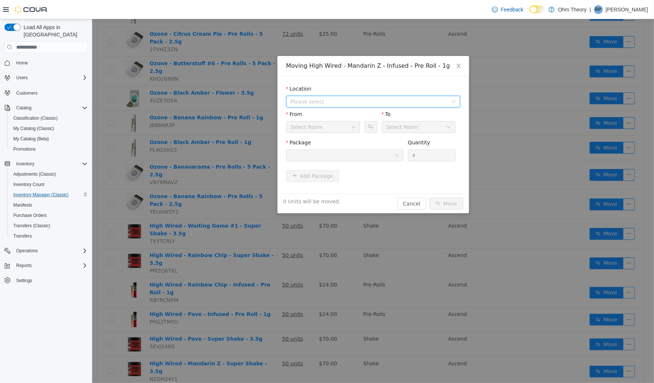
click at [348, 104] on span "Please select" at bounding box center [368, 101] width 157 height 7
click at [345, 123] on span "213 US 46" at bounding box center [381, 128] width 156 height 10
click at [341, 154] on div at bounding box center [342, 155] width 104 height 11
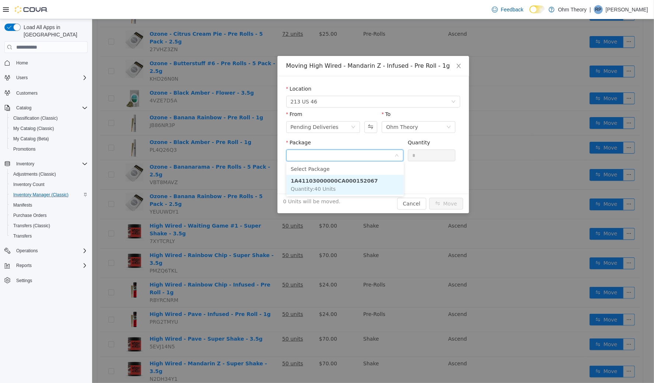
click at [334, 183] on strong "1A41103000000CA000152067" at bounding box center [333, 181] width 87 height 6
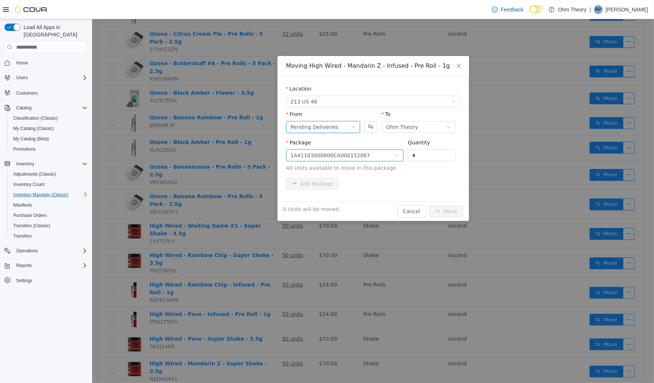
click at [322, 126] on div "Pending Deliveries" at bounding box center [314, 126] width 48 height 11
click at [320, 154] on li "Ohm Theory" at bounding box center [323, 153] width 74 height 12
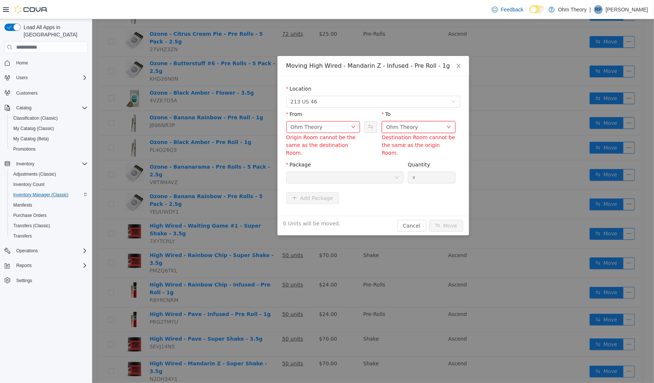
click at [397, 127] on div "Ohm Theory" at bounding box center [402, 126] width 32 height 11
click at [405, 162] on li "Quarantine Inventory" at bounding box center [419, 164] width 74 height 12
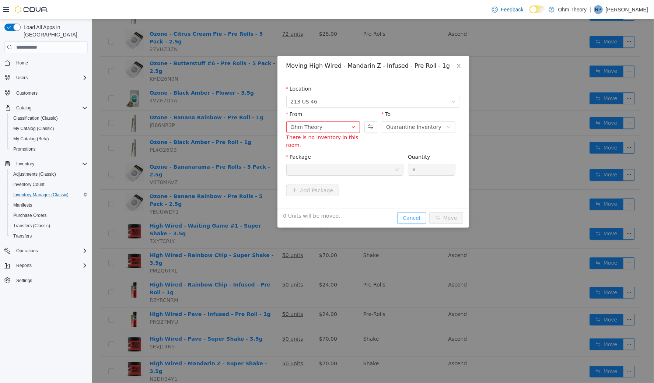
click at [409, 214] on button "Cancel" at bounding box center [411, 218] width 29 height 12
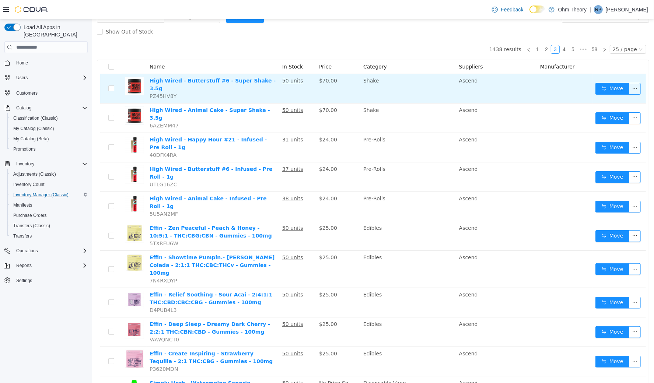
scroll to position [1, 0]
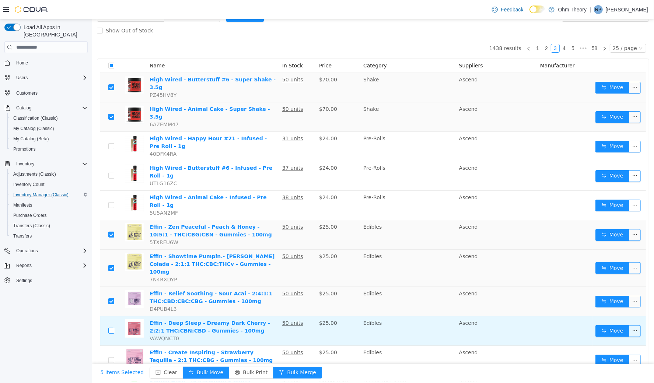
click at [113, 316] on td at bounding box center [111, 330] width 22 height 29
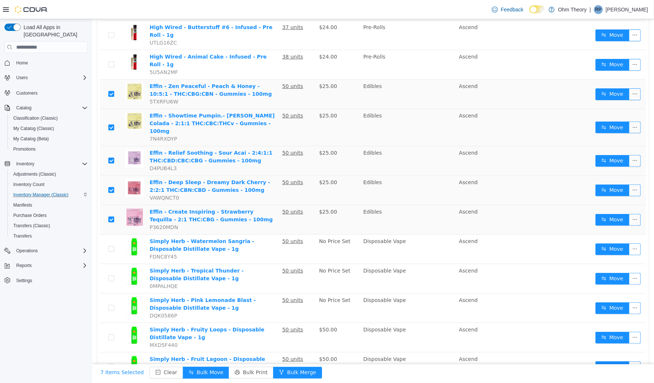
scroll to position [338, 0]
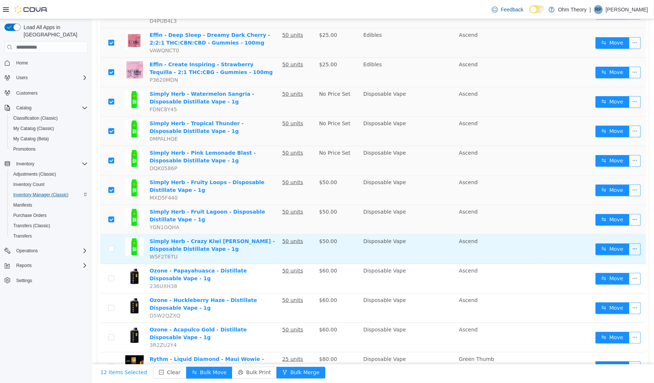
click at [108, 234] on td at bounding box center [111, 248] width 22 height 29
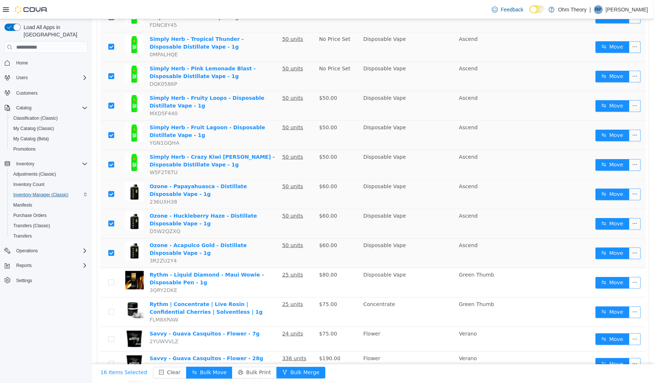
scroll to position [450, 0]
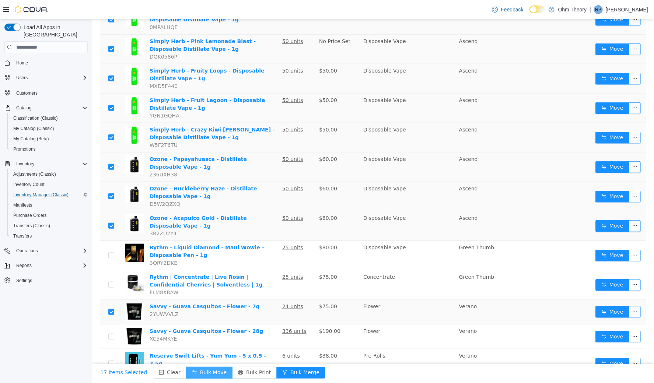
click at [210, 374] on button "Bulk Move" at bounding box center [209, 373] width 46 height 12
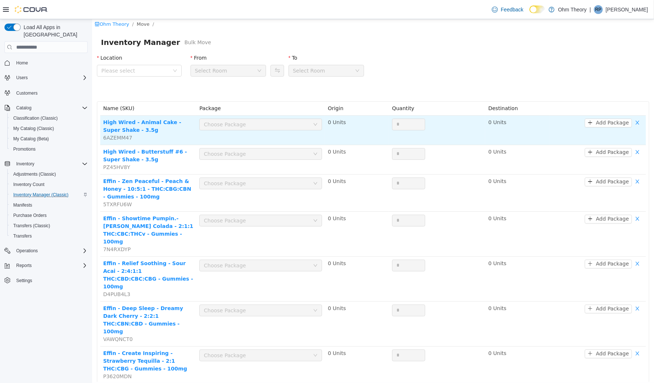
click at [287, 125] on div "Choose Package" at bounding box center [255, 123] width 105 height 7
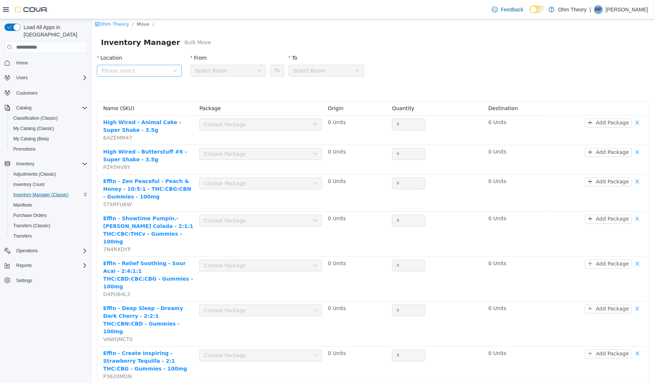
click at [154, 67] on span "Please select" at bounding box center [135, 70] width 68 height 7
click at [150, 109] on span "213 US 46" at bounding box center [145, 111] width 65 height 10
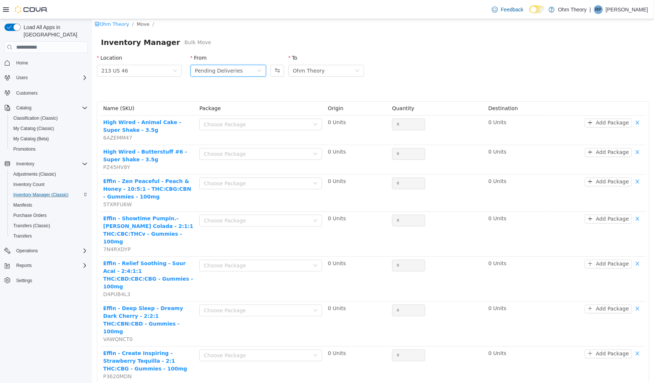
click at [223, 70] on div "Pending Deliveries" at bounding box center [219, 70] width 48 height 11
click at [224, 98] on li "Ohm Theory" at bounding box center [226, 96] width 75 height 12
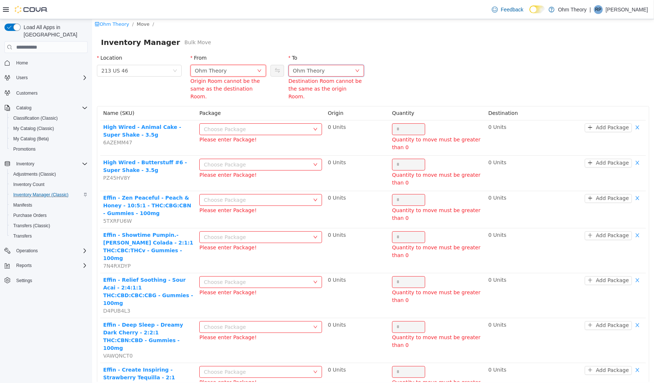
click at [306, 71] on div "Ohm Theory" at bounding box center [309, 70] width 32 height 11
click at [317, 124] on li "Pending Deliveries" at bounding box center [323, 120] width 75 height 12
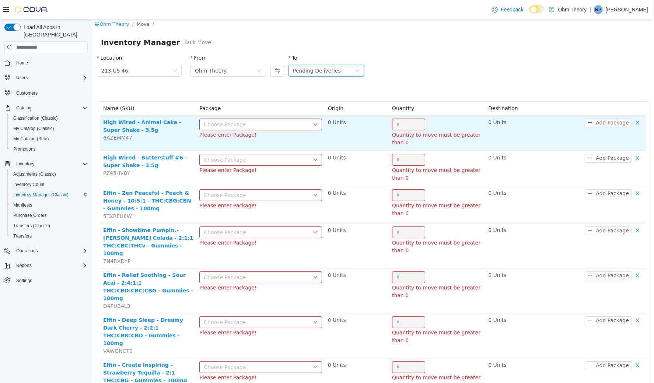
click at [283, 123] on div "Choose Package" at bounding box center [255, 123] width 105 height 7
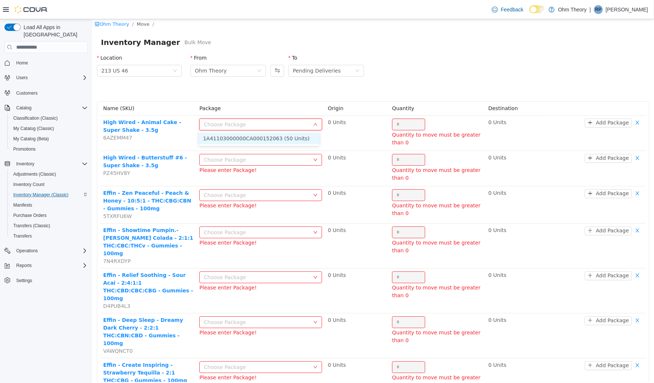
click at [273, 142] on li "1A41103000000CA000152063 (50 Units)" at bounding box center [258, 138] width 121 height 12
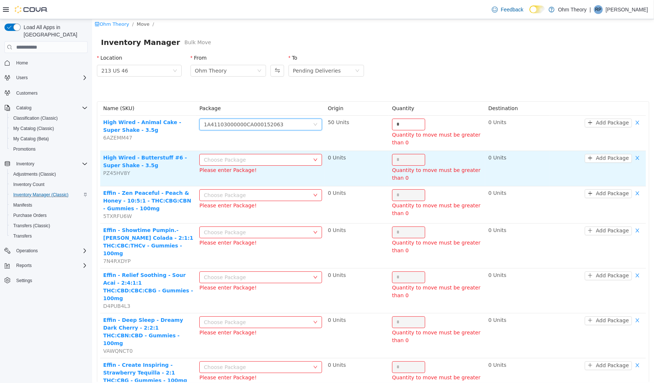
click at [275, 160] on div "Choose Package" at bounding box center [255, 159] width 105 height 7
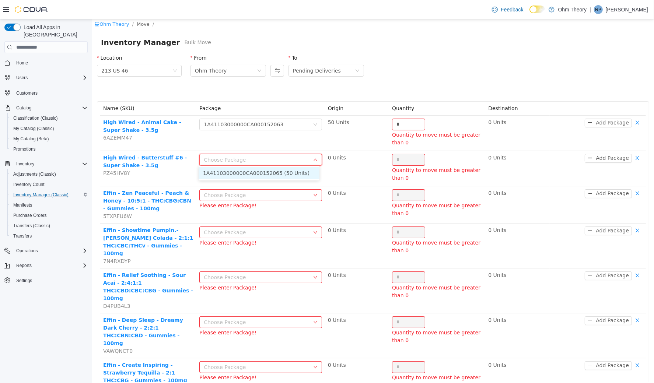
click at [277, 172] on li "1A41103000000CA000152065 (50 Units)" at bounding box center [258, 173] width 121 height 12
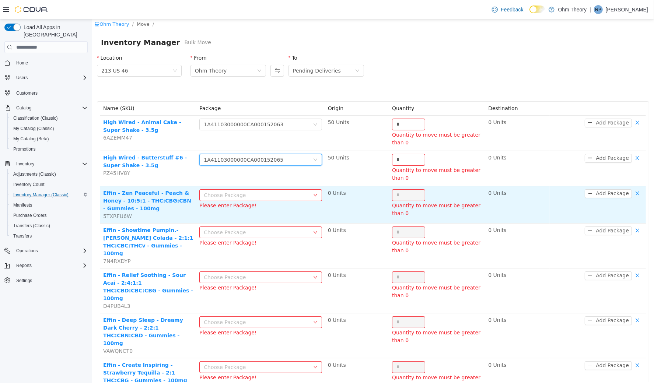
click at [278, 196] on div "Choose Package" at bounding box center [255, 194] width 105 height 7
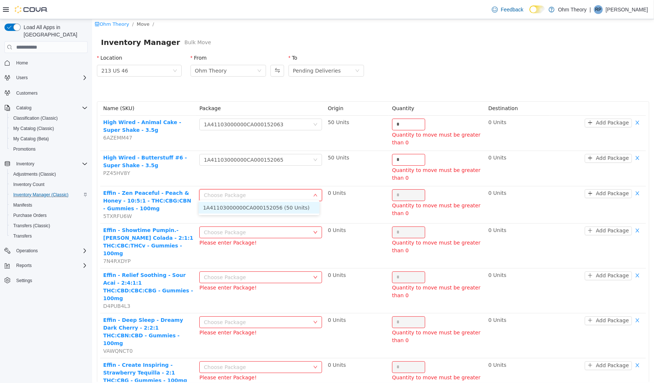
click at [277, 209] on li "1A41103000000CA000152056 (50 Units)" at bounding box center [258, 208] width 121 height 12
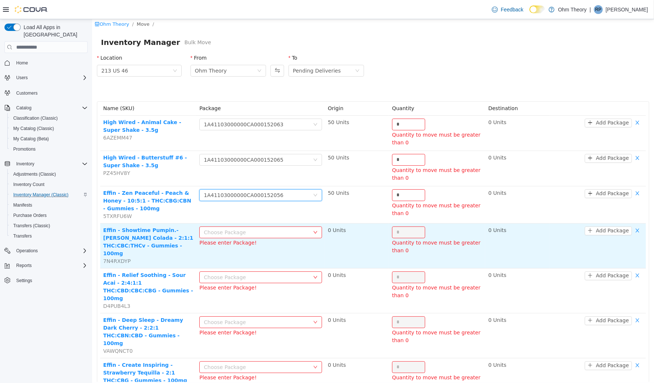
click at [283, 230] on div "Choose Package" at bounding box center [255, 231] width 105 height 7
click at [287, 240] on li "1A41103000000CA000152054 (50 Units)" at bounding box center [258, 244] width 121 height 12
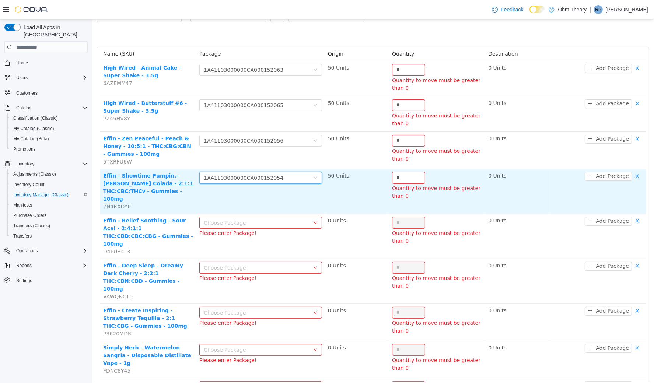
scroll to position [102, 0]
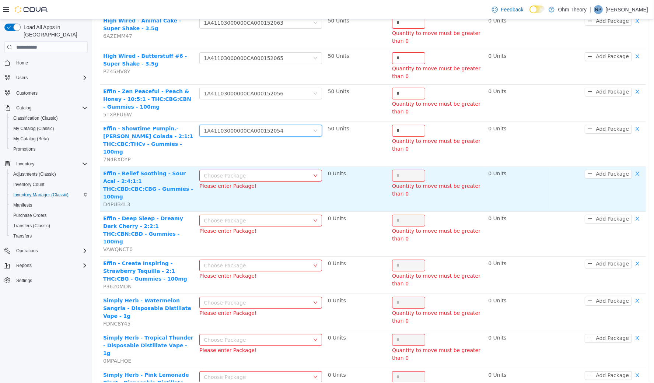
click at [292, 172] on div "Choose Package" at bounding box center [255, 175] width 105 height 7
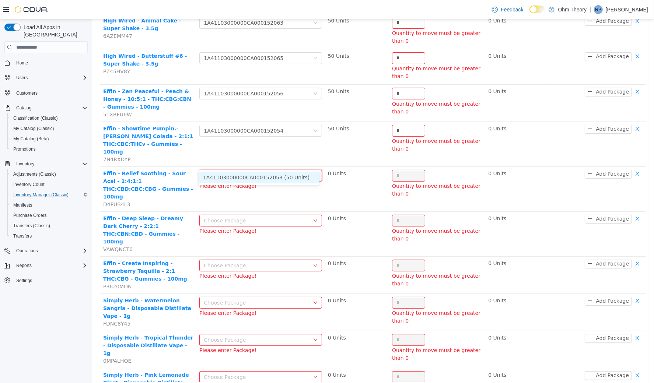
click at [294, 176] on li "1A41103000000CA000152053 (50 Units)" at bounding box center [258, 177] width 121 height 12
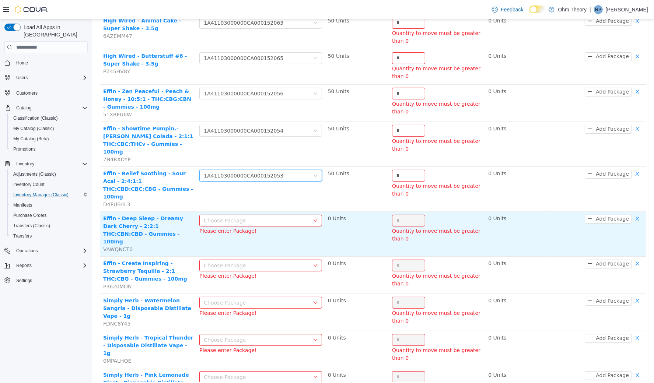
click at [288, 217] on div "Choose Package" at bounding box center [255, 220] width 105 height 7
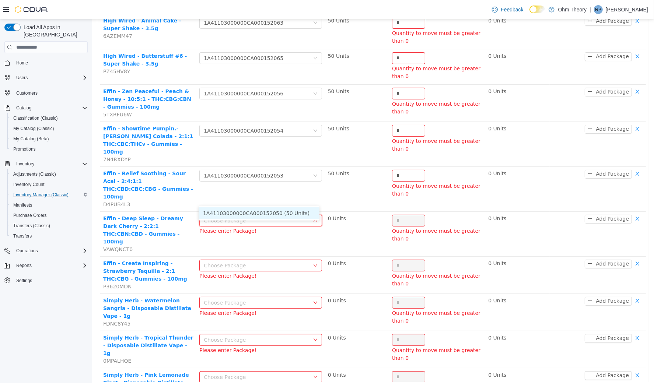
click at [288, 212] on li "1A41103000000CA000152050 (50 Units)" at bounding box center [258, 213] width 121 height 12
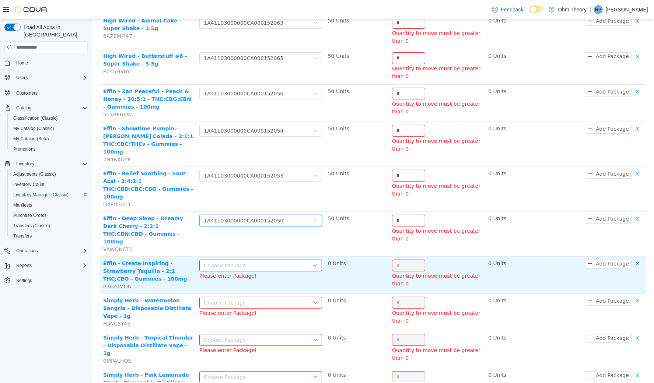
click at [289, 262] on div "Choose Package" at bounding box center [255, 265] width 105 height 7
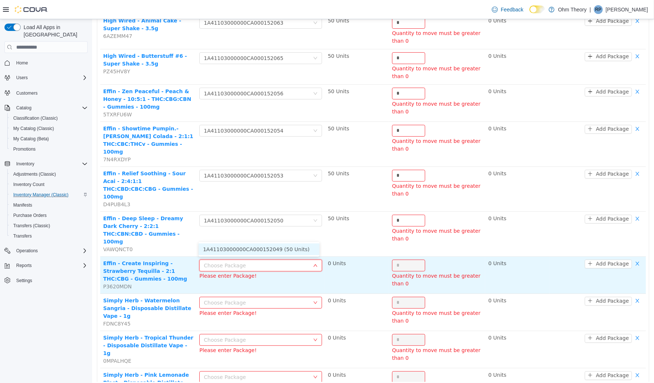
drag, startPoint x: 286, startPoint y: 245, endPoint x: 305, endPoint y: 226, distance: 27.1
click at [287, 246] on li "1A41103000000CA000152049 (50 Units)" at bounding box center [258, 249] width 121 height 12
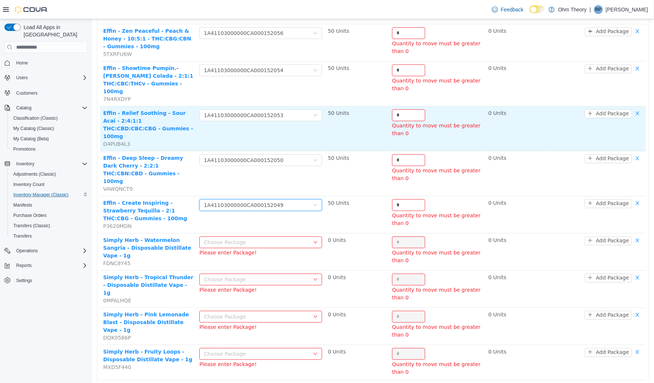
scroll to position [308, 0]
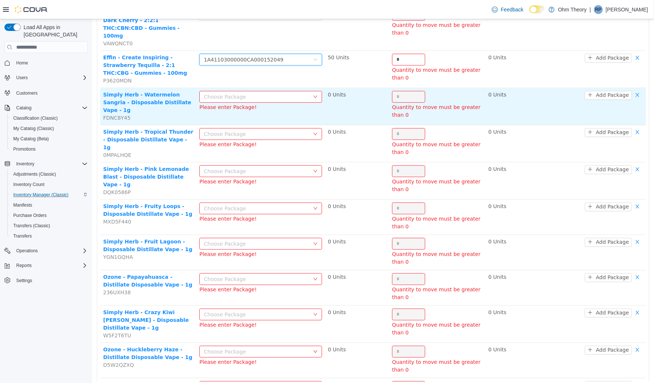
drag, startPoint x: 290, startPoint y: 64, endPoint x: 289, endPoint y: 71, distance: 7.2
click at [290, 93] on div "Choose Package" at bounding box center [255, 96] width 105 height 7
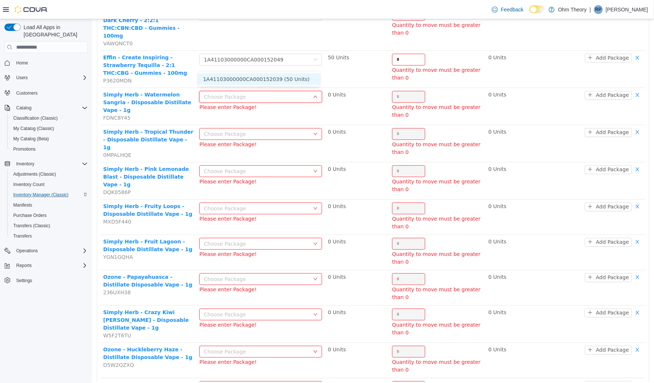
click at [285, 80] on li "1A41103000000CA000152039 (50 Units)" at bounding box center [258, 79] width 121 height 12
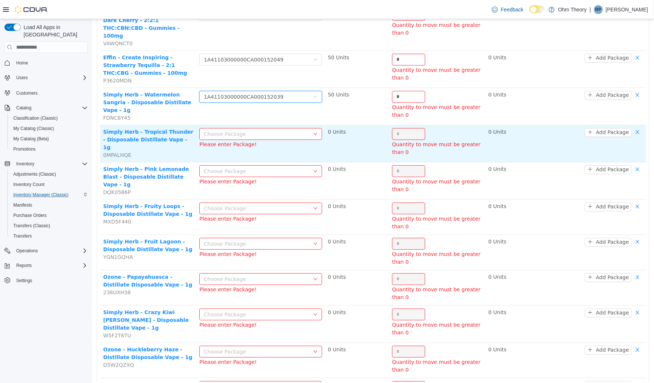
click at [281, 130] on div "Choose Package" at bounding box center [255, 133] width 105 height 7
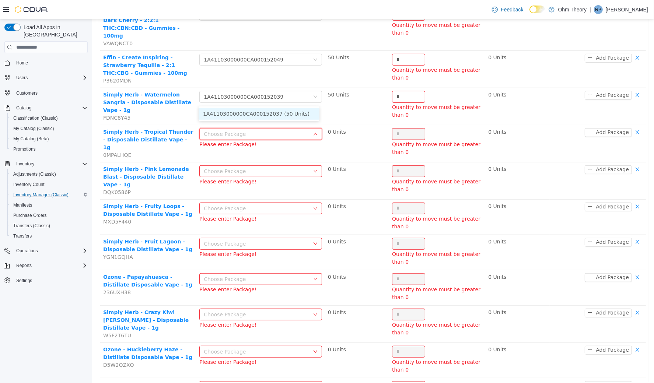
click at [280, 118] on li "1A41103000000CA000152037 (50 Units)" at bounding box center [258, 114] width 121 height 12
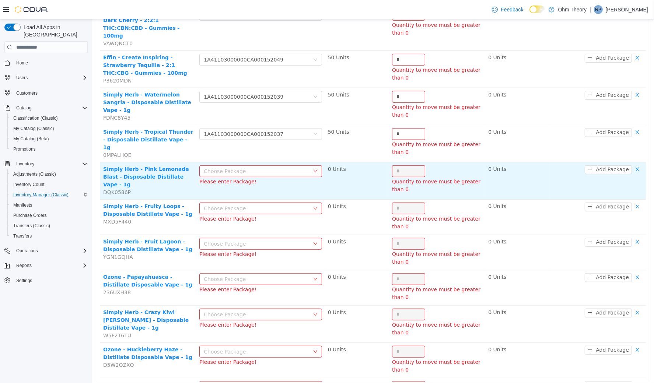
drag, startPoint x: 280, startPoint y: 126, endPoint x: 281, endPoint y: 131, distance: 4.9
click at [280, 162] on td "Choose Package Please enter Package!" at bounding box center [260, 180] width 128 height 37
click at [281, 167] on div "Choose Package" at bounding box center [255, 170] width 105 height 7
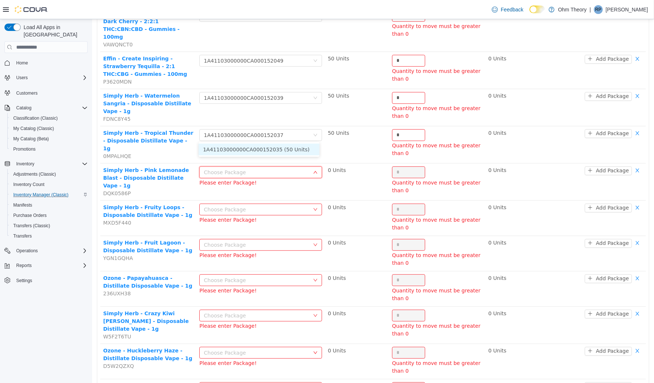
click at [284, 150] on li "1A41103000000CA000152035 (50 Units)" at bounding box center [258, 149] width 121 height 12
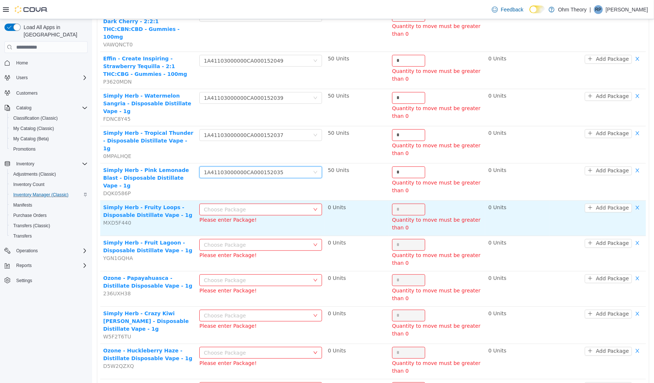
click at [287, 206] on div "Choose Package" at bounding box center [255, 209] width 105 height 7
drag, startPoint x: 284, startPoint y: 182, endPoint x: 301, endPoint y: 177, distance: 18.0
click at [284, 182] on li "1A41103000000CA000152029 (50 Units)" at bounding box center [258, 184] width 121 height 12
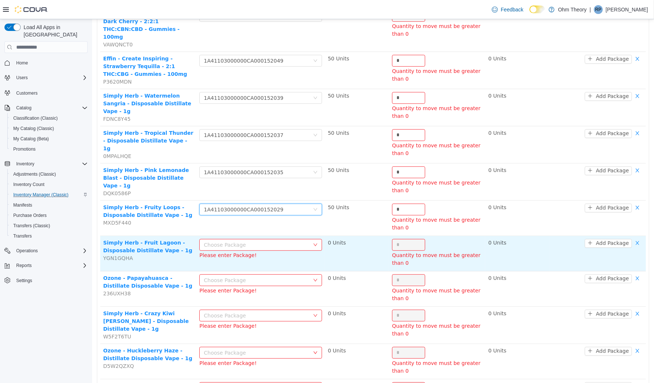
drag, startPoint x: 290, startPoint y: 202, endPoint x: 289, endPoint y: 211, distance: 8.9
click at [290, 241] on div "Choose Package" at bounding box center [255, 244] width 105 height 7
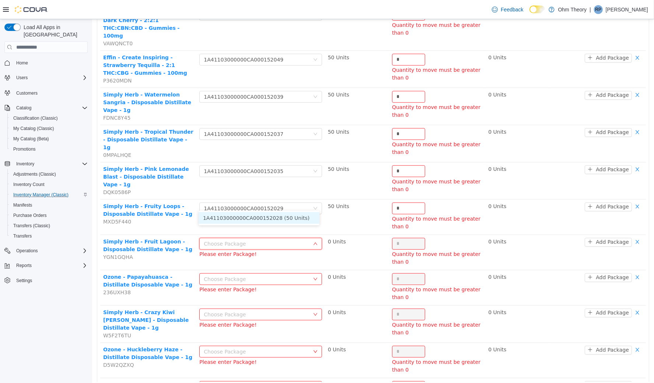
click at [289, 215] on li "1A41103000000CA000152028 (50 Units)" at bounding box center [258, 218] width 121 height 12
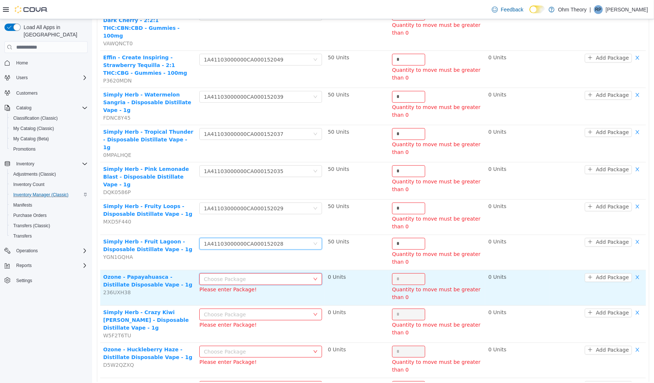
drag, startPoint x: 284, startPoint y: 232, endPoint x: 282, endPoint y: 237, distance: 5.5
click at [284, 273] on div "Choose Package" at bounding box center [257, 278] width 109 height 11
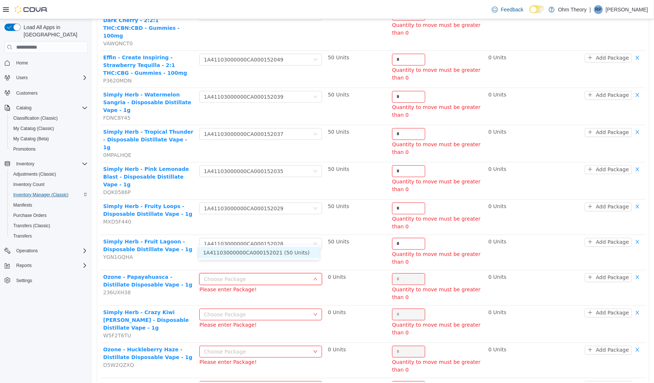
click at [285, 247] on li "1A41103000000CA000152021 (50 Units)" at bounding box center [258, 253] width 121 height 12
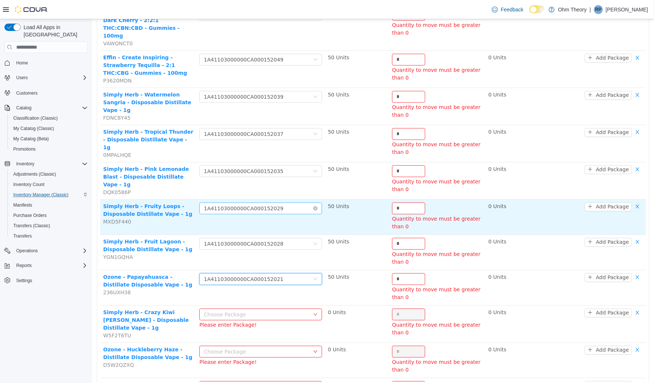
scroll to position [376, 0]
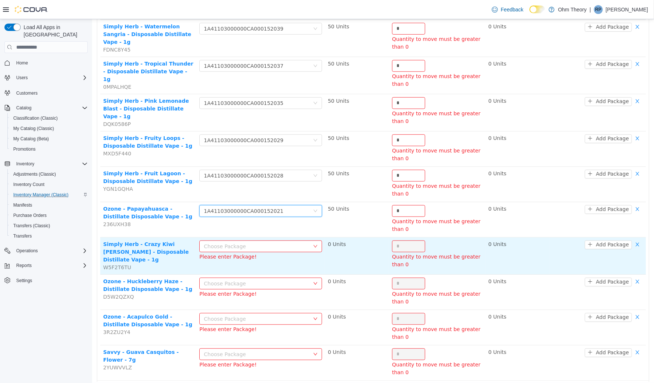
click at [281, 242] on div "Choose Package" at bounding box center [255, 245] width 105 height 7
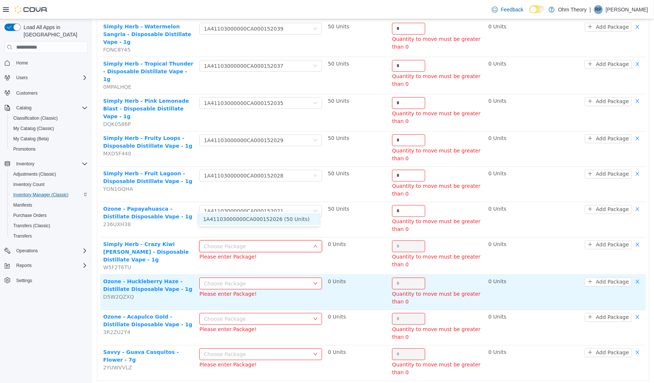
drag, startPoint x: 282, startPoint y: 221, endPoint x: 292, endPoint y: 244, distance: 25.3
click at [282, 221] on li "1A41103000000CA000152026 (50 Units)" at bounding box center [258, 219] width 121 height 12
click at [285, 280] on div "Choose Package" at bounding box center [255, 283] width 105 height 7
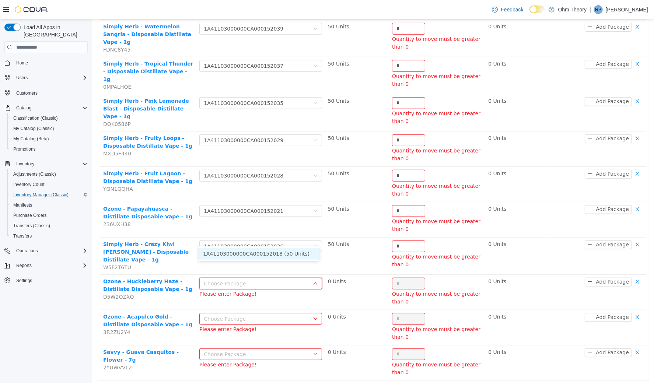
click at [287, 252] on li "1A41103000000CA000152018 (50 Units)" at bounding box center [258, 254] width 121 height 12
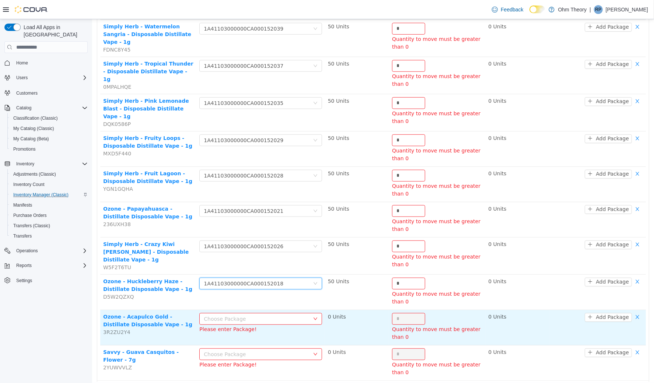
click at [279, 315] on div "Choose Package" at bounding box center [255, 318] width 105 height 7
drag, startPoint x: 286, startPoint y: 290, endPoint x: 285, endPoint y: 299, distance: 8.9
click at [286, 290] on li "1A41103000000CA000152013 (50 Units)" at bounding box center [258, 288] width 121 height 12
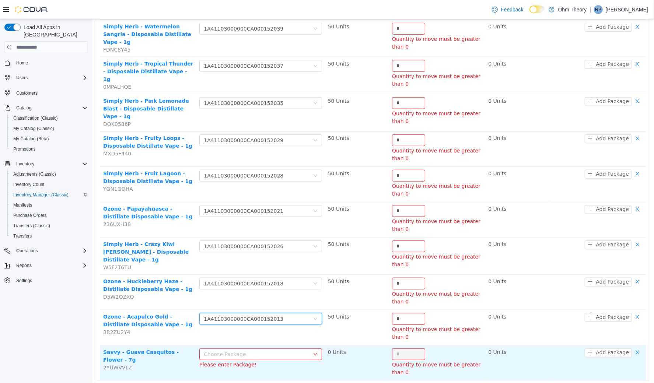
click at [287, 350] on div "Choose Package" at bounding box center [255, 353] width 105 height 7
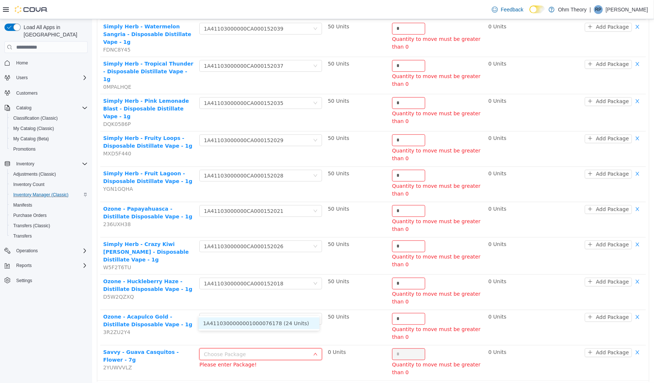
click at [288, 324] on li "1A4110300000001000076178 (24 Units)" at bounding box center [258, 323] width 121 height 12
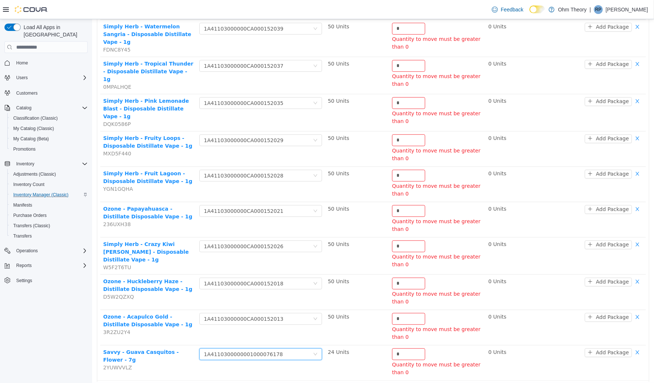
click at [343, 351] on div "Name (SKU) Package Origin Quantity Destination High Wired - Animal Cake - Super…" at bounding box center [372, 60] width 561 height 678
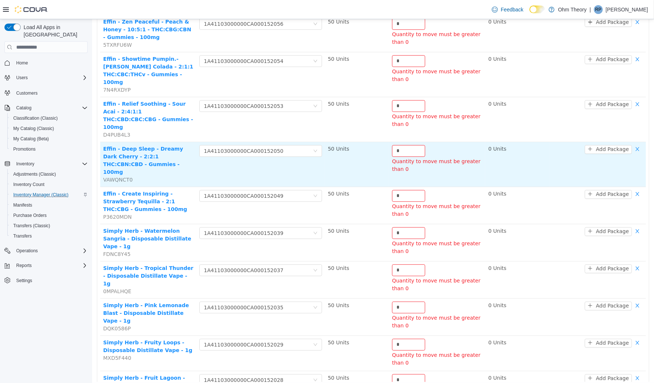
scroll to position [0, 0]
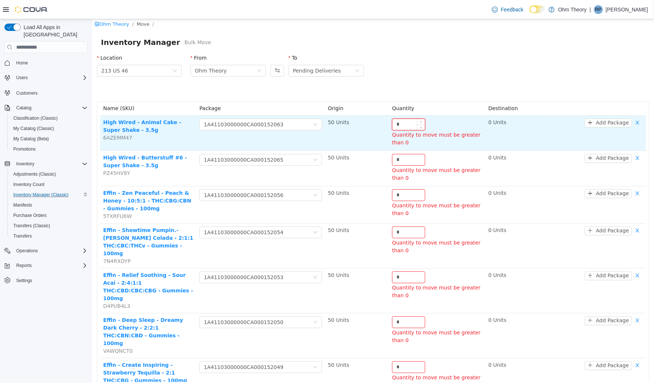
click at [408, 121] on input "*" at bounding box center [408, 124] width 32 height 11
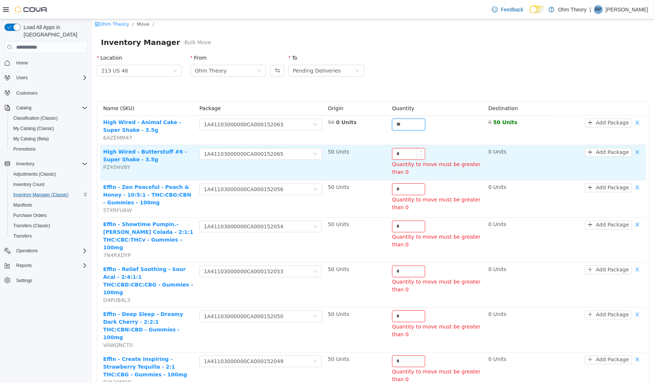
type input "**"
click at [405, 156] on input "*" at bounding box center [408, 153] width 32 height 11
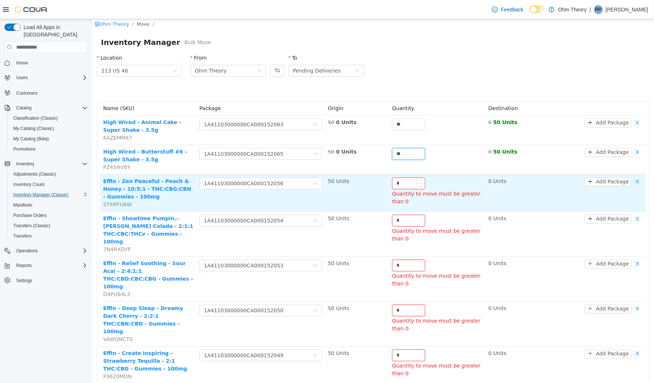
type input "**"
click at [400, 184] on input "*" at bounding box center [408, 183] width 32 height 11
click at [401, 183] on input "*" at bounding box center [408, 183] width 32 height 11
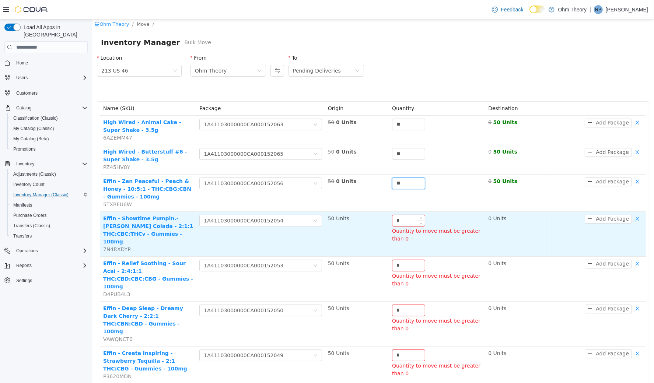
type input "**"
click at [401, 215] on input "*" at bounding box center [408, 220] width 32 height 11
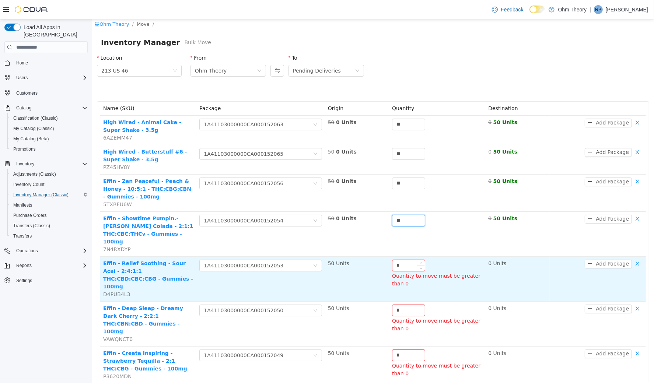
type input "**"
click at [401, 260] on input "*" at bounding box center [408, 265] width 32 height 11
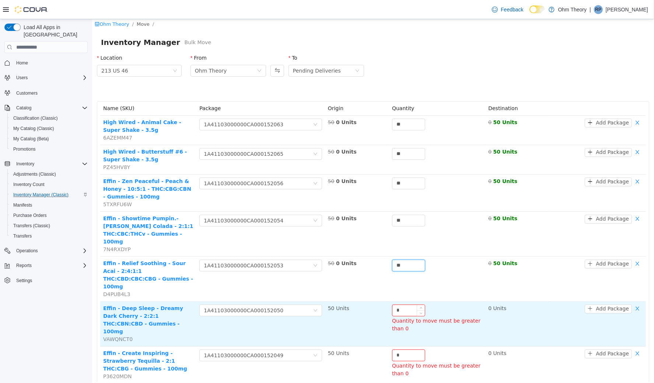
type input "**"
click at [407, 305] on input "*" at bounding box center [408, 310] width 32 height 11
click at [408, 305] on input "*" at bounding box center [408, 310] width 32 height 11
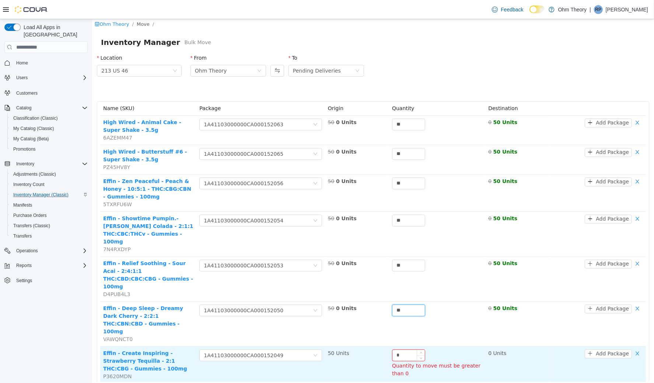
type input "**"
click at [412, 350] on input "*" at bounding box center [408, 355] width 32 height 11
click at [413, 350] on input "*" at bounding box center [408, 355] width 32 height 11
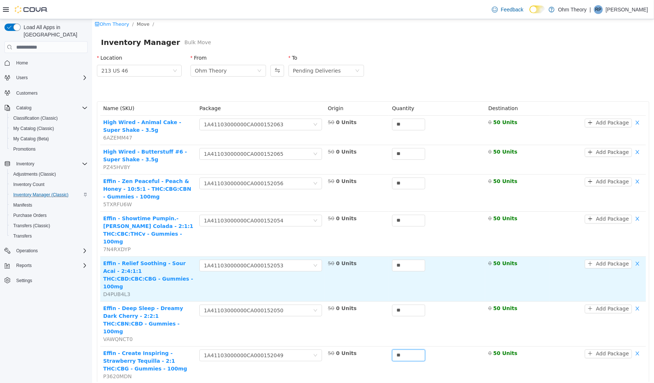
scroll to position [149, 0]
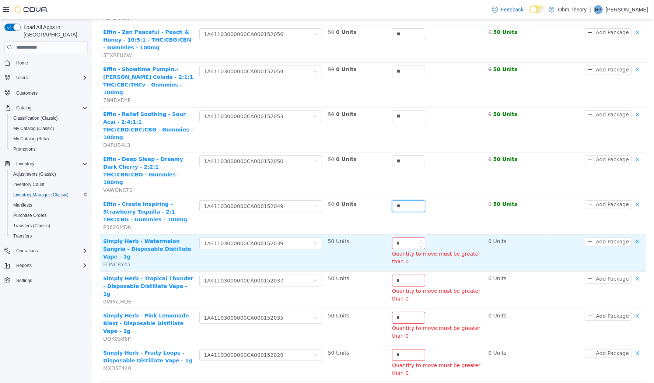
type input "**"
click at [404, 238] on input "*" at bounding box center [408, 243] width 32 height 11
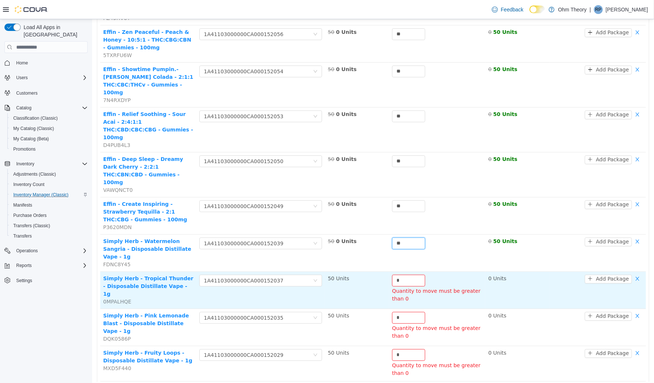
type input "**"
click at [406, 287] on div "Quantity to move must be greater than 0" at bounding box center [437, 294] width 90 height 15
click at [405, 275] on input "*" at bounding box center [408, 280] width 32 height 11
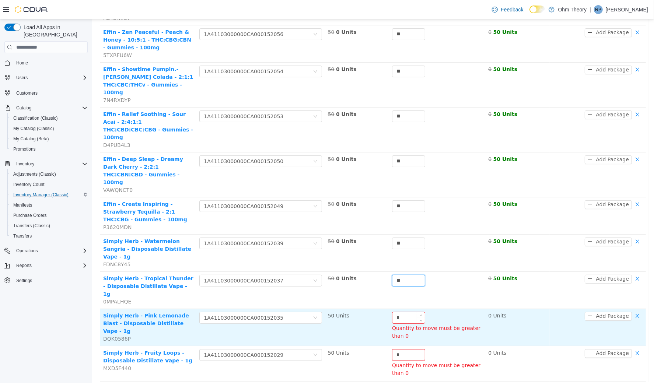
type input "**"
click at [408, 312] on input "*" at bounding box center [408, 317] width 32 height 11
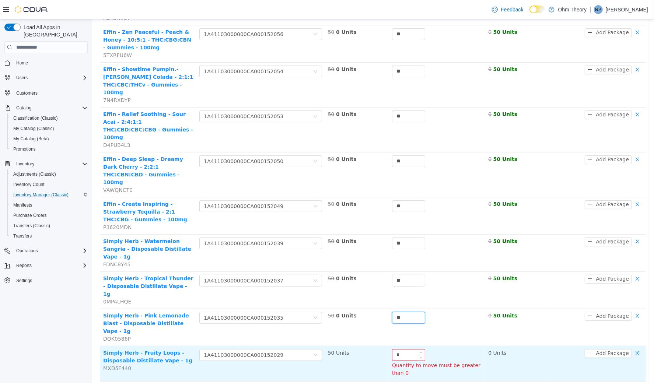
type input "**"
click at [399, 349] on input "*" at bounding box center [408, 354] width 32 height 11
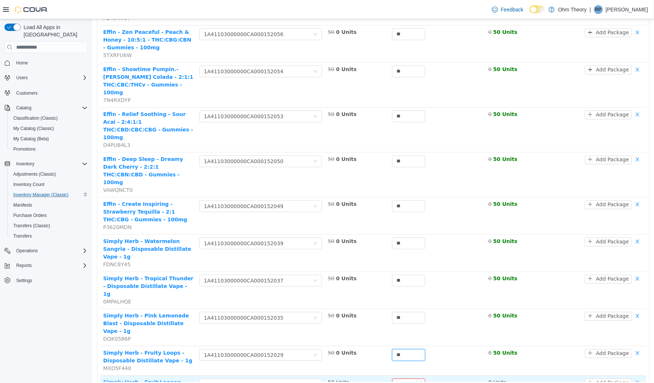
type input "**"
click at [404, 379] on input "*" at bounding box center [408, 384] width 32 height 11
click at [405, 379] on input "*" at bounding box center [408, 384] width 32 height 11
type input "**"
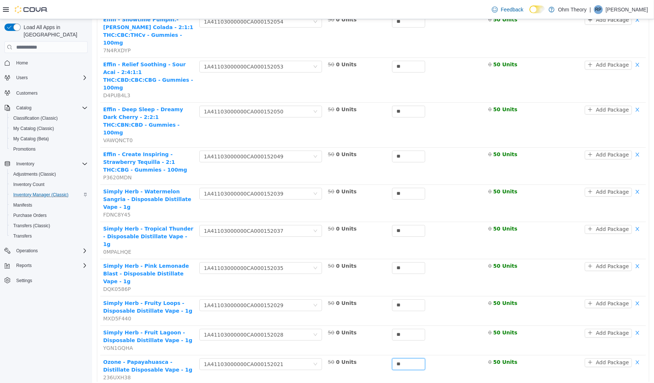
scroll to position [228, 0]
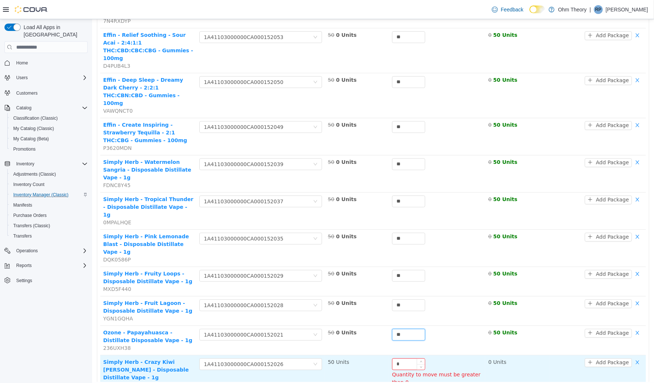
type input "**"
click at [408, 359] on input "*" at bounding box center [408, 364] width 32 height 11
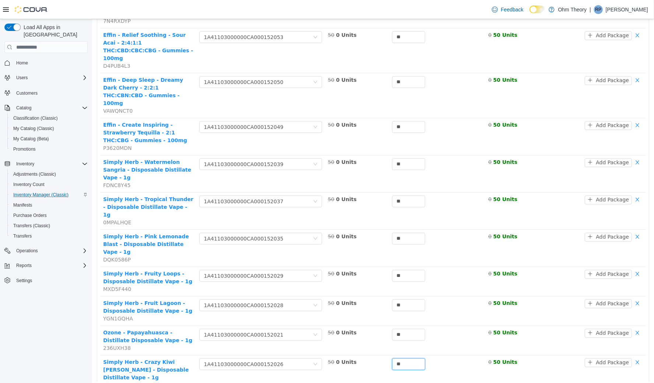
type input "**"
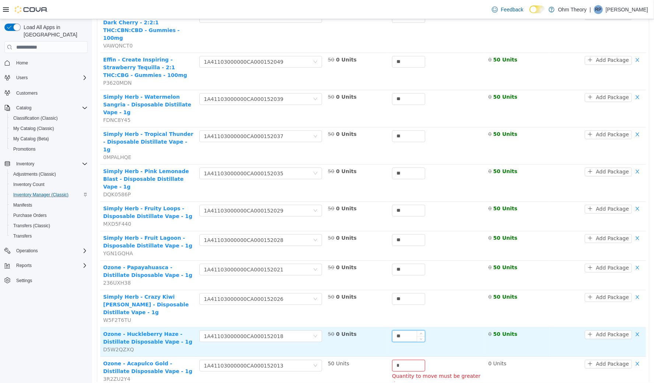
scroll to position [313, 0]
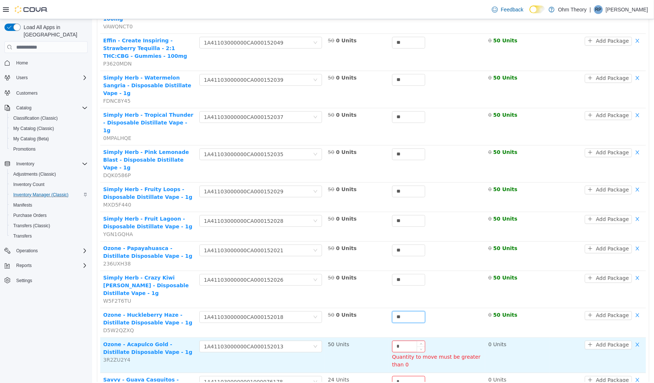
type input "**"
click at [409, 341] on input "*" at bounding box center [408, 346] width 32 height 11
click at [408, 341] on input "*" at bounding box center [408, 346] width 32 height 11
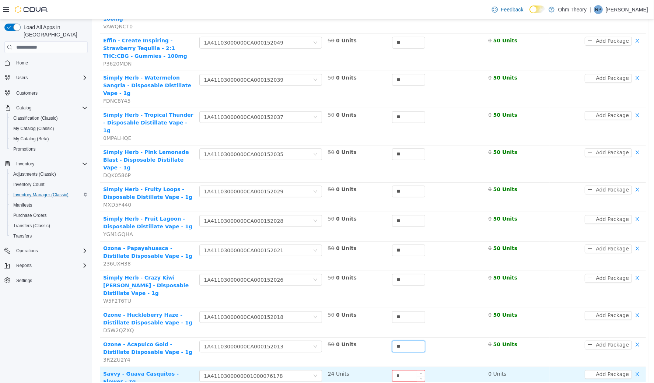
scroll to position [307, 0]
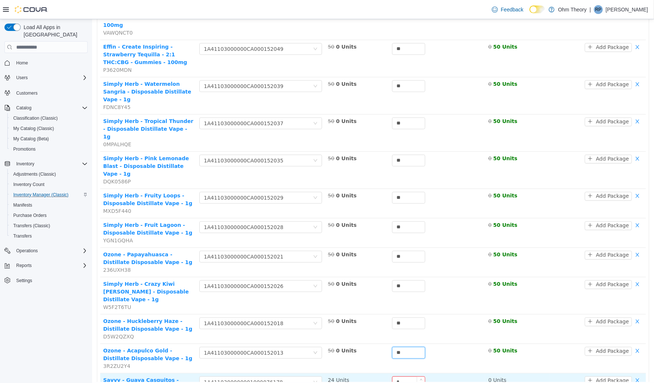
type input "**"
click at [405, 377] on input "*" at bounding box center [408, 382] width 32 height 11
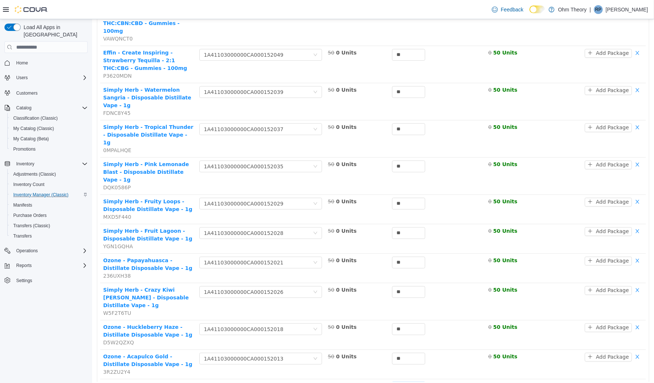
type input "**"
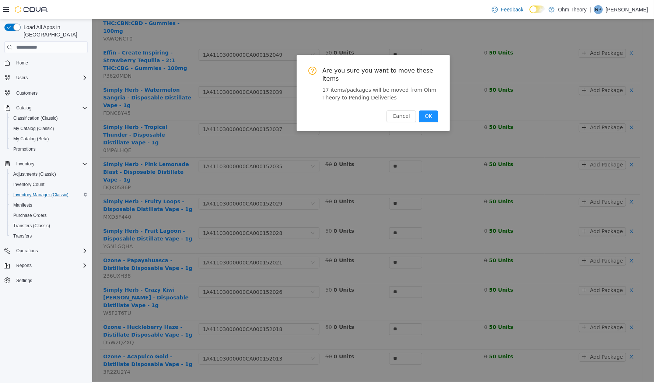
scroll to position [0, 0]
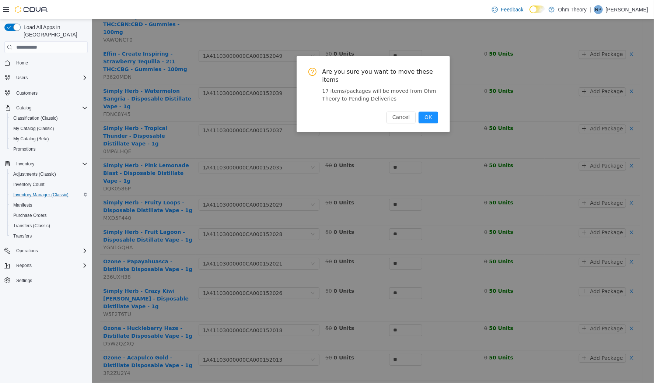
drag, startPoint x: 430, startPoint y: 117, endPoint x: 431, endPoint y: 122, distance: 4.7
click at [430, 117] on button "OK" at bounding box center [427, 117] width 19 height 12
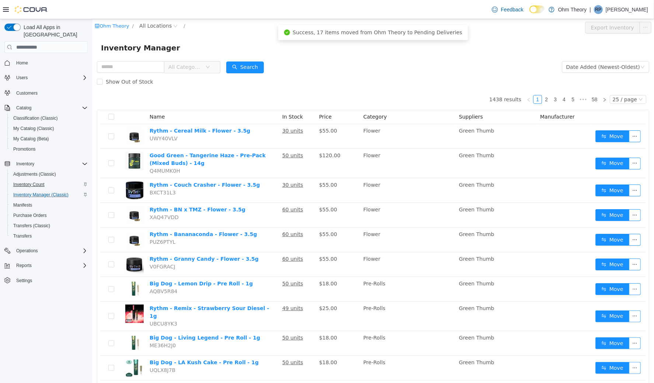
click at [29, 182] on span "Inventory Count" at bounding box center [28, 185] width 31 height 6
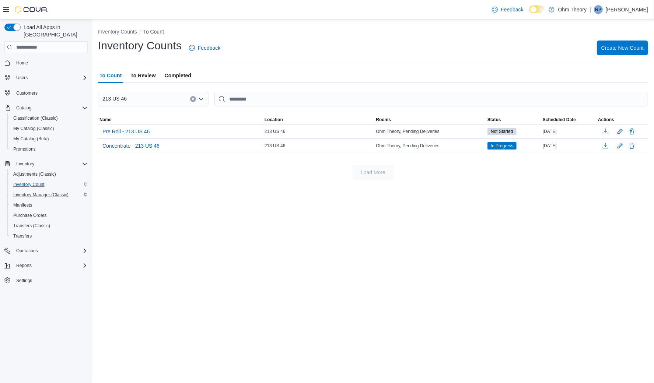
click at [35, 192] on span "Inventory Manager (Classic)" at bounding box center [40, 195] width 55 height 6
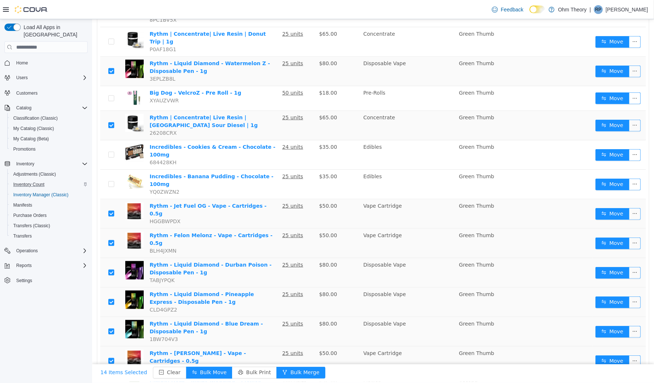
scroll to position [413, 0]
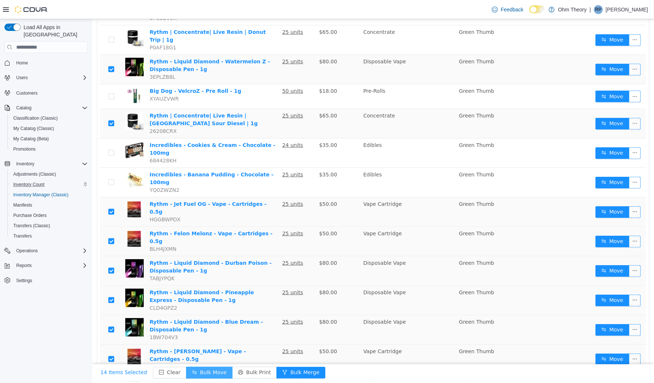
click at [210, 370] on button "Bulk Move" at bounding box center [209, 373] width 46 height 12
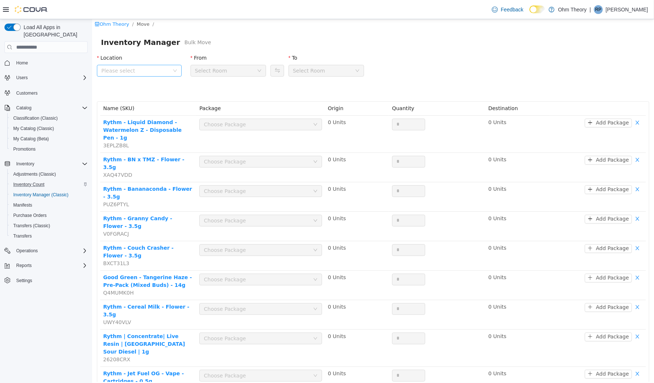
click at [147, 72] on span "Please select" at bounding box center [135, 70] width 68 height 7
click at [127, 112] on span "213 US 46" at bounding box center [128, 111] width 27 height 6
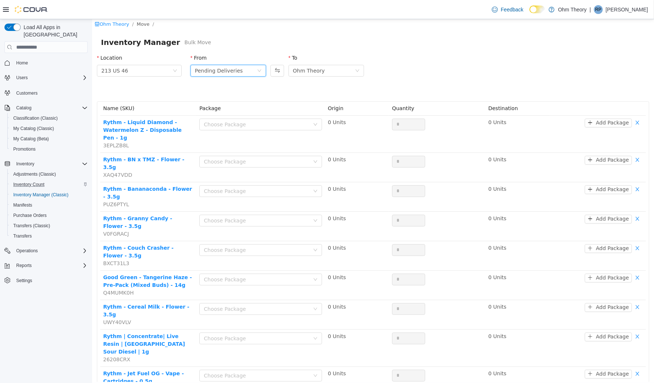
click at [230, 65] on div "Pending Deliveries" at bounding box center [219, 70] width 48 height 11
click at [216, 98] on li "Ohm Theory" at bounding box center [226, 96] width 75 height 12
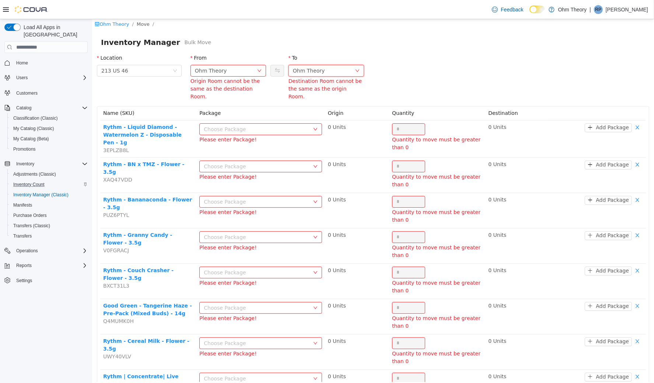
drag, startPoint x: 304, startPoint y: 70, endPoint x: 305, endPoint y: 76, distance: 6.7
click at [304, 70] on div "Ohm Theory" at bounding box center [309, 70] width 32 height 11
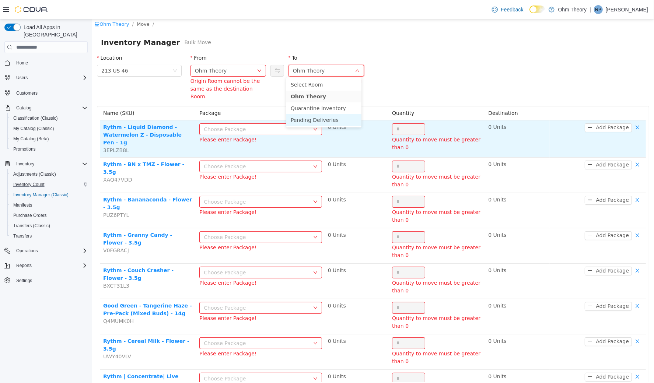
drag, startPoint x: 318, startPoint y: 117, endPoint x: 297, endPoint y: 125, distance: 22.4
click at [318, 117] on li "Pending Deliveries" at bounding box center [323, 120] width 75 height 12
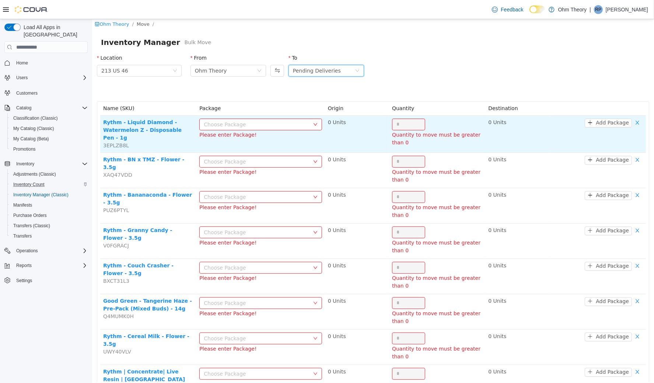
click at [274, 121] on div "Choose Package" at bounding box center [255, 123] width 105 height 7
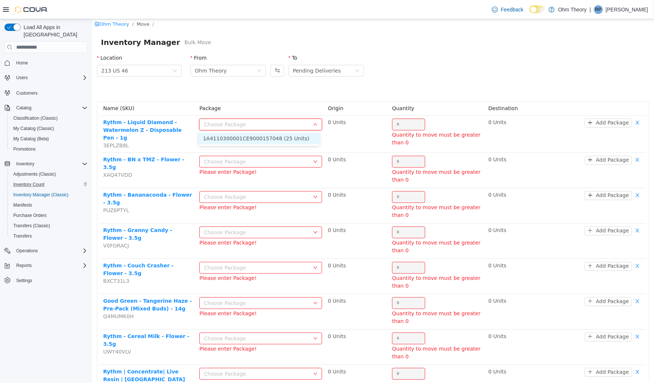
click at [266, 139] on li "1A4110300001CE9000157048 (25 Units)" at bounding box center [258, 138] width 121 height 12
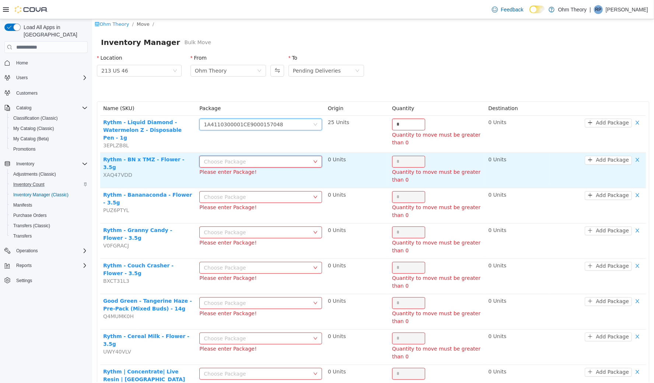
click at [266, 164] on div "Choose Package" at bounding box center [257, 161] width 109 height 11
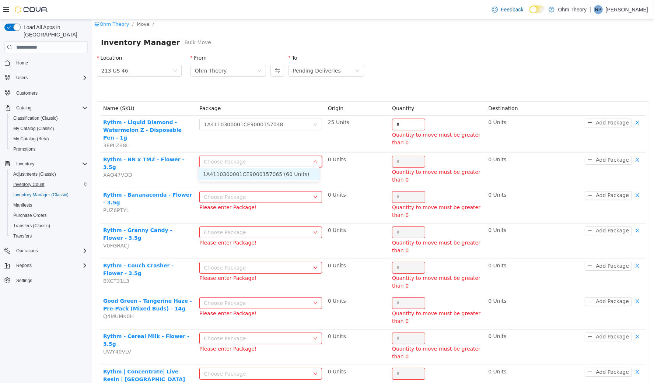
click at [266, 176] on li "1A4110300001CE9000157065 (60 Units)" at bounding box center [258, 174] width 121 height 12
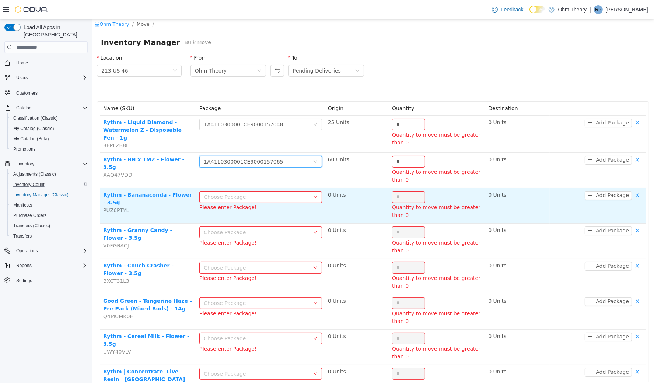
drag, startPoint x: 269, startPoint y: 193, endPoint x: 270, endPoint y: 200, distance: 6.3
click at [269, 193] on div "Choose Package" at bounding box center [255, 196] width 105 height 7
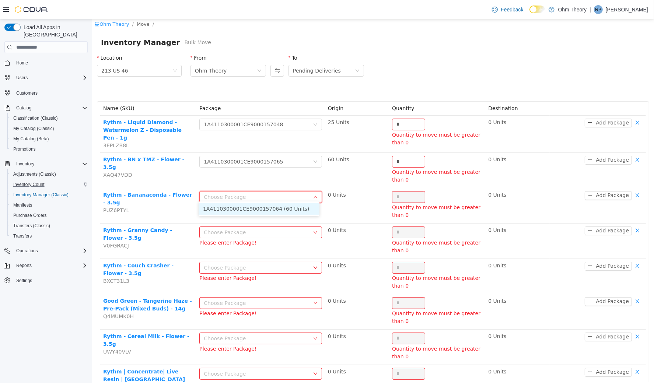
click at [271, 210] on li "1A4110300001CE9000157064 (60 Units)" at bounding box center [258, 209] width 121 height 12
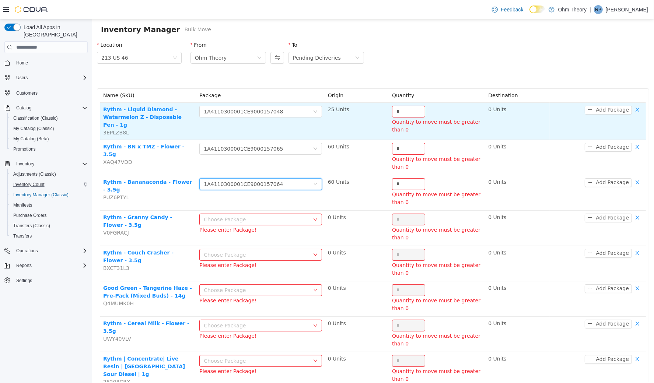
scroll to position [41, 0]
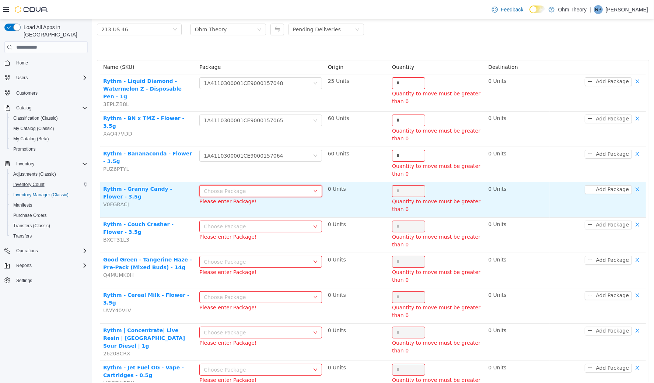
click at [273, 191] on div "Choose Package" at bounding box center [257, 190] width 109 height 11
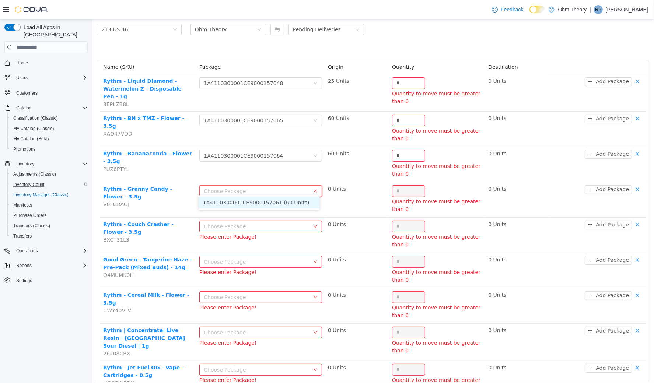
click at [293, 201] on li "1A4110300001CE9000157061 (60 Units)" at bounding box center [258, 202] width 121 height 12
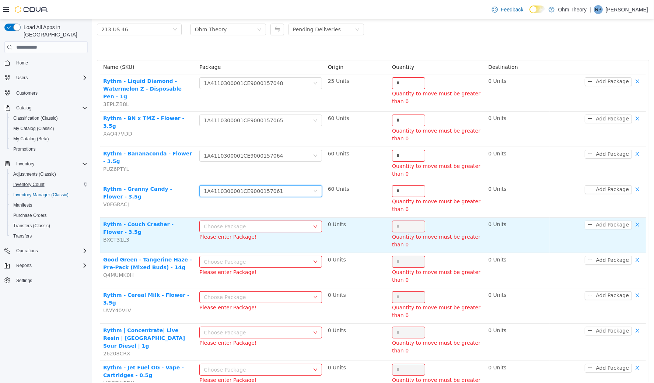
click at [286, 224] on div "Choose Package" at bounding box center [255, 226] width 105 height 7
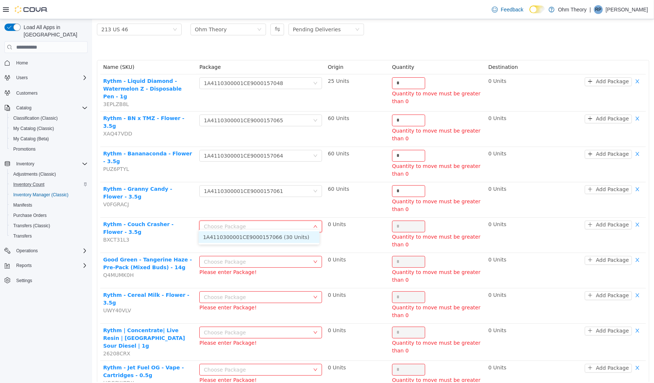
click at [286, 239] on li "1A4110300001CE9000157066 (30 Units)" at bounding box center [258, 237] width 121 height 12
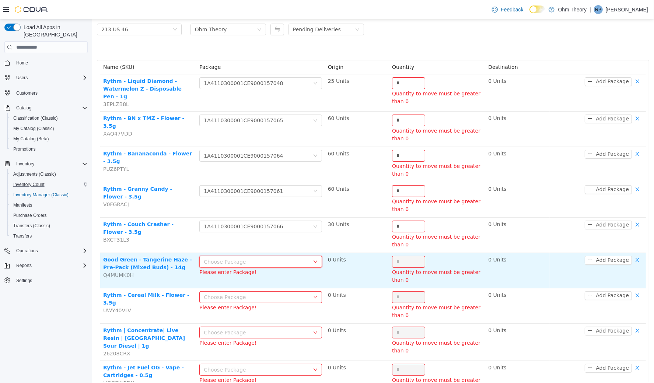
click at [284, 256] on div "Choose Package" at bounding box center [257, 261] width 109 height 11
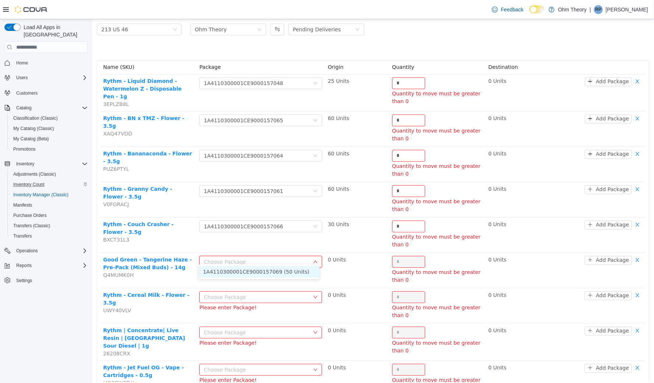
click at [284, 269] on li "1A4110300001CE9000157069 (50 Units)" at bounding box center [258, 272] width 121 height 12
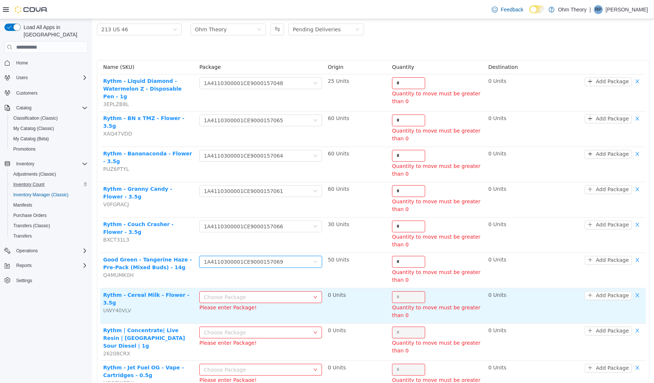
click at [282, 293] on div "Choose Package" at bounding box center [255, 296] width 105 height 7
drag, startPoint x: 283, startPoint y: 308, endPoint x: 289, endPoint y: 315, distance: 10.2
click at [283, 307] on li "1A4110300001CE9000157070 (30 Units)" at bounding box center [258, 306] width 121 height 12
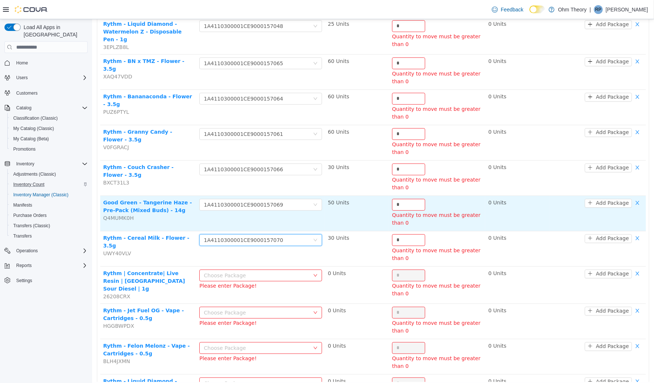
scroll to position [197, 0]
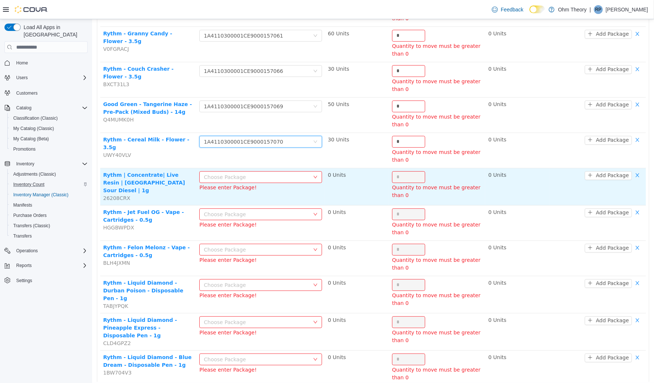
click at [288, 173] on div "Choose Package" at bounding box center [255, 176] width 105 height 7
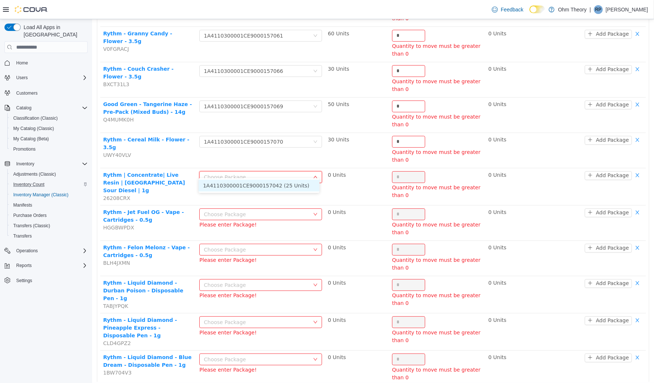
click at [290, 182] on li "1A4110300001CE9000157042 (25 Units)" at bounding box center [258, 185] width 121 height 12
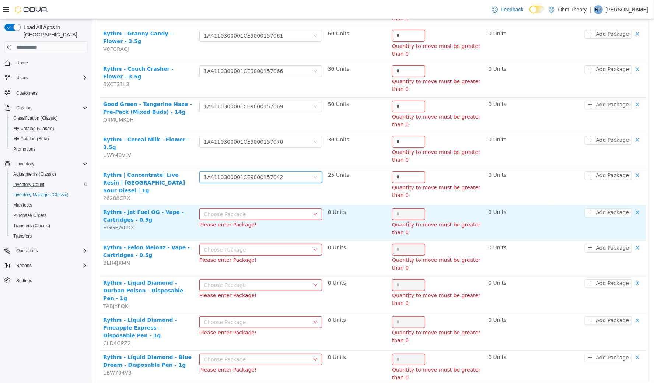
click at [294, 210] on div "Choose Package" at bounding box center [255, 213] width 105 height 7
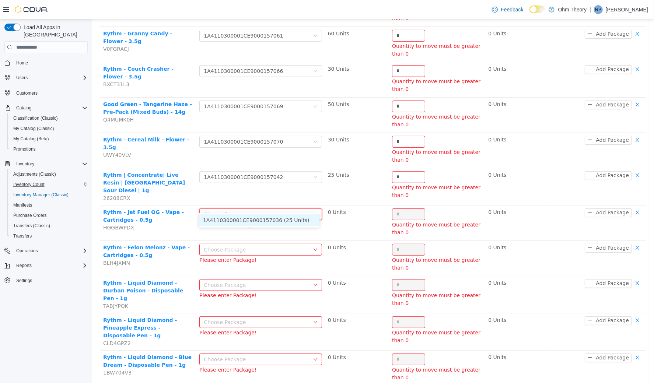
click at [296, 223] on li "1A4110300001CE9000157036 (25 Units)" at bounding box center [258, 220] width 121 height 12
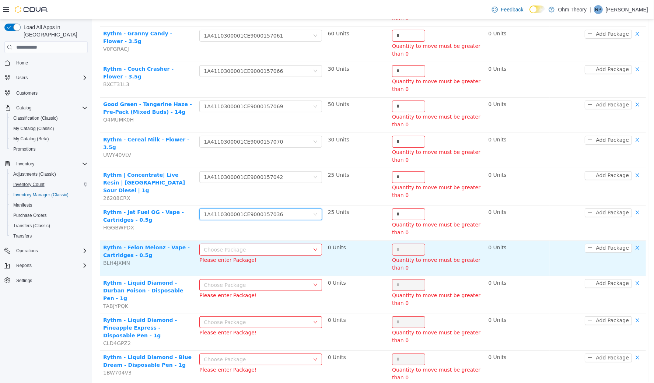
click at [293, 246] on div "Choose Package" at bounding box center [255, 249] width 105 height 7
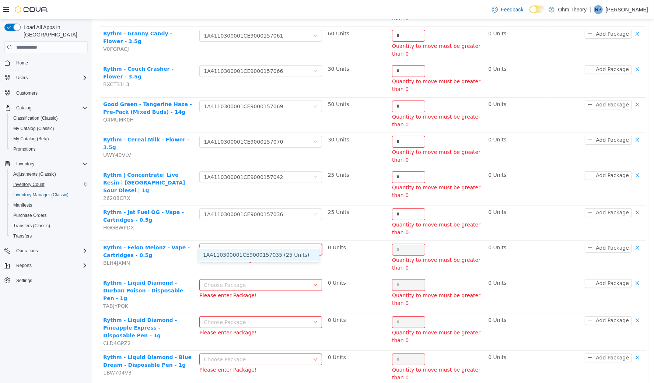
click at [291, 256] on li "1A4110300001CE9000157035 (25 Units)" at bounding box center [258, 255] width 121 height 12
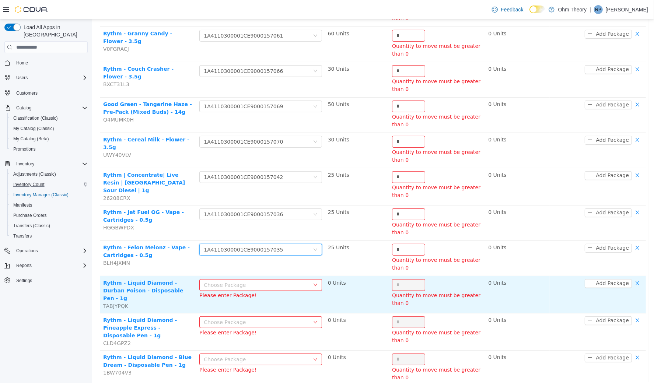
click at [292, 281] on div "Choose Package" at bounding box center [255, 284] width 105 height 7
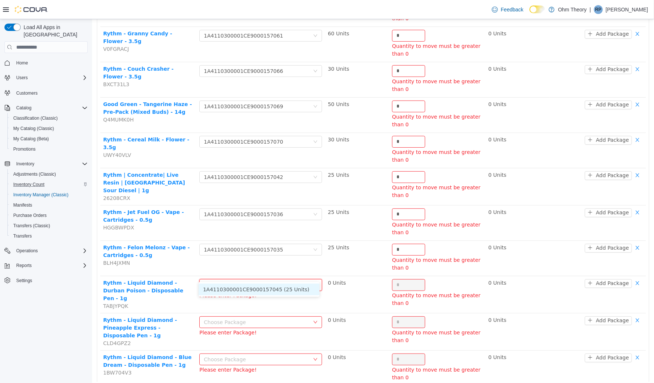
click at [293, 293] on li "1A4110300001CE9000157045 (25 Units)" at bounding box center [258, 289] width 121 height 12
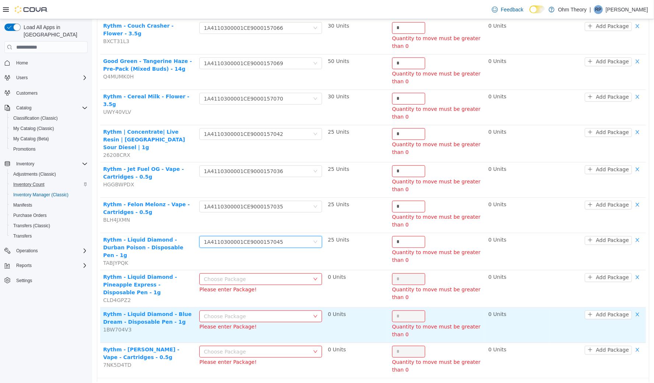
scroll to position [268, 0]
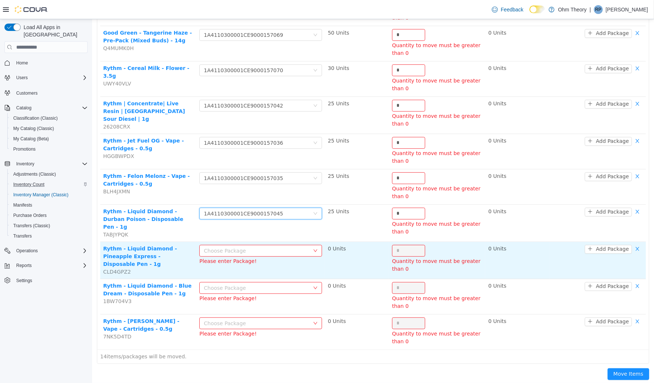
click at [279, 247] on div "Choose Package" at bounding box center [255, 250] width 105 height 7
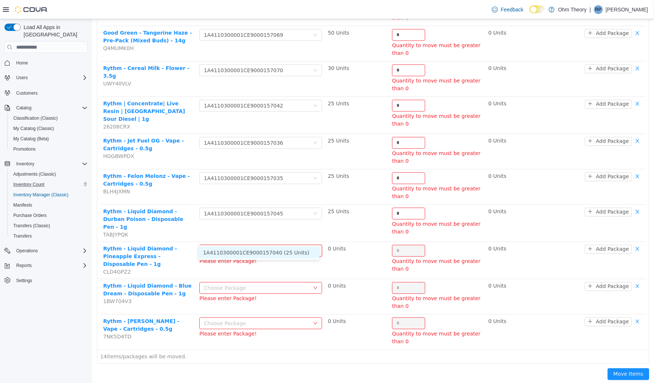
click at [277, 255] on li "1A4110300001CE9000157040 (25 Units)" at bounding box center [258, 253] width 121 height 12
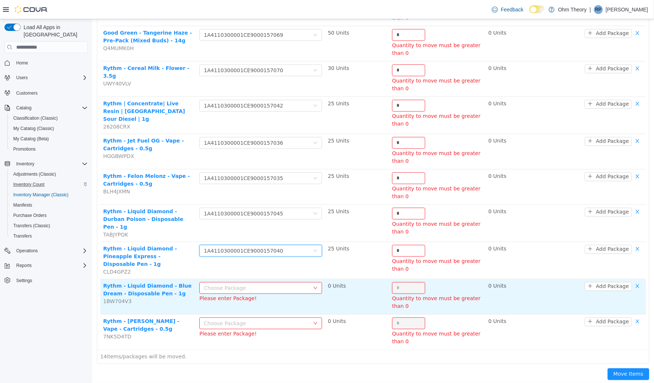
click at [282, 284] on div "Choose Package" at bounding box center [255, 287] width 105 height 7
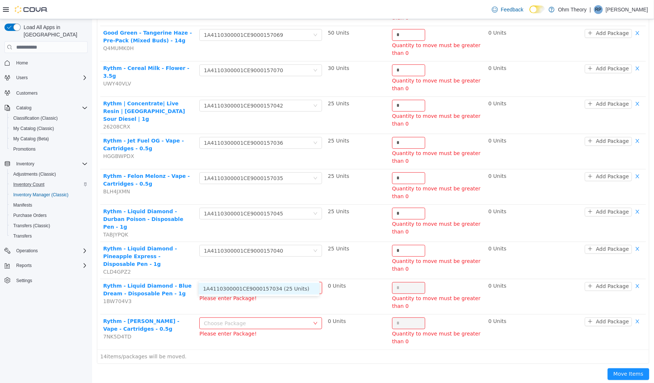
click at [273, 294] on li "1A4110300001CE9000157034 (25 Units)" at bounding box center [258, 289] width 121 height 12
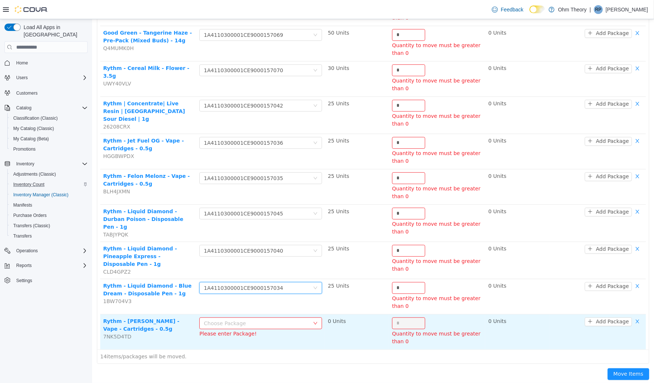
drag, startPoint x: 275, startPoint y: 309, endPoint x: 275, endPoint y: 314, distance: 5.2
click at [275, 319] on div "Choose Package" at bounding box center [255, 322] width 105 height 7
drag, startPoint x: 275, startPoint y: 325, endPoint x: 304, endPoint y: 331, distance: 30.0
click at [276, 324] on li "1A4110300001CE9000157030 (25 Units)" at bounding box center [258, 323] width 121 height 12
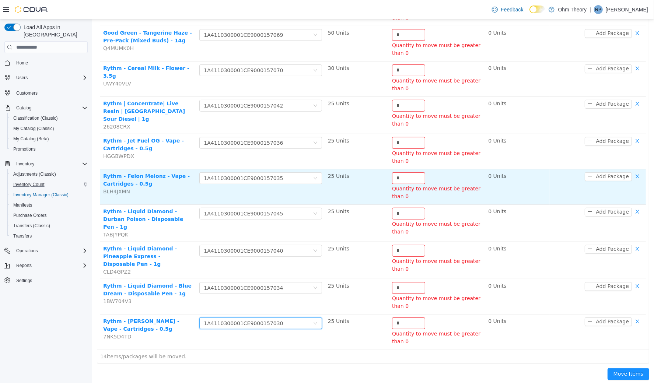
scroll to position [0, 0]
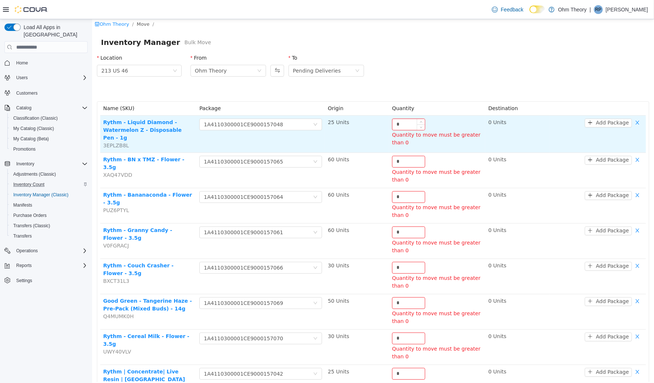
click at [406, 122] on input "*" at bounding box center [408, 124] width 32 height 11
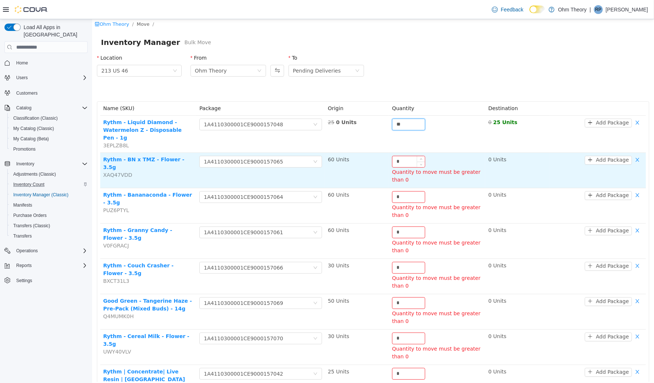
type input "**"
click at [400, 156] on input "*" at bounding box center [408, 161] width 32 height 11
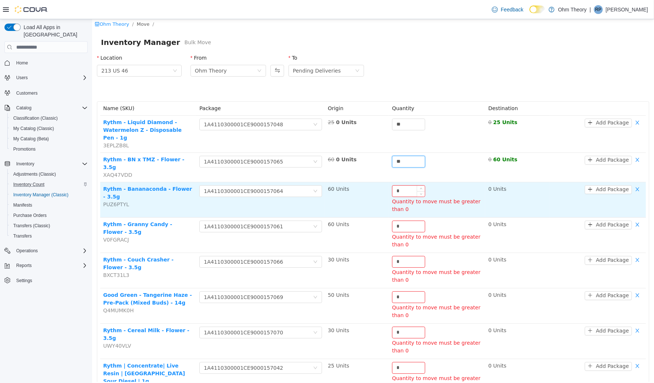
type input "**"
click at [398, 185] on input "*" at bounding box center [408, 190] width 32 height 11
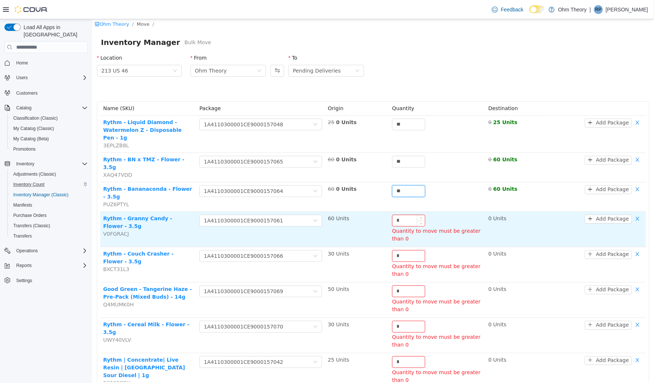
type input "**"
click at [401, 215] on input "*" at bounding box center [408, 220] width 32 height 11
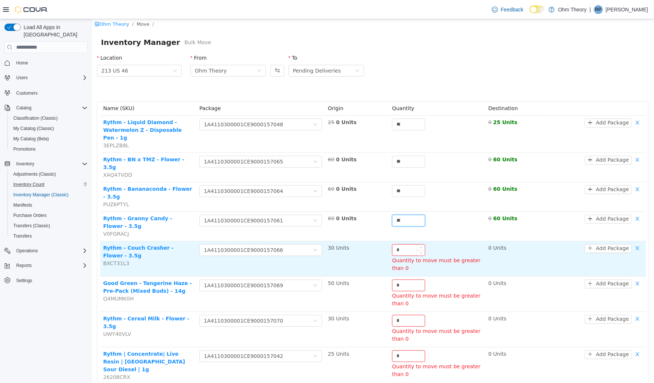
type input "**"
click at [398, 244] on input "*" at bounding box center [408, 249] width 32 height 11
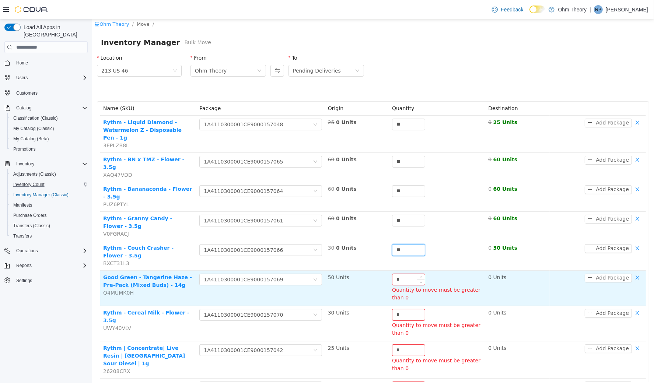
type input "**"
click at [407, 274] on input "*" at bounding box center [408, 279] width 32 height 11
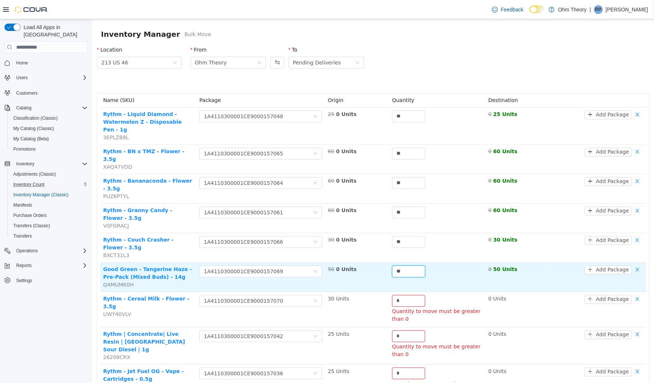
scroll to position [19, 0]
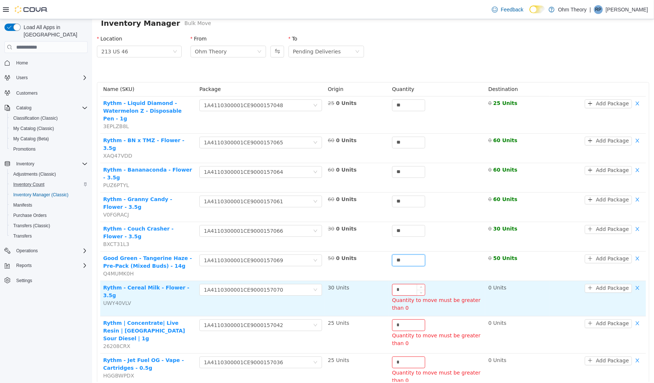
type input "**"
click at [405, 284] on input "*" at bounding box center [408, 289] width 32 height 11
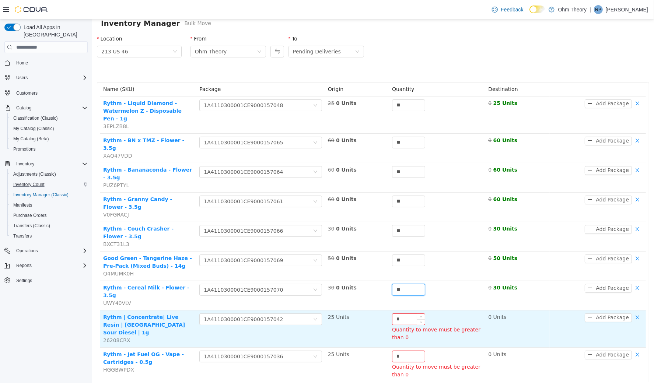
type input "**"
click at [398, 314] on input "*" at bounding box center [408, 319] width 32 height 11
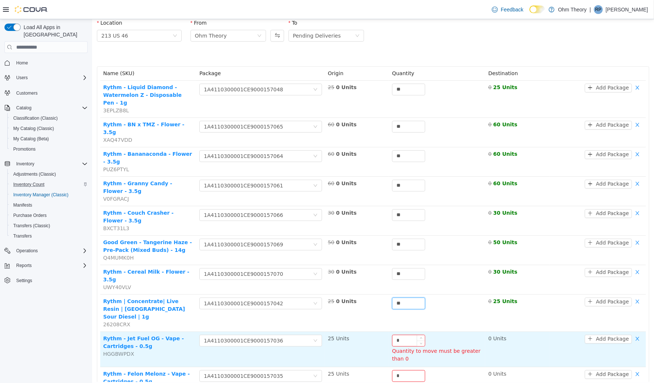
scroll to position [50, 0]
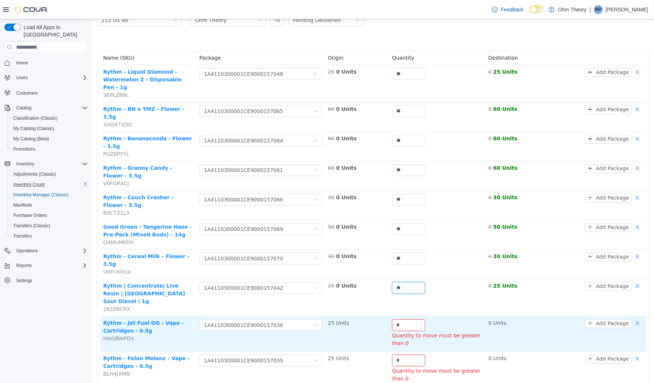
type input "**"
click at [399, 319] on input "*" at bounding box center [408, 324] width 32 height 11
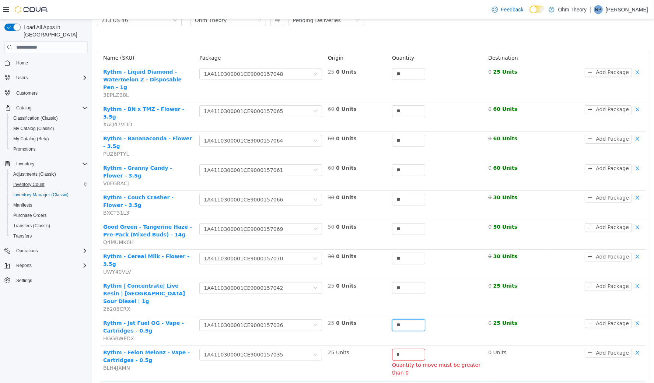
scroll to position [119, 0]
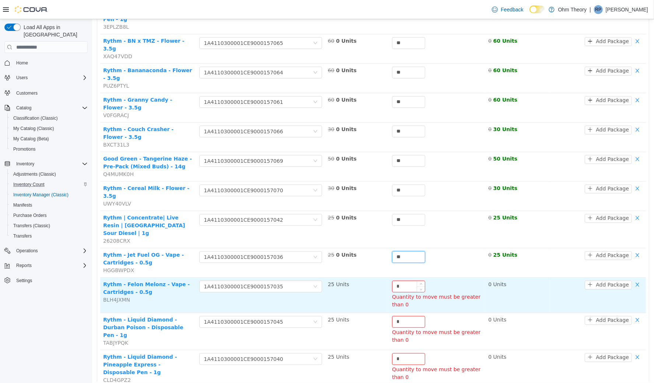
type input "**"
click at [408, 281] on input "*" at bounding box center [408, 286] width 32 height 11
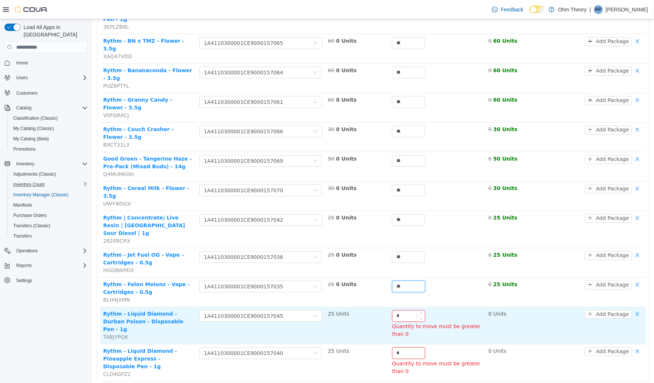
type input "**"
click at [401, 310] on input "*" at bounding box center [408, 315] width 32 height 11
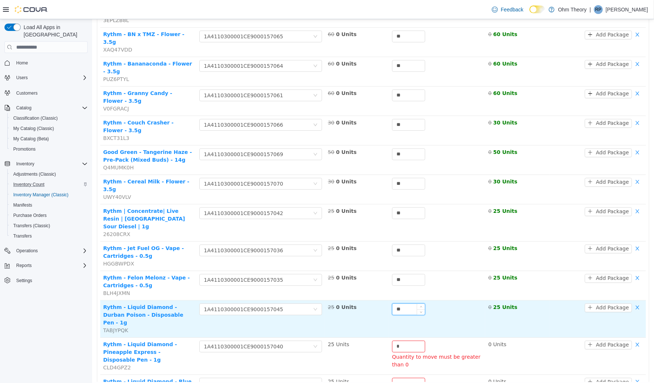
scroll to position [136, 0]
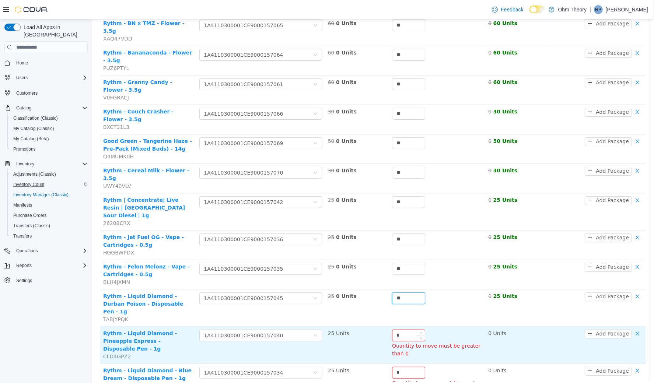
type input "**"
click at [405, 330] on input "*" at bounding box center [408, 335] width 32 height 11
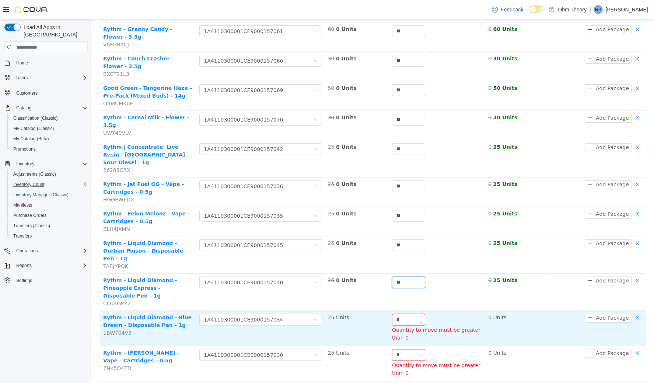
scroll to position [191, 0]
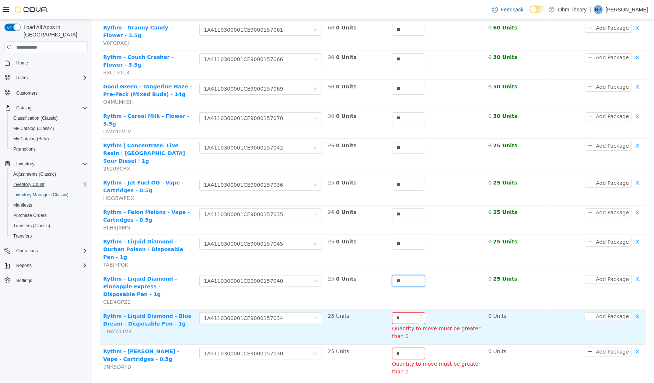
type input "**"
click at [402, 312] on input "*" at bounding box center [408, 317] width 32 height 11
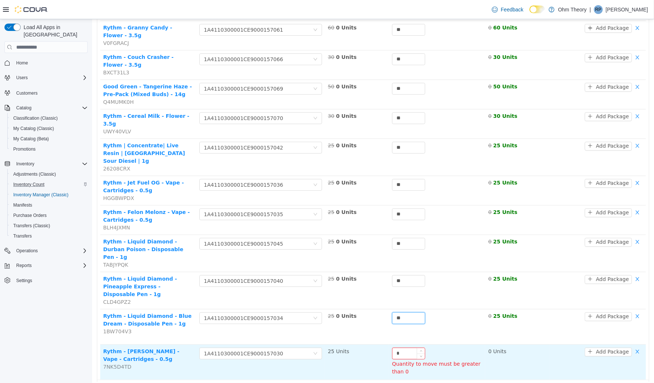
scroll to position [185, 0]
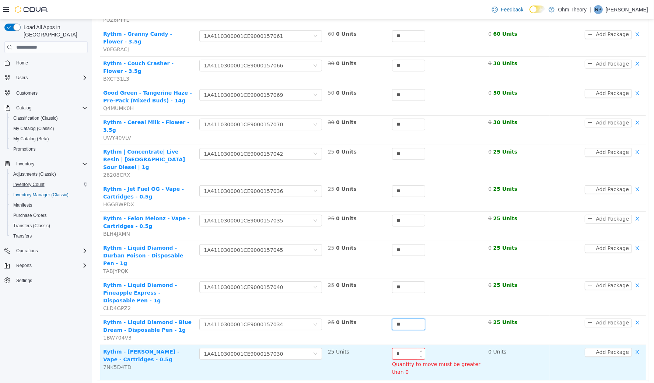
type input "**"
click at [402, 348] on input "*" at bounding box center [408, 353] width 32 height 11
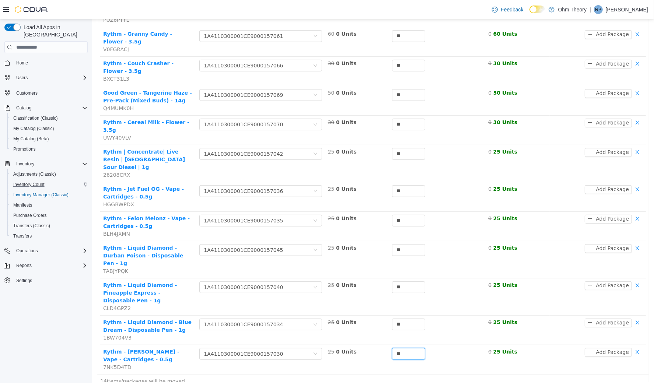
scroll to position [178, 0]
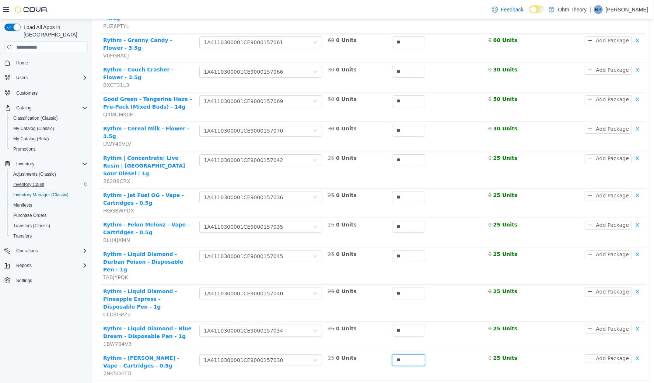
type input "**"
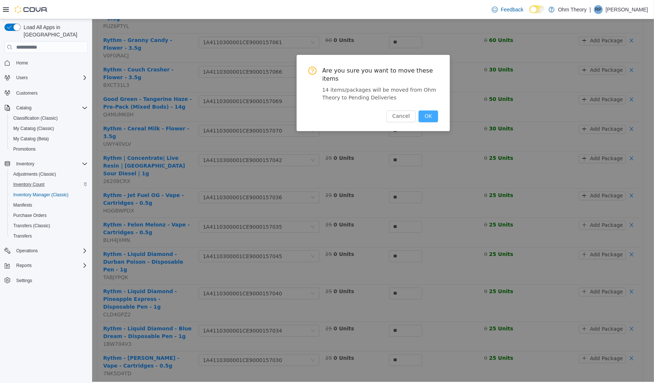
click at [431, 118] on button "OK" at bounding box center [427, 116] width 19 height 12
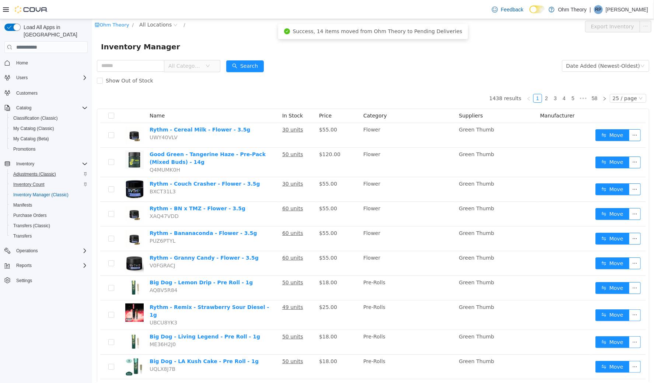
click at [36, 170] on span "Adjustments (Classic)" at bounding box center [34, 174] width 43 height 9
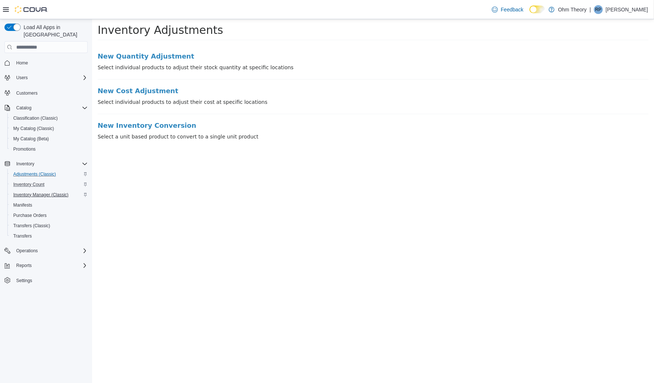
click at [39, 192] on span "Inventory Manager (Classic)" at bounding box center [40, 195] width 55 height 6
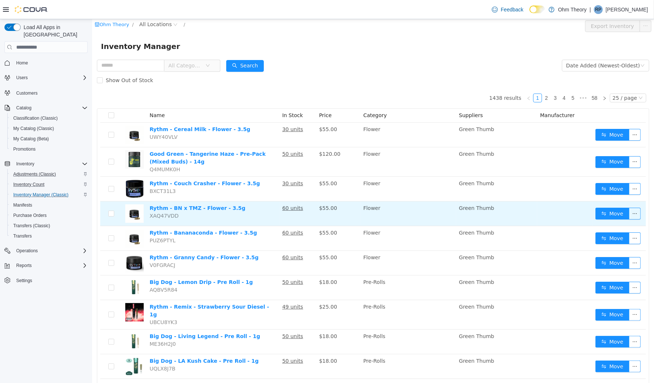
scroll to position [3, 0]
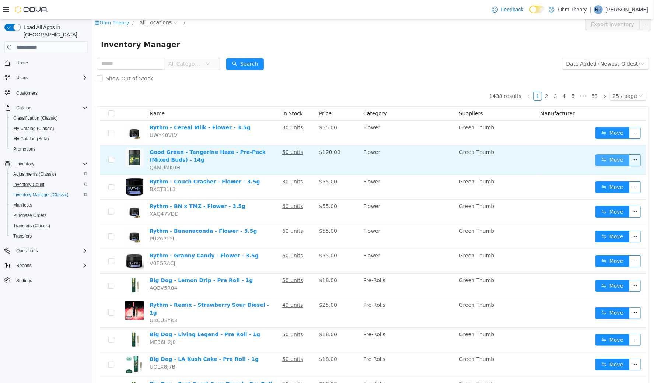
click at [622, 157] on button "Move" at bounding box center [612, 160] width 34 height 12
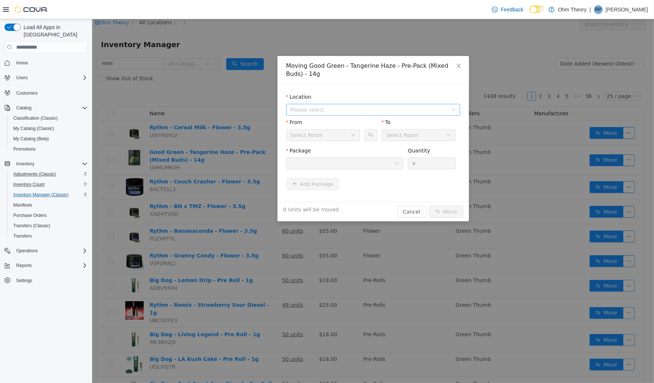
click at [339, 107] on span "Please select" at bounding box center [368, 109] width 157 height 7
click at [338, 133] on span "213 US 46" at bounding box center [381, 135] width 156 height 10
click at [336, 133] on div "Pending Deliveries" at bounding box center [320, 134] width 60 height 11
click at [336, 136] on div "Pending Deliveries" at bounding box center [320, 134] width 60 height 11
click at [378, 158] on div at bounding box center [342, 163] width 104 height 11
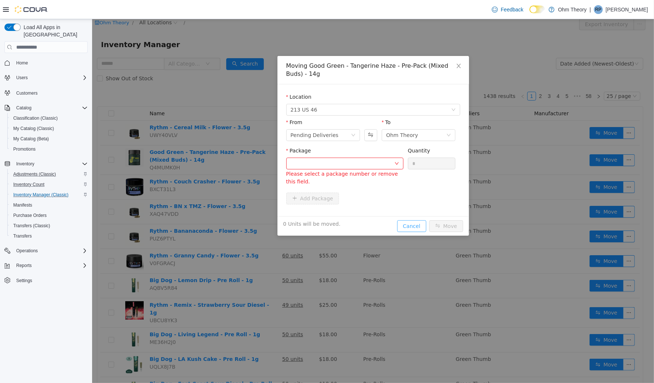
click at [411, 209] on div "Moving Good Green - Tangerine Haze - Pre-Pack (Mixed Buds) - 14g Location 213 […" at bounding box center [373, 146] width 192 height 180
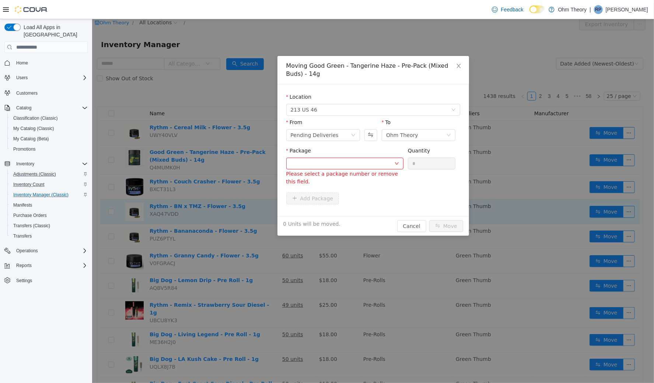
drag, startPoint x: 410, startPoint y: 221, endPoint x: 415, endPoint y: 219, distance: 5.1
click at [411, 221] on button "Cancel" at bounding box center [411, 226] width 29 height 12
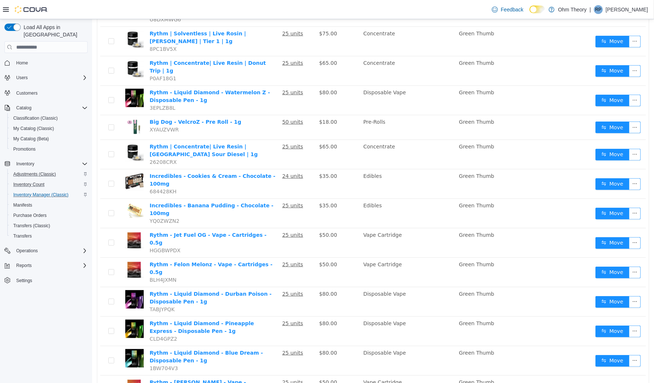
scroll to position [413, 0]
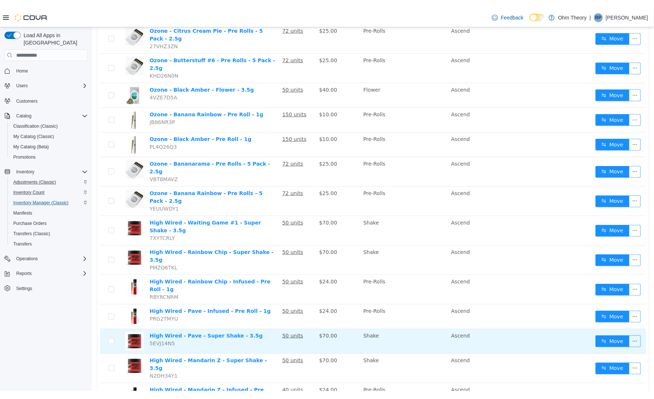
scroll to position [402, 0]
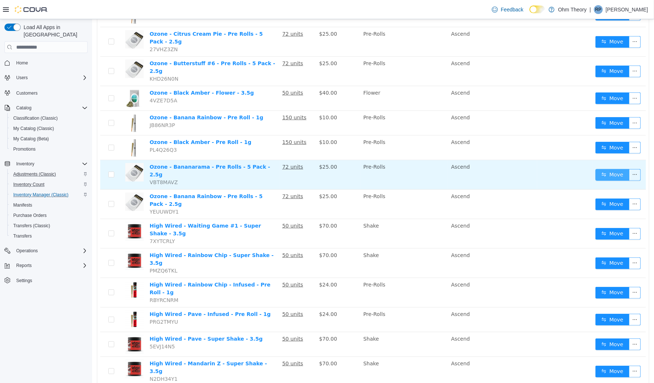
click at [601, 169] on button "Move" at bounding box center [612, 175] width 34 height 12
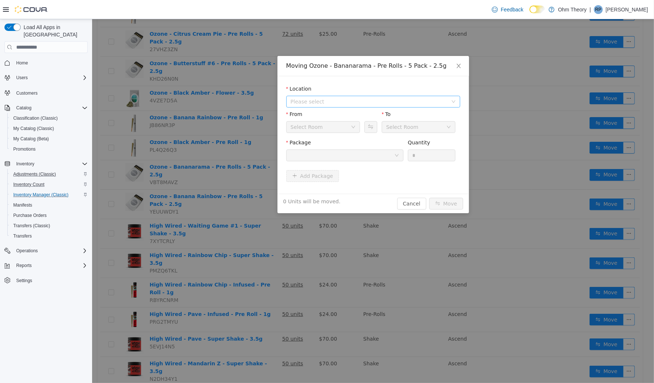
click at [310, 101] on span "Please select" at bounding box center [368, 101] width 157 height 7
click at [311, 128] on span "213 US 46" at bounding box center [318, 128] width 27 height 6
click at [415, 201] on button "Cancel" at bounding box center [411, 204] width 29 height 12
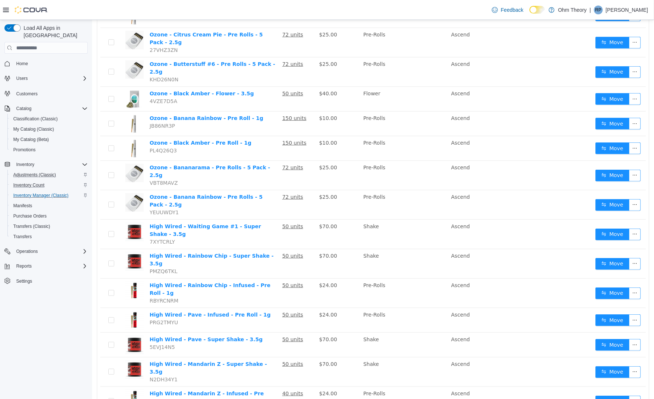
scroll to position [387, 0]
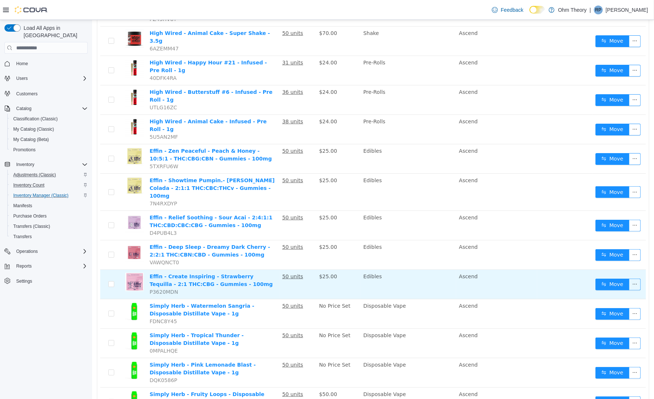
scroll to position [246, 0]
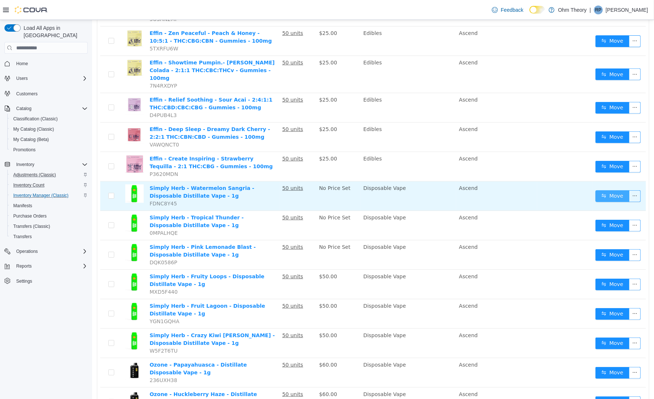
click at [603, 191] on button "Move" at bounding box center [612, 197] width 34 height 12
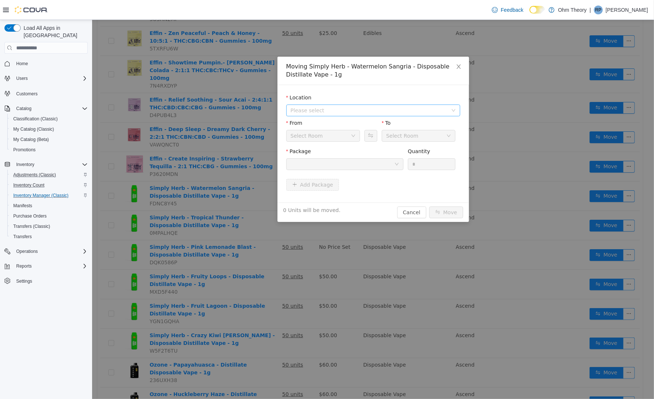
click at [370, 109] on span "Please select" at bounding box center [368, 110] width 157 height 7
click at [321, 137] on span "213 US 46" at bounding box center [318, 136] width 27 height 6
click at [333, 161] on div at bounding box center [342, 164] width 104 height 11
click at [411, 213] on div "Moving Simply Herb - Watermelon Sangria - Disposable Distillate Vape - 1g Locat…" at bounding box center [373, 139] width 192 height 165
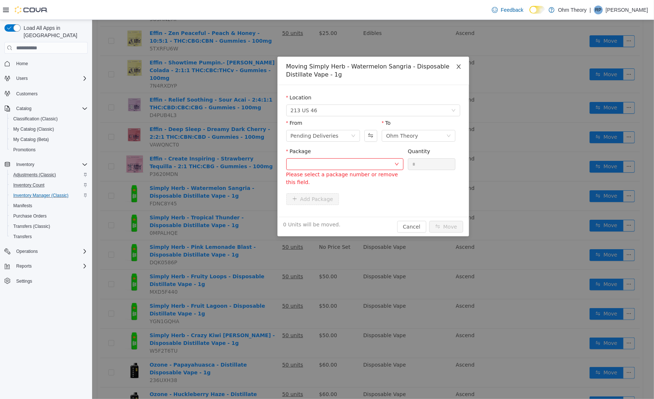
click at [456, 68] on icon "icon: close" at bounding box center [458, 67] width 6 height 6
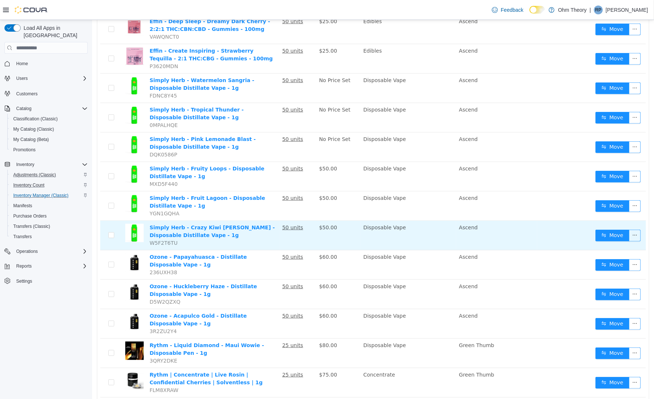
scroll to position [380, 0]
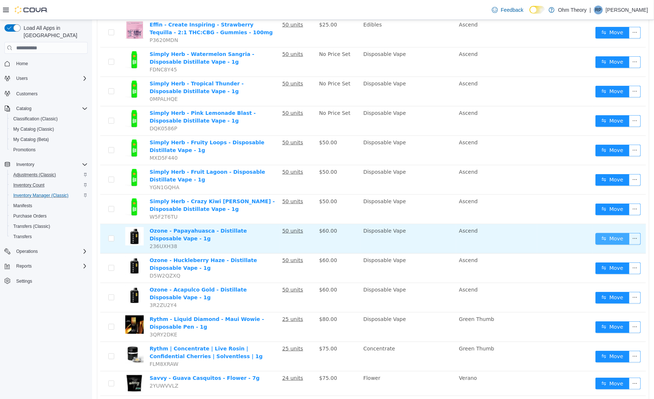
click at [607, 233] on button "Move" at bounding box center [612, 239] width 34 height 12
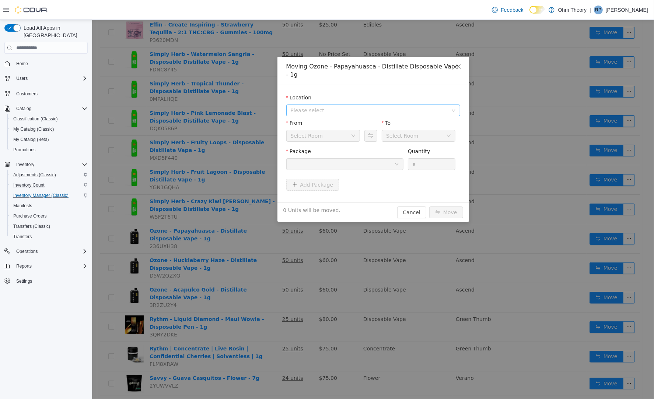
click at [362, 113] on span "Please select" at bounding box center [370, 110] width 160 height 11
click at [352, 132] on span "213 US 46" at bounding box center [381, 137] width 156 height 10
click at [343, 136] on div "Pending Deliveries" at bounding box center [320, 135] width 60 height 11
click at [325, 161] on li "Ohm Theory" at bounding box center [323, 162] width 74 height 12
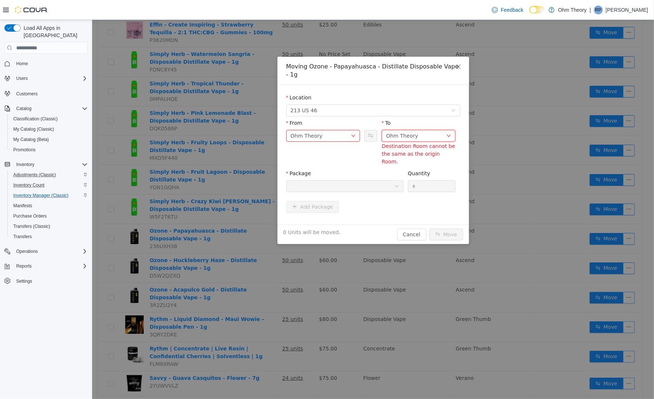
click at [402, 137] on div "Ohm Theory" at bounding box center [402, 135] width 32 height 11
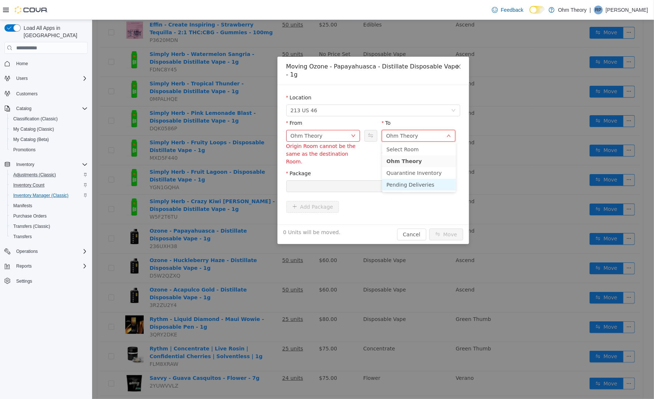
click at [401, 182] on li "Pending Deliveries" at bounding box center [419, 185] width 74 height 12
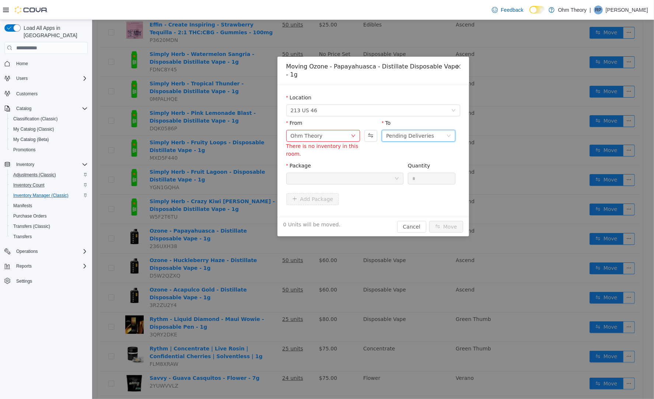
click at [370, 174] on div at bounding box center [342, 178] width 104 height 11
click at [406, 226] on button "Cancel" at bounding box center [411, 227] width 29 height 12
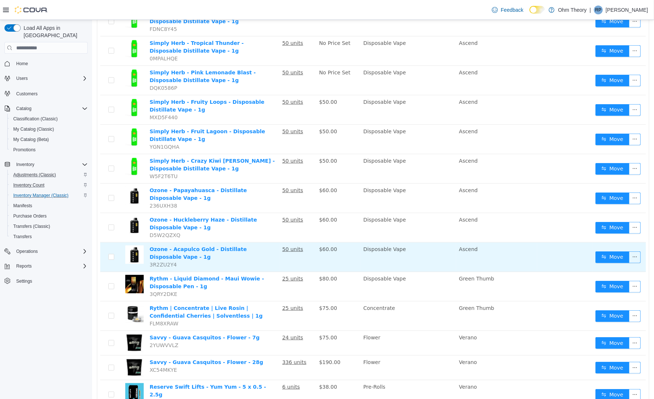
scroll to position [434, 0]
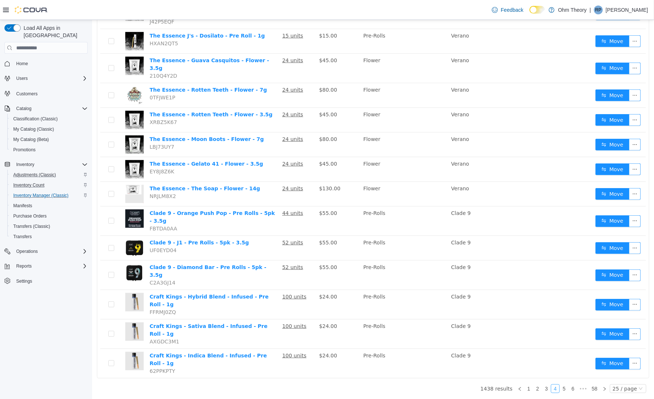
scroll to position [394, 0]
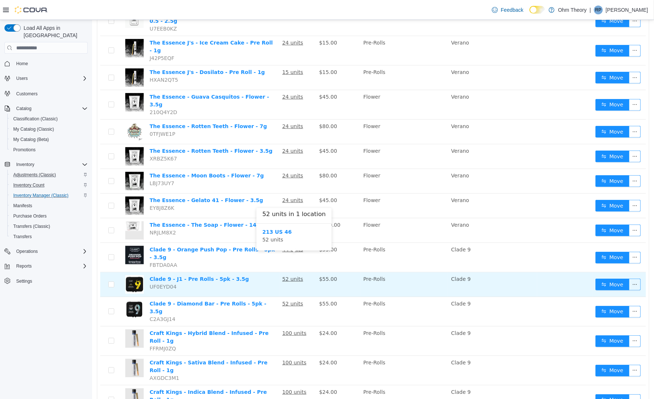
click at [287, 276] on u "52 units" at bounding box center [292, 279] width 21 height 6
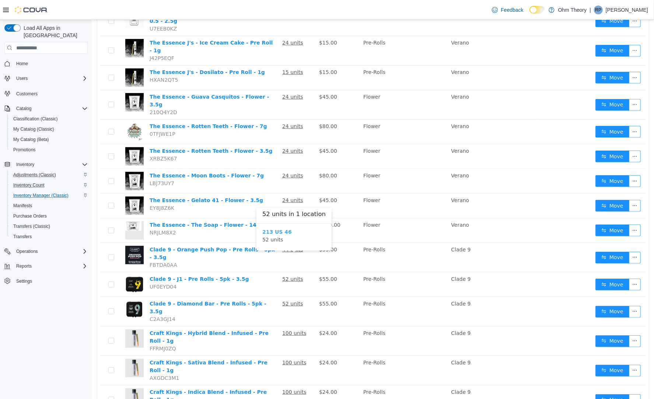
click at [276, 233] on b "213 US 46" at bounding box center [276, 232] width 29 height 6
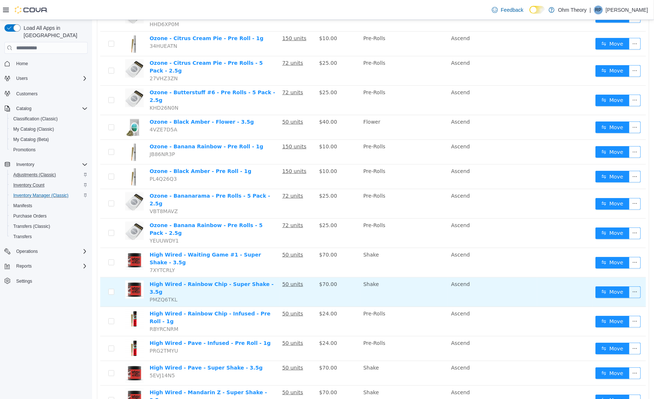
scroll to position [387, 0]
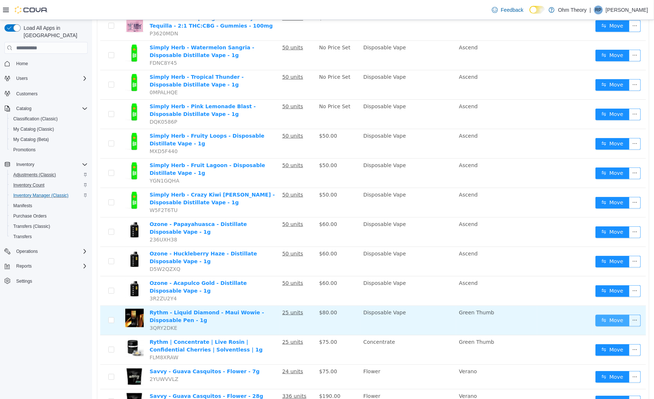
click at [609, 315] on button "Move" at bounding box center [612, 321] width 34 height 12
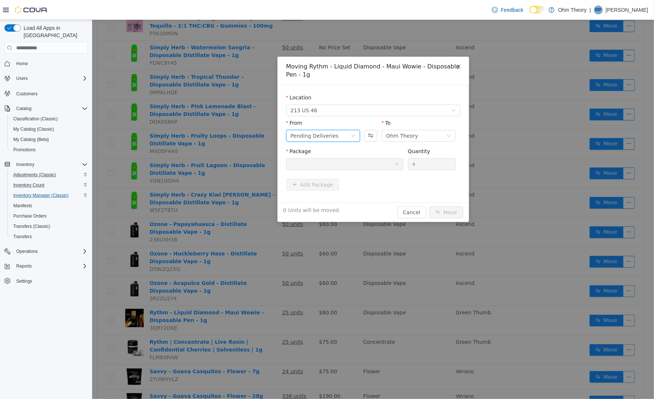
click at [336, 131] on div "Pending Deliveries" at bounding box center [320, 135] width 60 height 11
click at [325, 163] on li "Ohm Theory" at bounding box center [323, 161] width 74 height 12
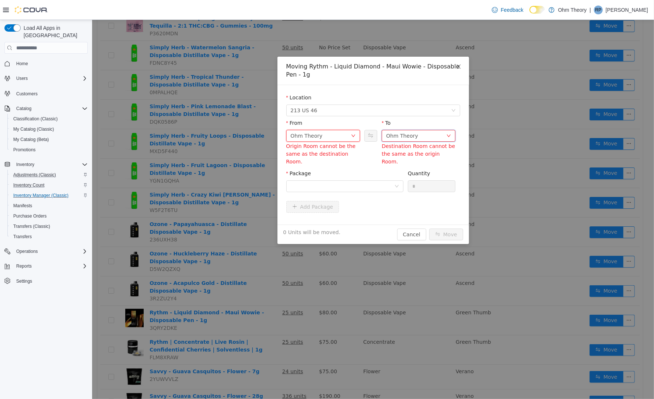
click at [402, 134] on div "Ohm Theory" at bounding box center [402, 135] width 32 height 11
click at [409, 158] on li "Ohm Theory" at bounding box center [419, 161] width 74 height 12
click at [399, 136] on div "Ohm Theory" at bounding box center [402, 135] width 32 height 11
click at [402, 186] on li "Pending Deliveries" at bounding box center [419, 185] width 74 height 12
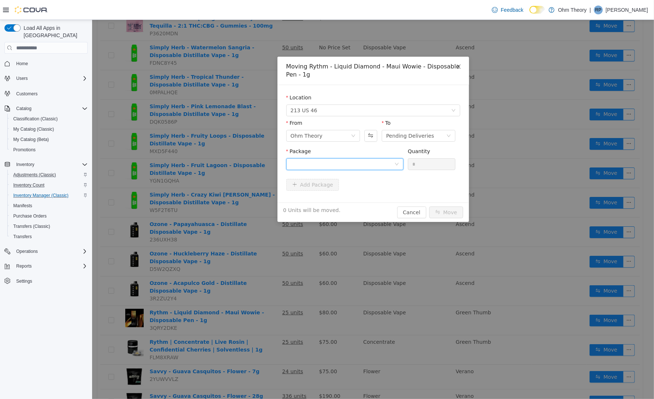
click at [371, 165] on div at bounding box center [342, 164] width 104 height 11
click at [365, 189] on strong "1A4110300001CE9000157033" at bounding box center [333, 189] width 87 height 6
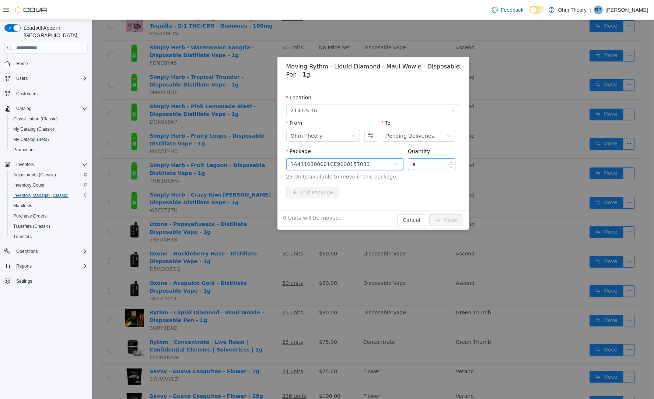
click at [422, 164] on input "*" at bounding box center [431, 164] width 47 height 11
type input "**"
click at [445, 218] on button "Move" at bounding box center [446, 220] width 34 height 12
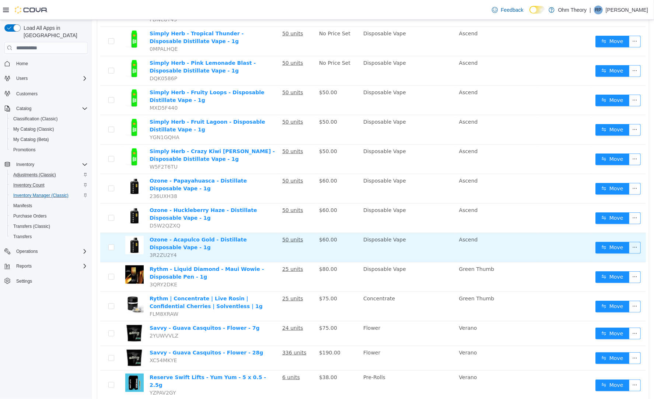
scroll to position [434, 0]
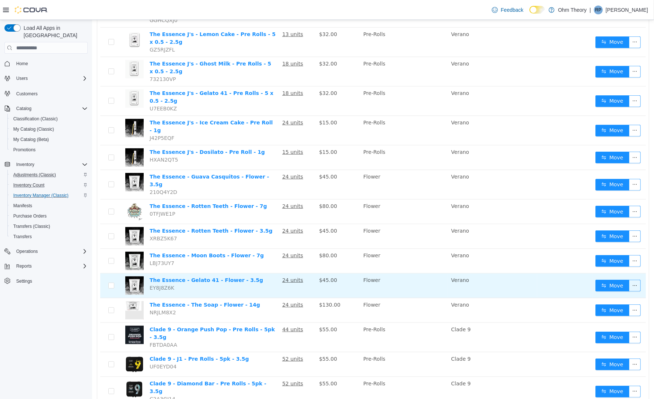
scroll to position [25, 0]
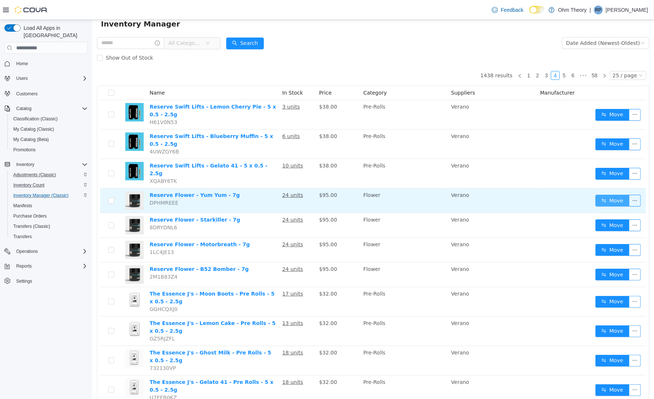
click at [602, 195] on button "Move" at bounding box center [612, 201] width 34 height 12
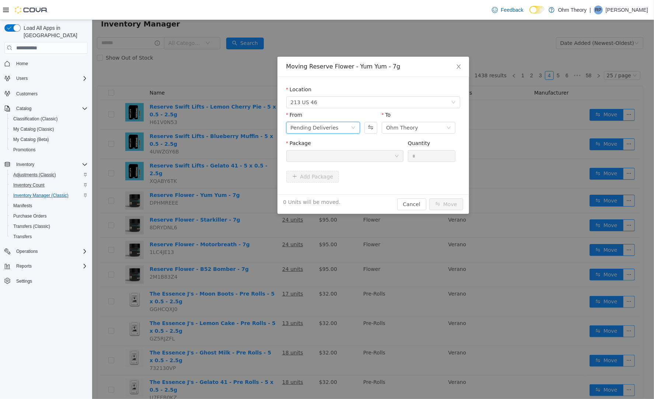
click at [324, 128] on div "Pending Deliveries" at bounding box center [314, 127] width 48 height 11
drag, startPoint x: 317, startPoint y: 153, endPoint x: 331, endPoint y: 143, distance: 17.2
click at [317, 153] on li "Ohm Theory" at bounding box center [323, 153] width 74 height 12
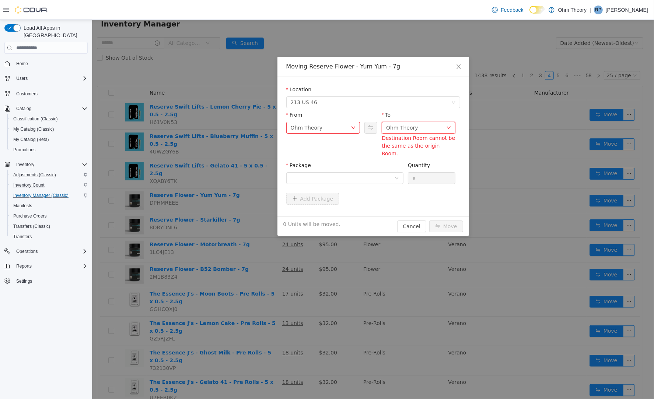
drag, startPoint x: 410, startPoint y: 125, endPoint x: 408, endPoint y: 132, distance: 6.9
click at [410, 126] on div "Ohm Theory" at bounding box center [402, 127] width 32 height 11
drag, startPoint x: 401, startPoint y: 174, endPoint x: 380, endPoint y: 177, distance: 20.8
click at [401, 174] on li "Pending Deliveries" at bounding box center [419, 177] width 74 height 12
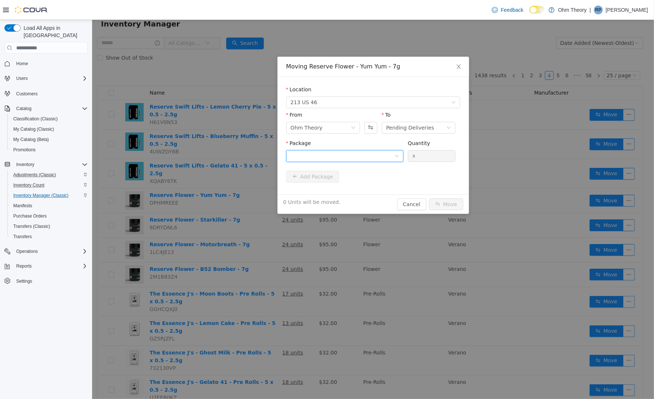
click at [350, 156] on div at bounding box center [342, 156] width 104 height 11
click at [352, 183] on strong "1A4110300000001000076165" at bounding box center [333, 181] width 87 height 6
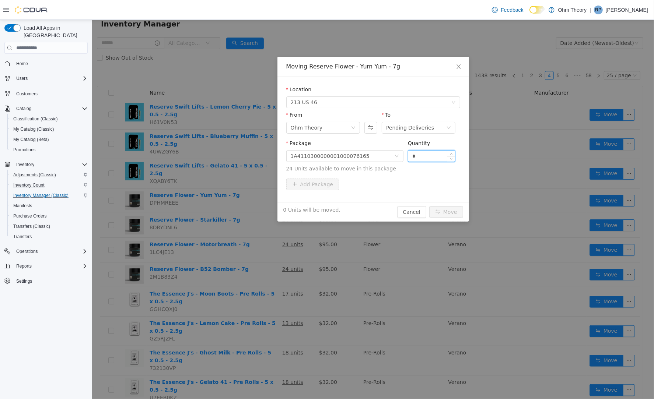
click at [423, 154] on input "*" at bounding box center [431, 156] width 47 height 11
type input "**"
click at [443, 211] on button "Move" at bounding box center [446, 212] width 34 height 12
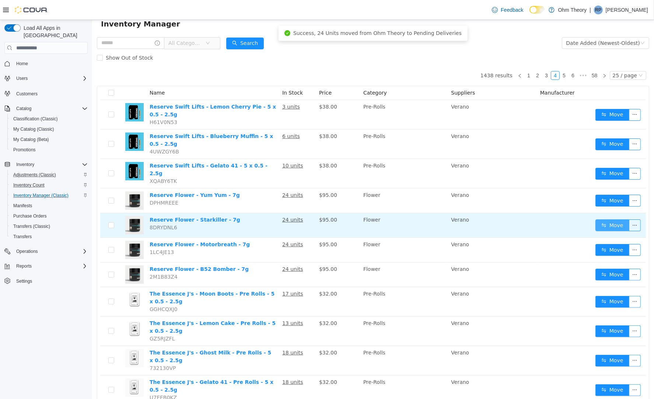
click at [600, 220] on button "Move" at bounding box center [612, 226] width 34 height 12
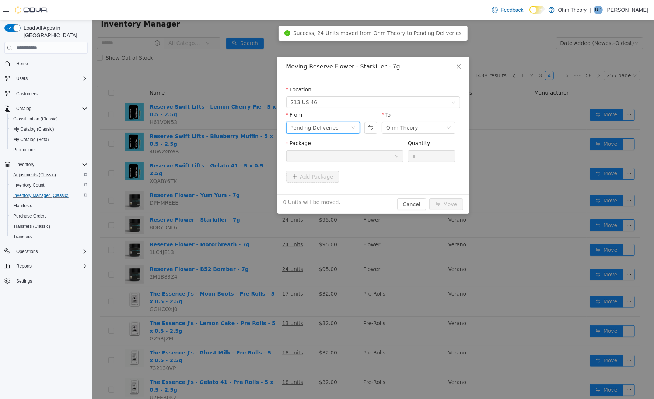
click at [338, 130] on div "Pending Deliveries" at bounding box center [320, 127] width 60 height 11
click at [329, 154] on li "Ohm Theory" at bounding box center [323, 153] width 74 height 12
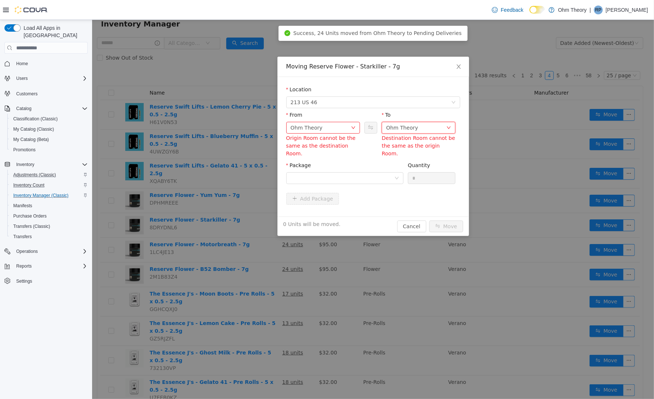
click at [403, 124] on div "Ohm Theory" at bounding box center [402, 127] width 32 height 11
drag, startPoint x: 400, startPoint y: 174, endPoint x: 367, endPoint y: 174, distance: 33.2
click at [400, 174] on li "Pending Deliveries" at bounding box center [419, 177] width 74 height 12
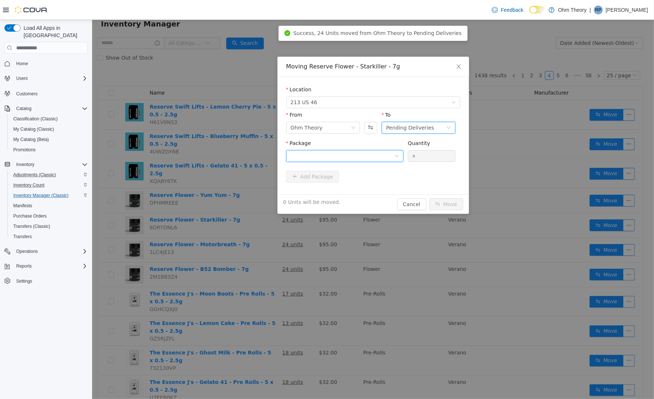
click at [359, 158] on div at bounding box center [342, 156] width 104 height 11
click at [356, 177] on li "1A4110300000001000076164 Quantity : 24 Units" at bounding box center [345, 185] width 118 height 20
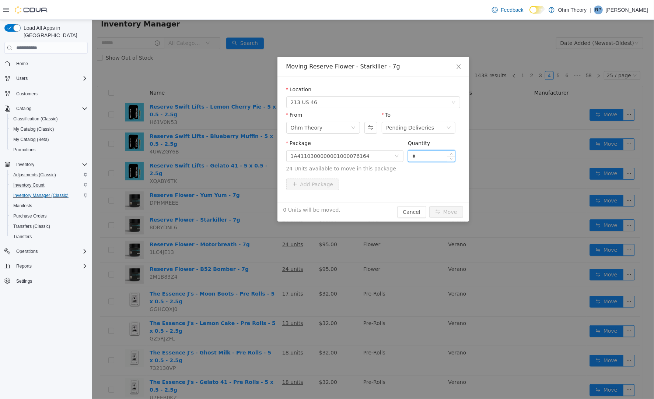
click at [419, 152] on input "*" at bounding box center [431, 156] width 47 height 11
type input "**"
click at [446, 208] on button "Move" at bounding box center [446, 212] width 34 height 12
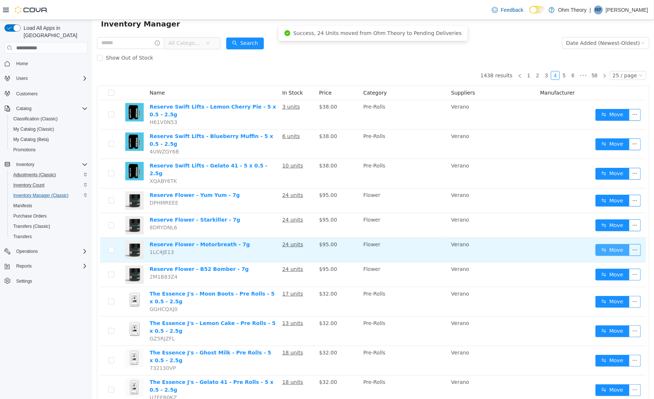
click at [606, 244] on button "Move" at bounding box center [612, 250] width 34 height 12
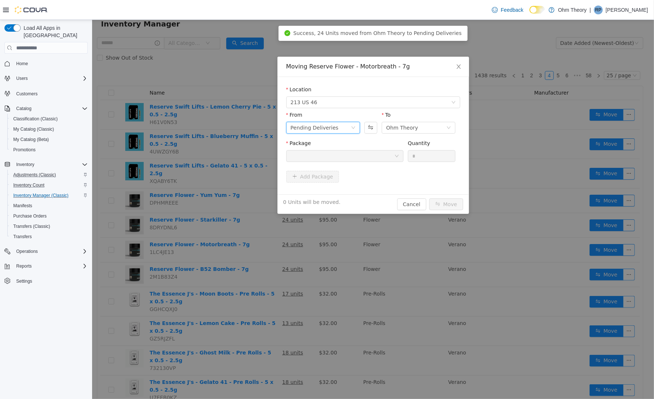
click at [341, 128] on div "Pending Deliveries" at bounding box center [320, 127] width 60 height 11
click at [333, 154] on li "Ohm Theory" at bounding box center [323, 153] width 74 height 12
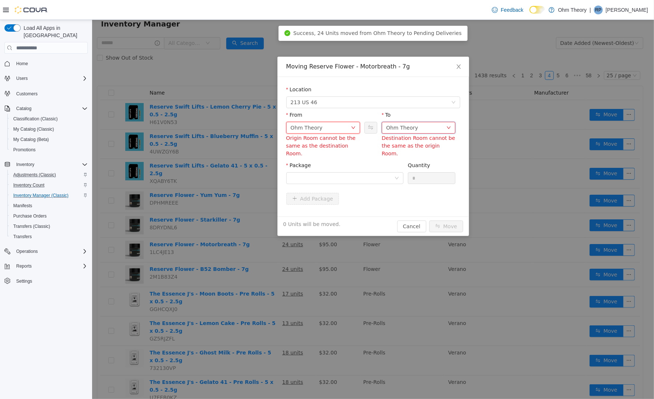
drag, startPoint x: 397, startPoint y: 129, endPoint x: 397, endPoint y: 133, distance: 4.1
click at [397, 129] on div "Ohm Theory" at bounding box center [402, 127] width 32 height 11
click at [401, 176] on li "Pending Deliveries" at bounding box center [419, 177] width 74 height 12
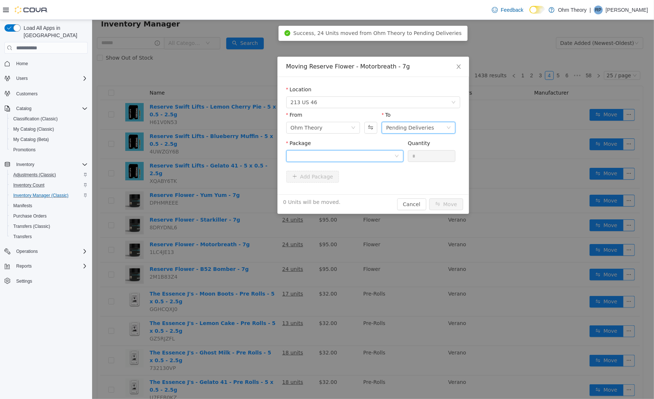
click at [376, 156] on div at bounding box center [342, 156] width 104 height 11
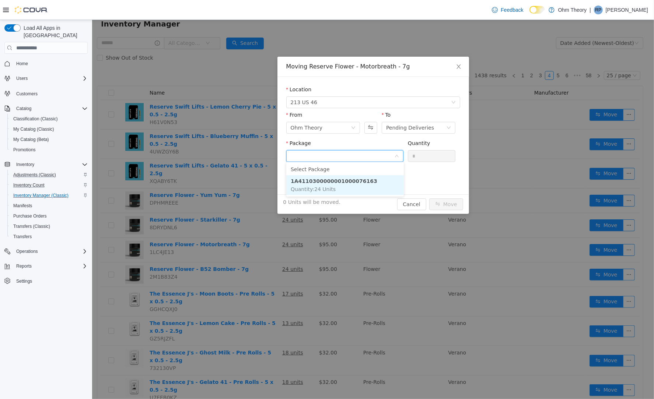
drag, startPoint x: 368, startPoint y: 181, endPoint x: 391, endPoint y: 173, distance: 24.1
click at [368, 181] on strong "1A4110300000001000076163" at bounding box center [333, 181] width 87 height 6
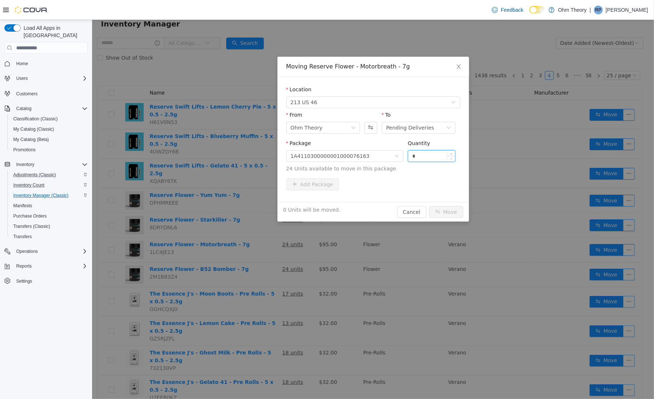
click at [414, 157] on input "*" at bounding box center [431, 156] width 47 height 11
type input "**"
click at [445, 210] on button "Move" at bounding box center [446, 212] width 34 height 12
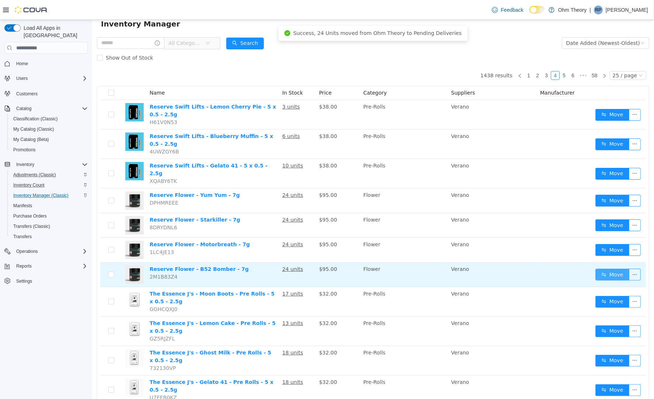
click at [601, 269] on button "Move" at bounding box center [612, 275] width 34 height 12
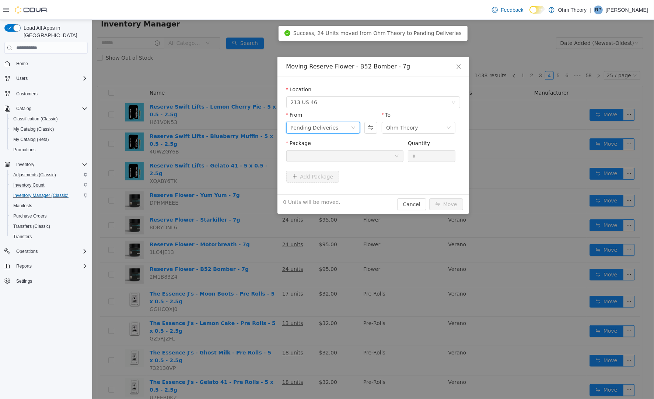
click at [341, 126] on div "Pending Deliveries" at bounding box center [320, 127] width 60 height 11
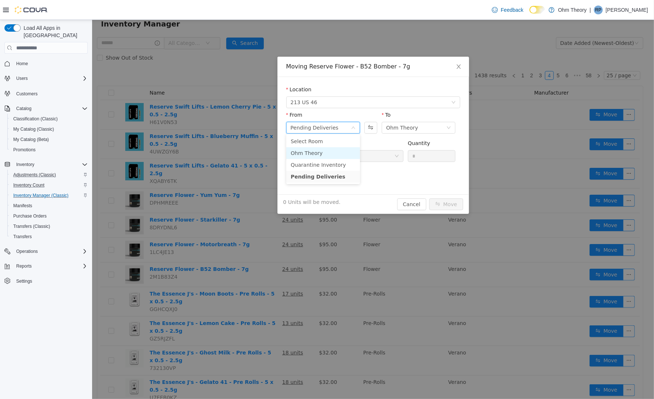
click at [319, 152] on li "Ohm Theory" at bounding box center [323, 153] width 74 height 12
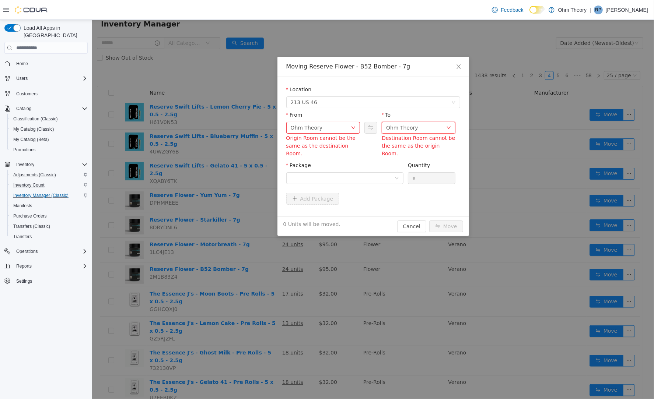
click at [404, 127] on div "Ohm Theory" at bounding box center [402, 127] width 32 height 11
drag, startPoint x: 406, startPoint y: 177, endPoint x: 380, endPoint y: 178, distance: 25.8
click at [406, 177] on li "Pending Deliveries" at bounding box center [419, 177] width 74 height 12
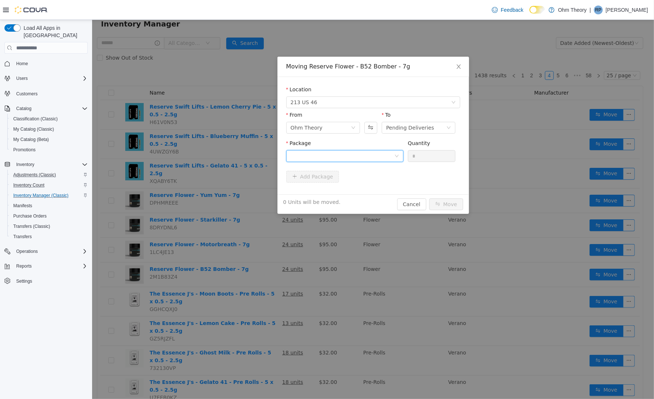
click at [379, 154] on div at bounding box center [342, 156] width 104 height 11
click at [371, 178] on strong "1A4110300000001000076162" at bounding box center [333, 181] width 87 height 6
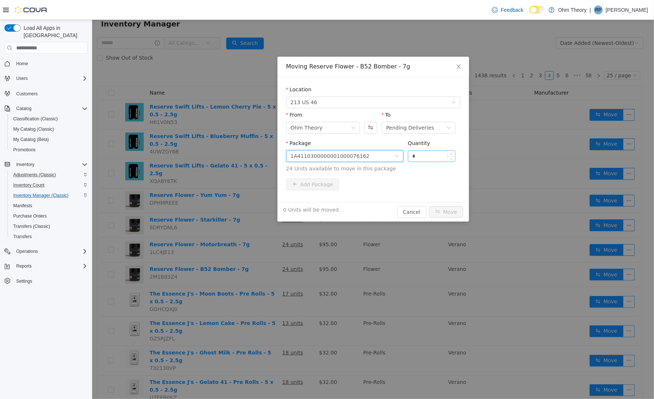
click at [426, 156] on input "*" at bounding box center [431, 156] width 47 height 11
type input "**"
click at [447, 212] on button "Move" at bounding box center [446, 212] width 34 height 12
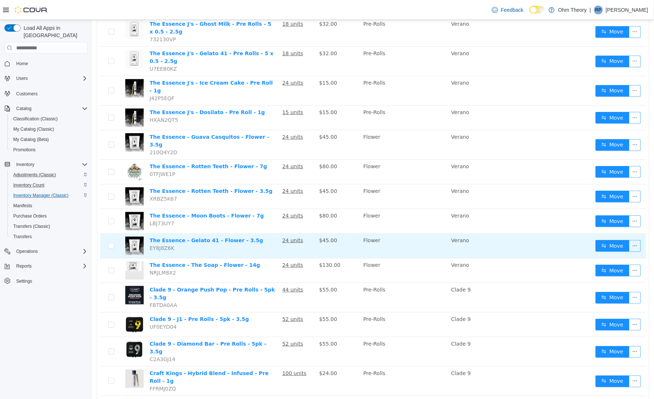
scroll to position [394, 0]
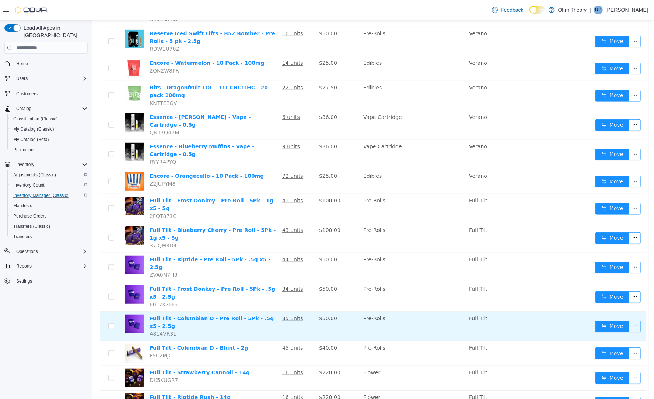
scroll to position [416, 0]
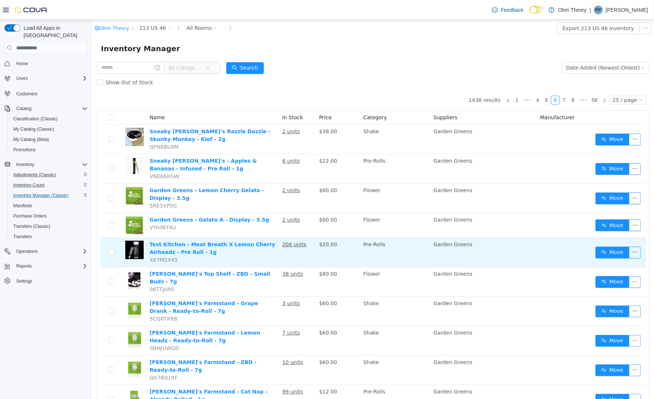
scroll to position [412, 0]
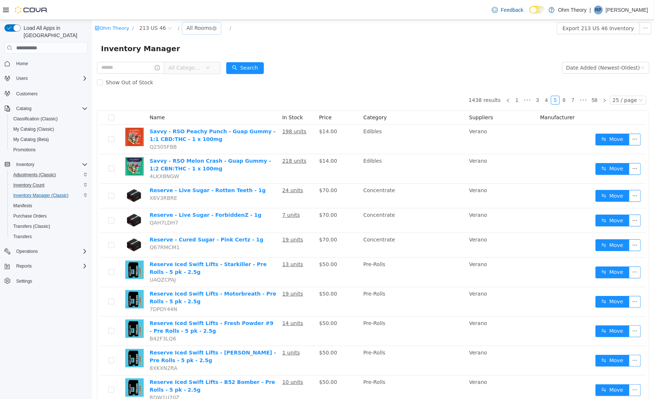
click at [196, 28] on div "All Rooms" at bounding box center [198, 27] width 25 height 11
click at [201, 75] on li "Pending Deliveries" at bounding box center [203, 79] width 44 height 12
